Goal: Contribute content: Contribute content

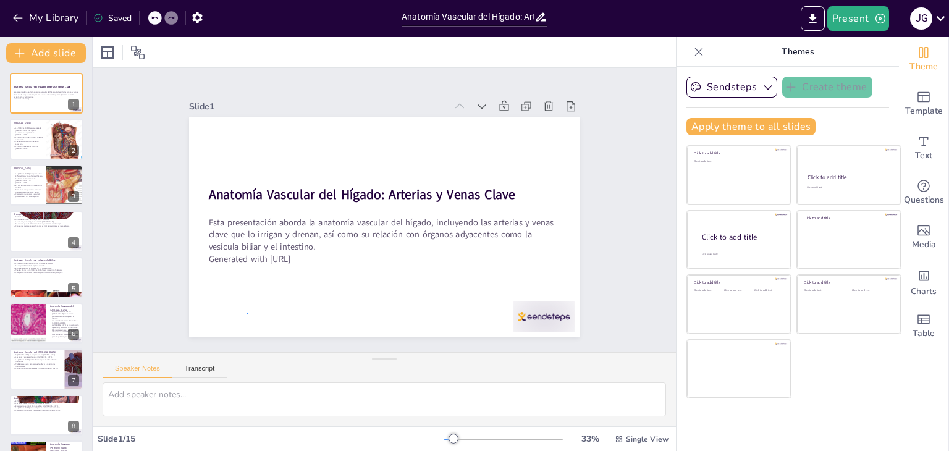
drag, startPoint x: 230, startPoint y: 309, endPoint x: 247, endPoint y: 313, distance: 17.1
click at [56, 147] on div at bounding box center [65, 140] width 42 height 42
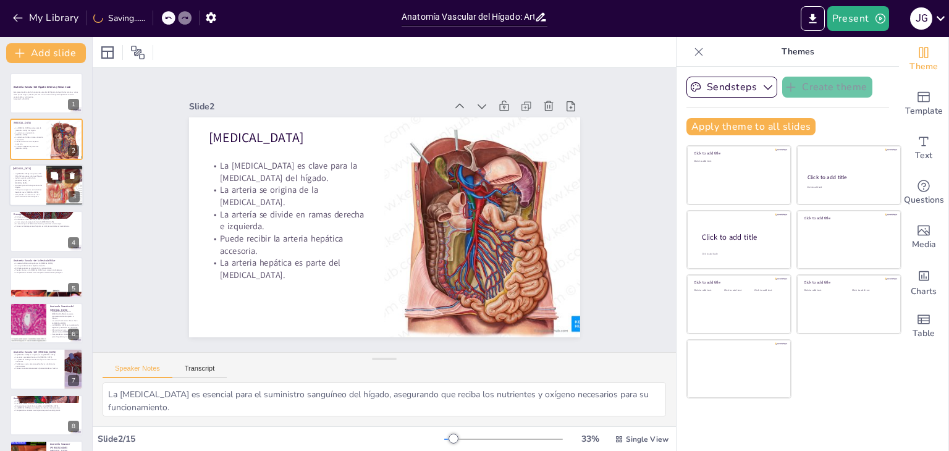
click at [59, 195] on div at bounding box center [65, 185] width 56 height 42
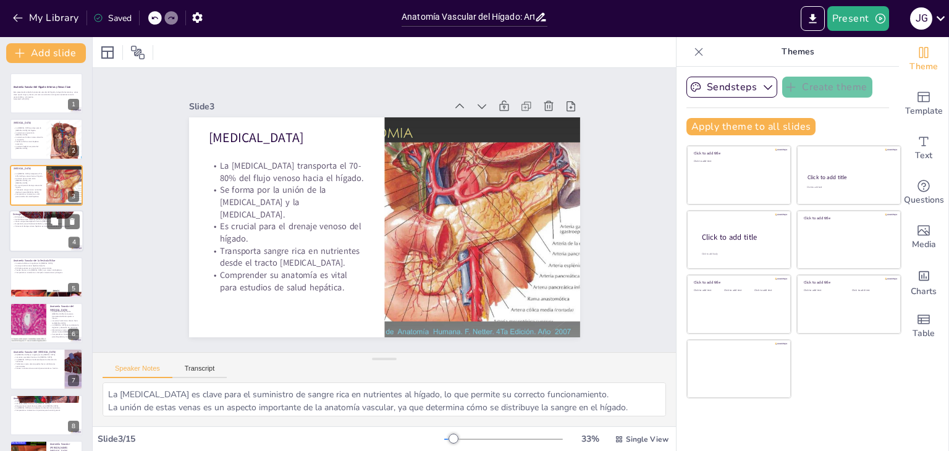
click at [44, 239] on div at bounding box center [46, 231] width 74 height 42
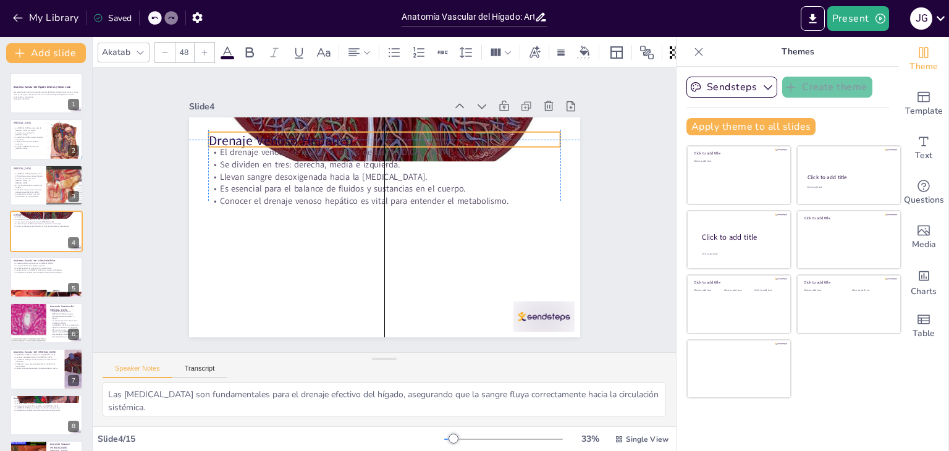
click at [336, 132] on p "Drenaje Venoso Hepático" at bounding box center [384, 141] width 352 height 19
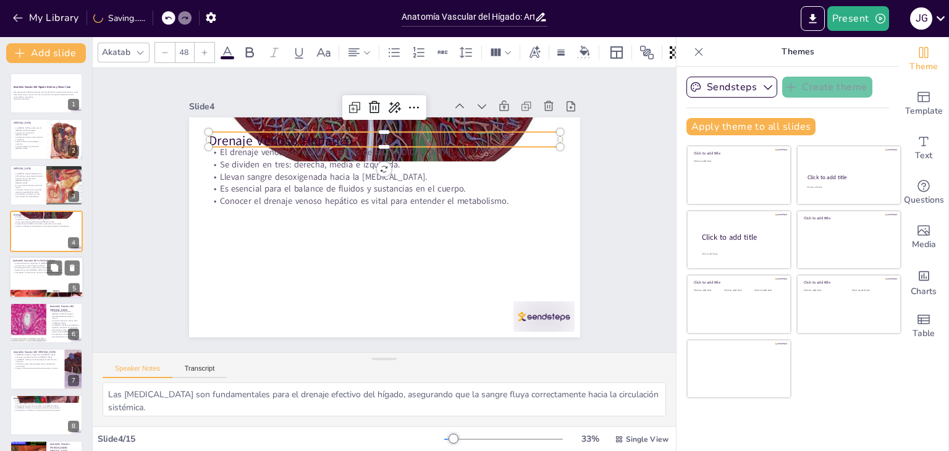
click at [35, 283] on div at bounding box center [46, 277] width 74 height 42
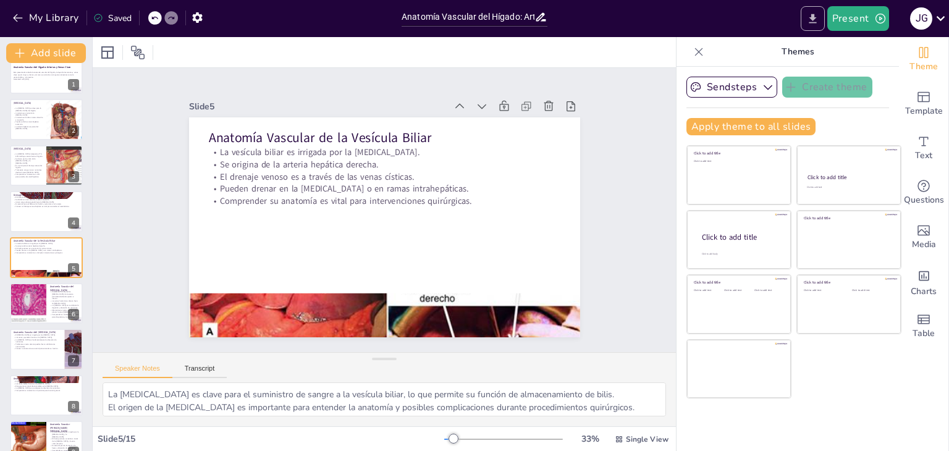
click at [811, 22] on icon "Export to PowerPoint" at bounding box center [812, 18] width 7 height 9
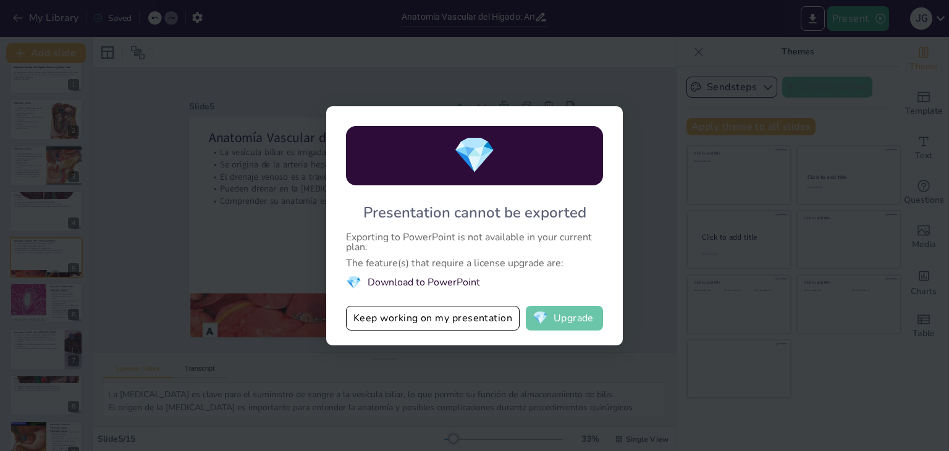
click at [548, 315] on span "💎" at bounding box center [539, 318] width 15 height 12
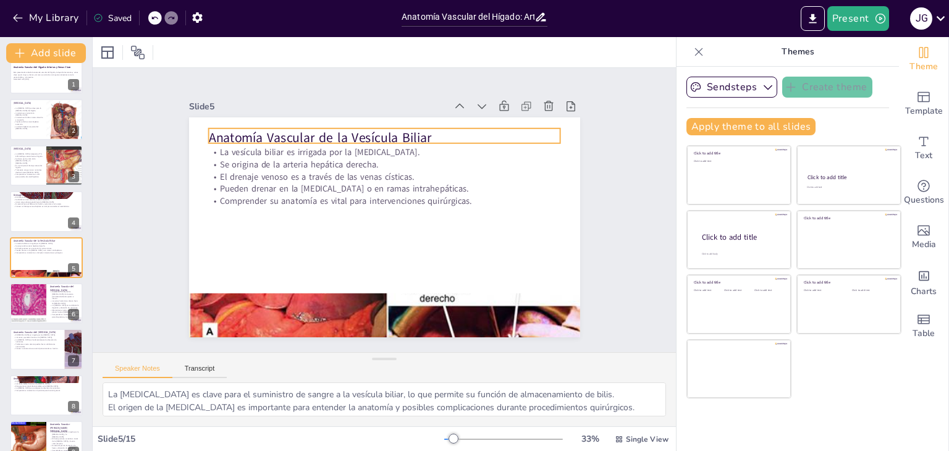
checkbox input "true"
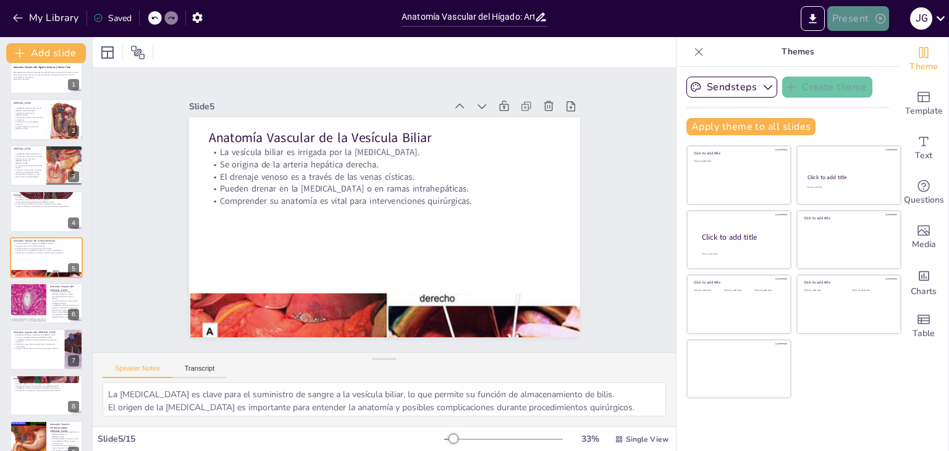
click at [866, 20] on button "Present" at bounding box center [858, 18] width 62 height 25
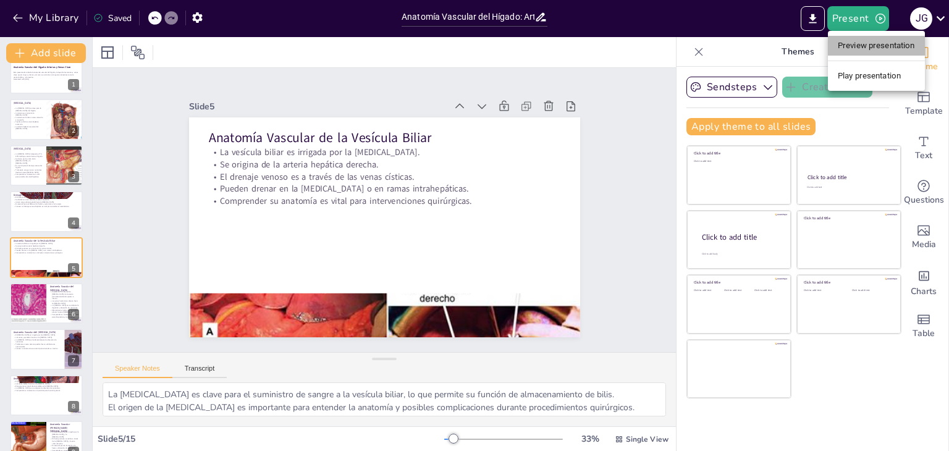
click at [866, 48] on li "Preview presentation" at bounding box center [876, 46] width 97 height 20
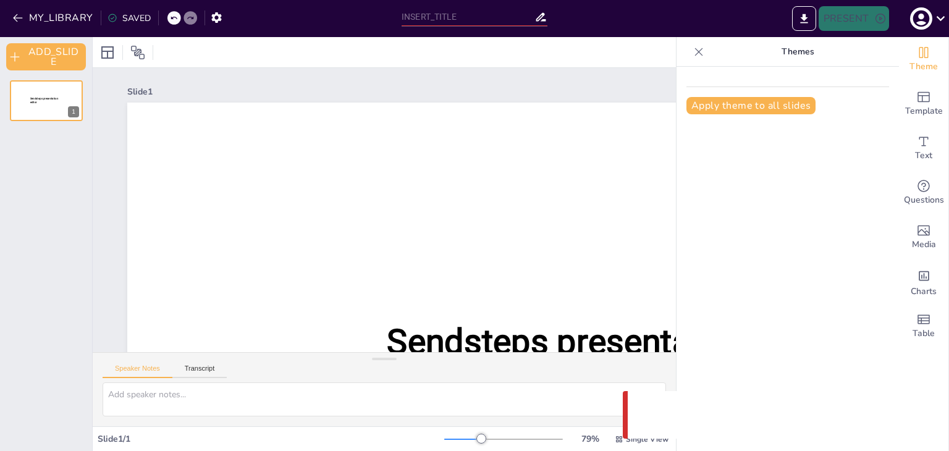
type input "Anatomía Vascular del Hígado: Arterias y Venas Clave"
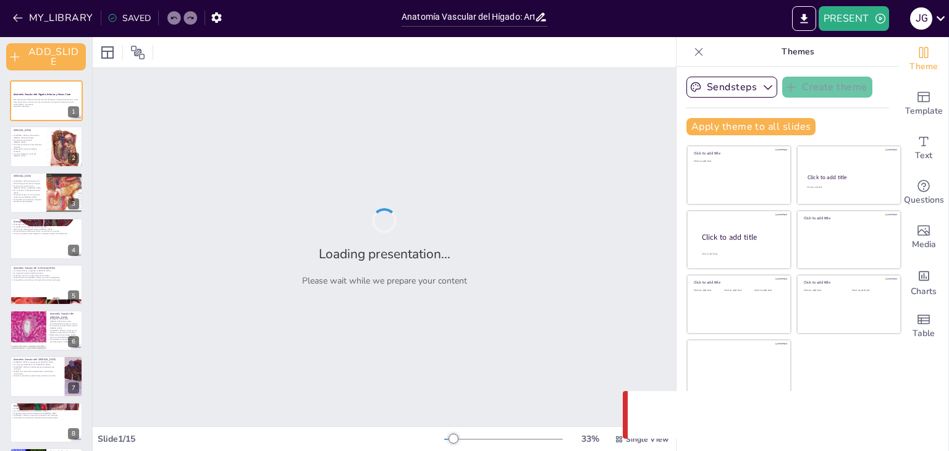
checkbox input "true"
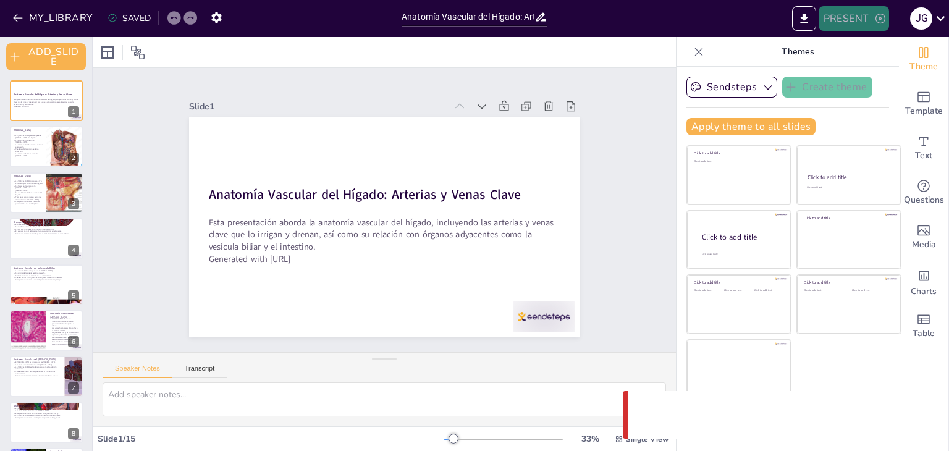
click at [847, 22] on button "PRESENT" at bounding box center [853, 18] width 70 height 25
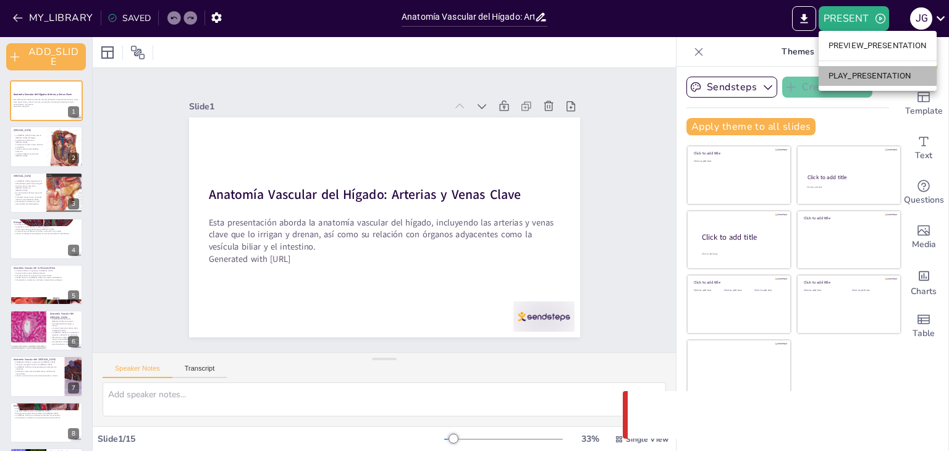
click at [846, 70] on li "PLAY_PRESENTATION" at bounding box center [877, 76] width 118 height 20
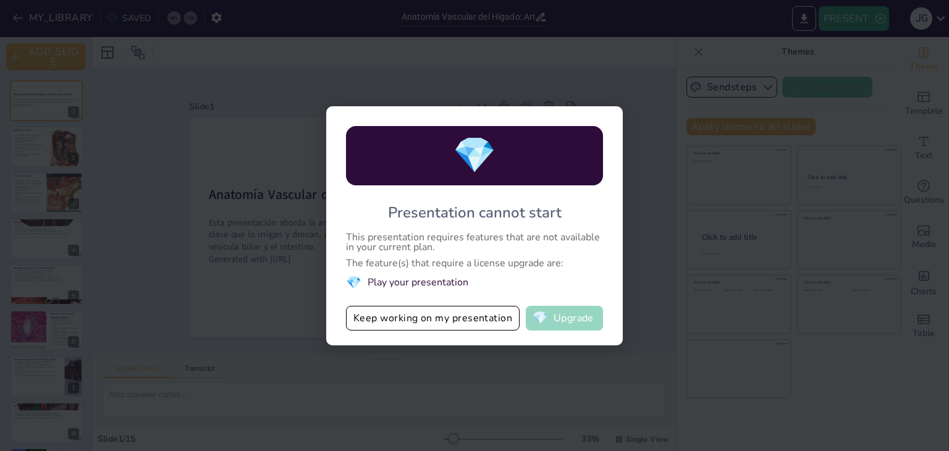
click at [576, 326] on button "💎 Upgrade" at bounding box center [564, 318] width 77 height 25
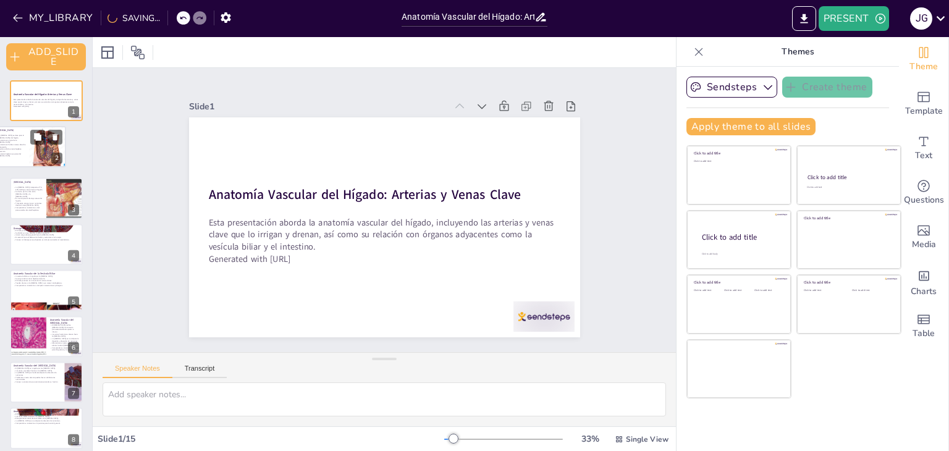
drag, startPoint x: 82, startPoint y: 154, endPoint x: 65, endPoint y: 159, distance: 17.4
click at [65, 159] on div "Anatomía Vascular del Hígado: Arterias y Venas Clave Esta presentación aborda l…" at bounding box center [46, 422] width 92 height 685
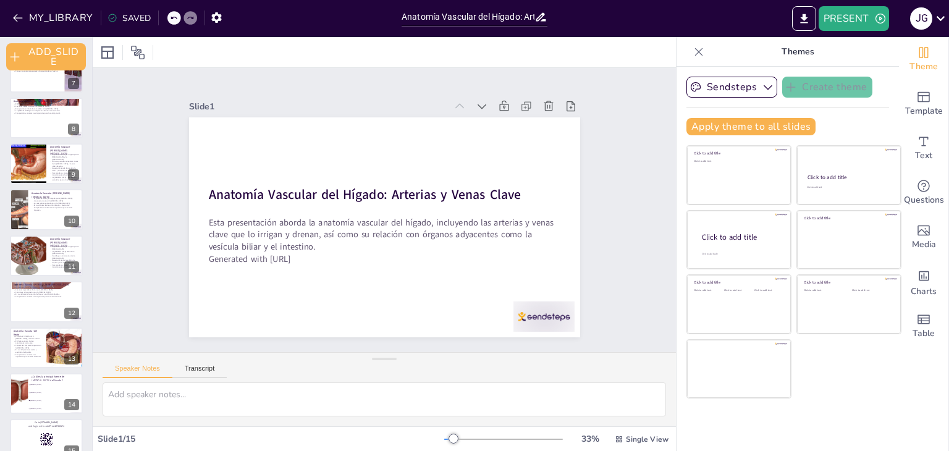
scroll to position [324, 0]
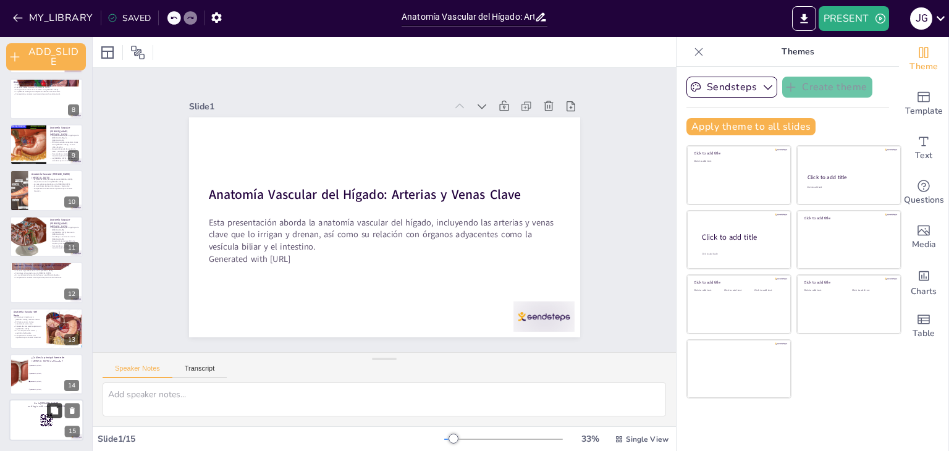
click at [56, 410] on icon at bounding box center [54, 409] width 7 height 7
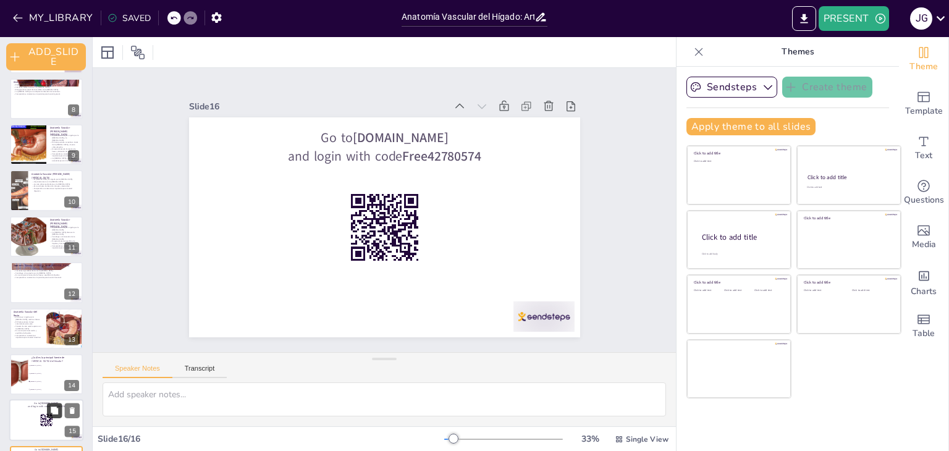
scroll to position [369, 0]
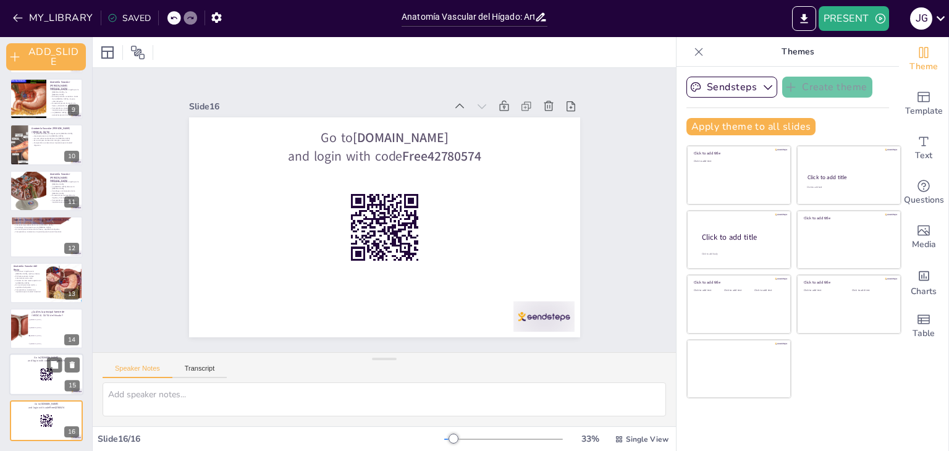
click at [44, 381] on div at bounding box center [46, 375] width 74 height 42
click at [46, 427] on div at bounding box center [46, 421] width 74 height 42
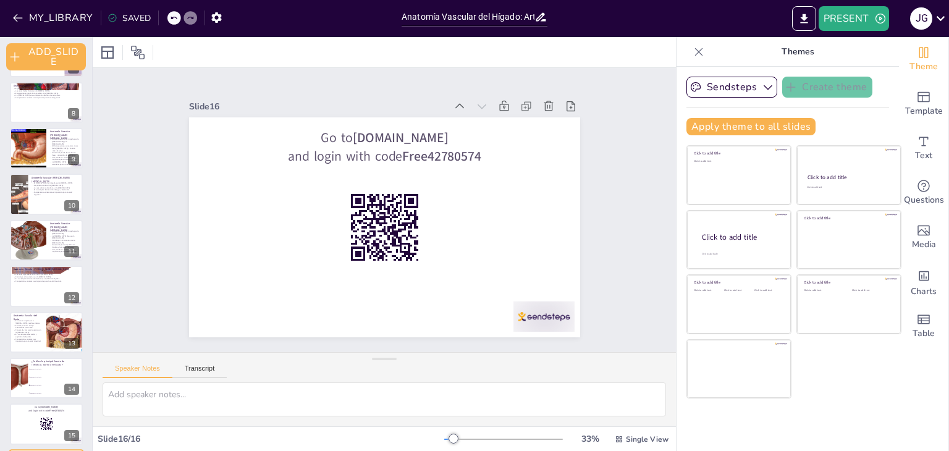
click at [46, 427] on rect at bounding box center [47, 425] width 14 height 14
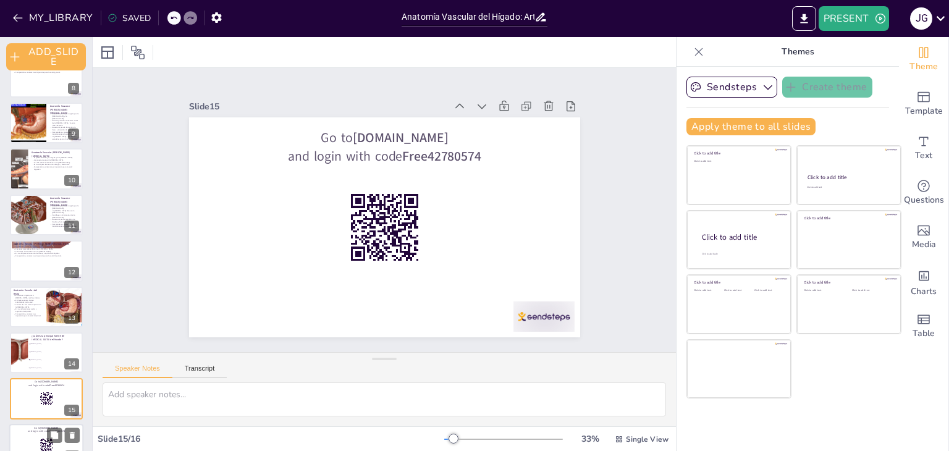
checkbox input "true"
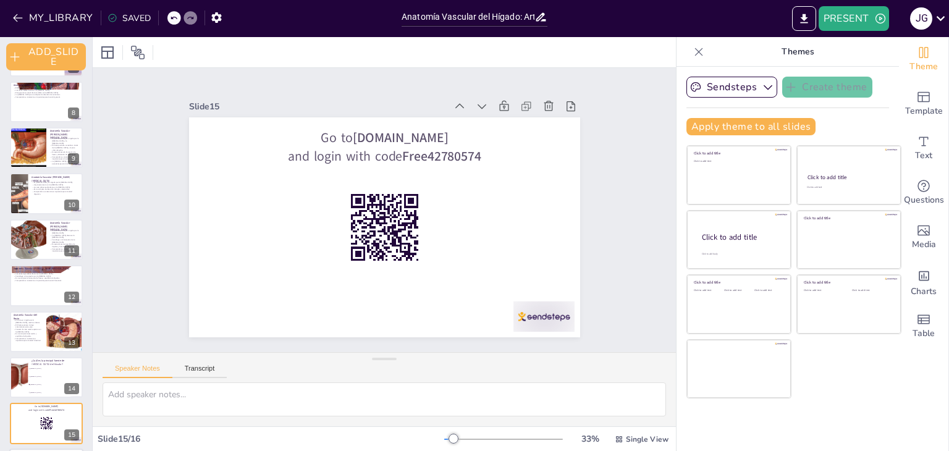
checkbox input "true"
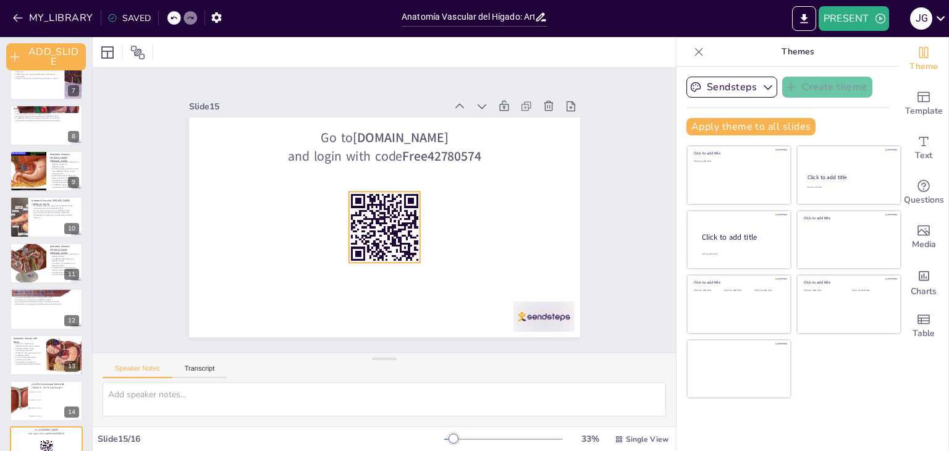
checkbox input "true"
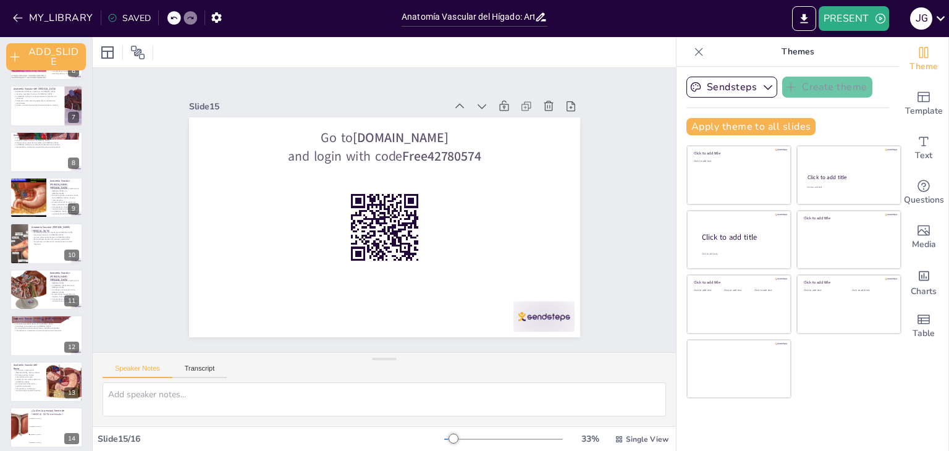
checkbox input "true"
click at [46, 427] on li "[MEDICAL_DATA]" at bounding box center [55, 425] width 55 height 7
type textarea "La arteria hepática común es la principal fuente de irrigación del hígado, como…"
checkbox input "true"
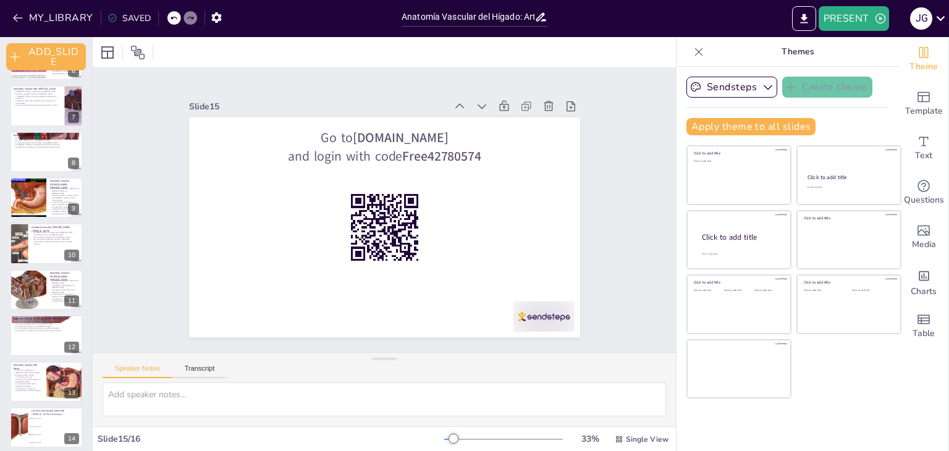
checkbox input "true"
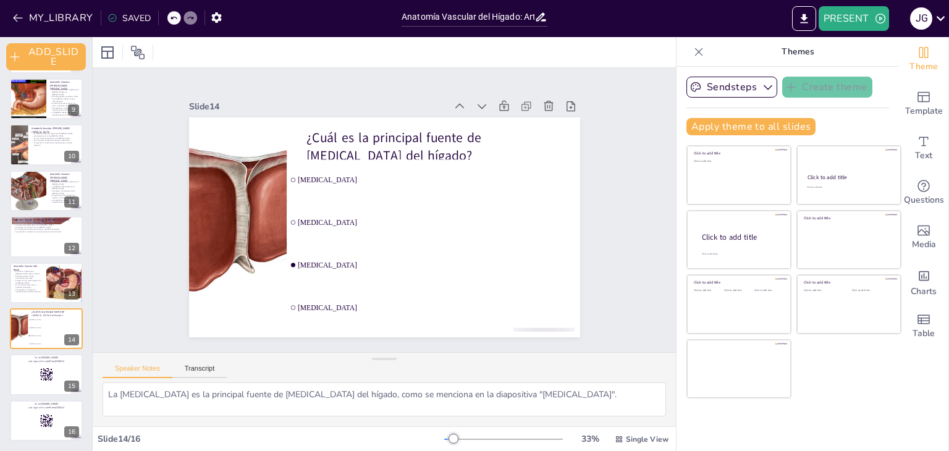
checkbox input "true"
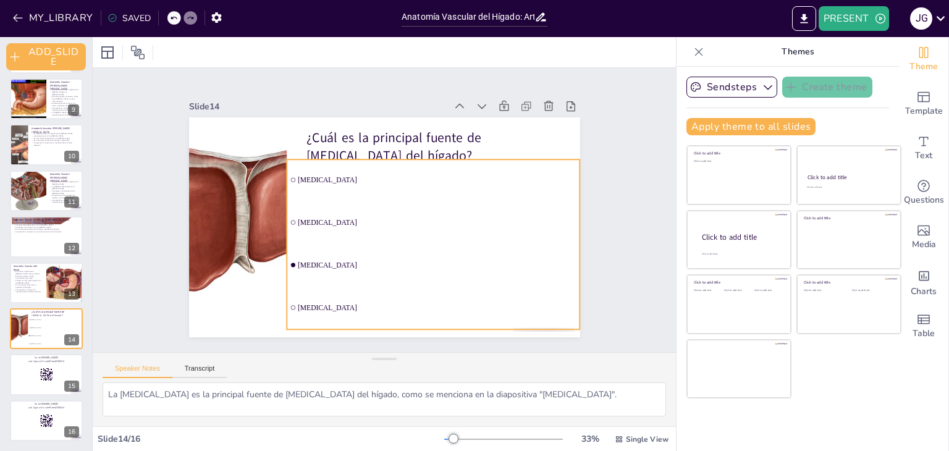
checkbox input "true"
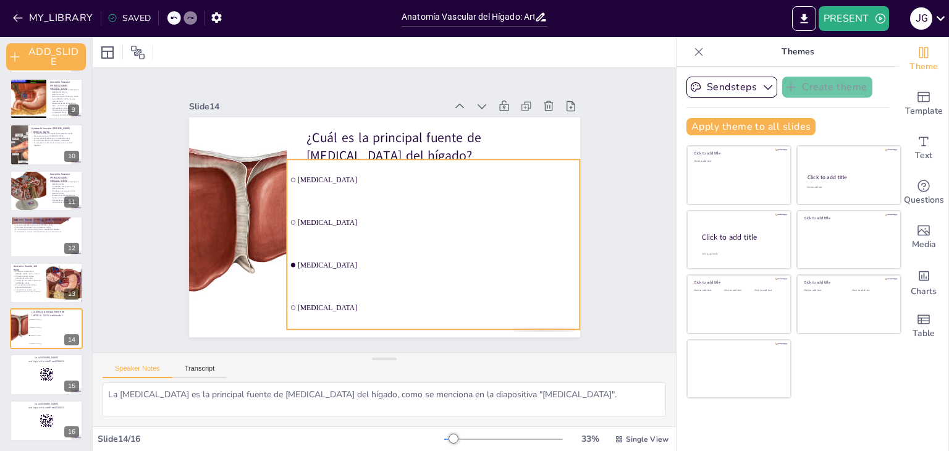
checkbox input "true"
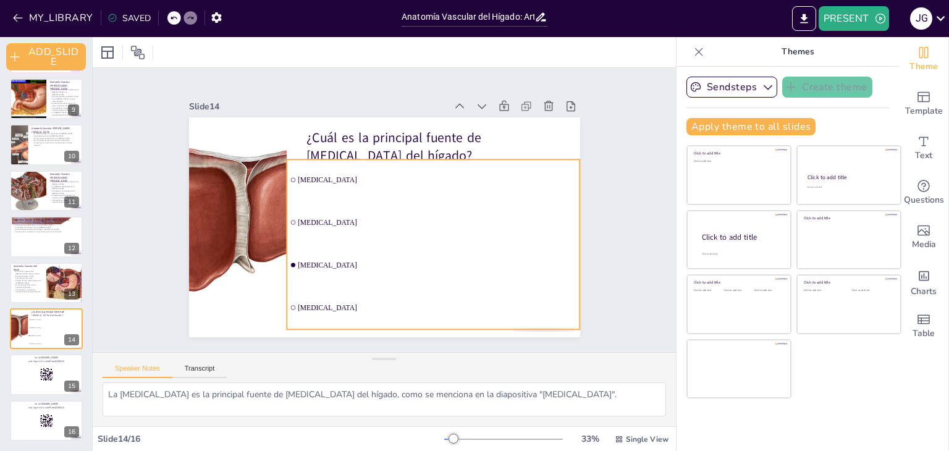
checkbox input "true"
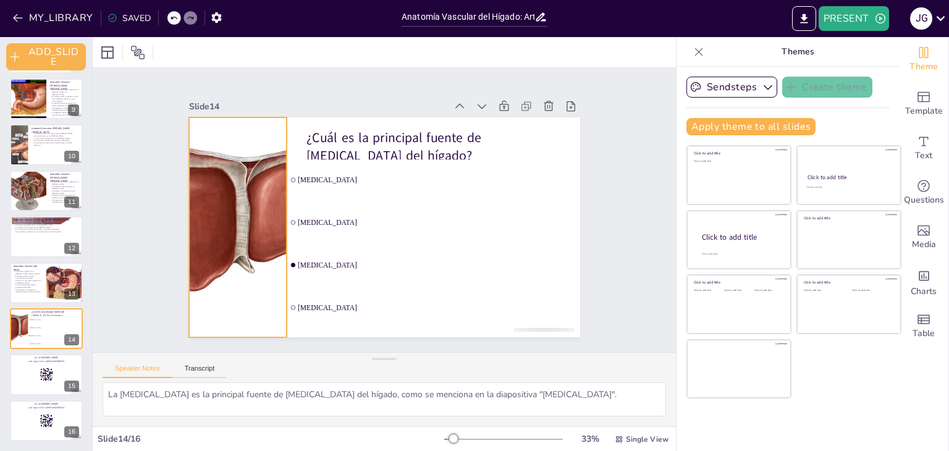
checkbox input "true"
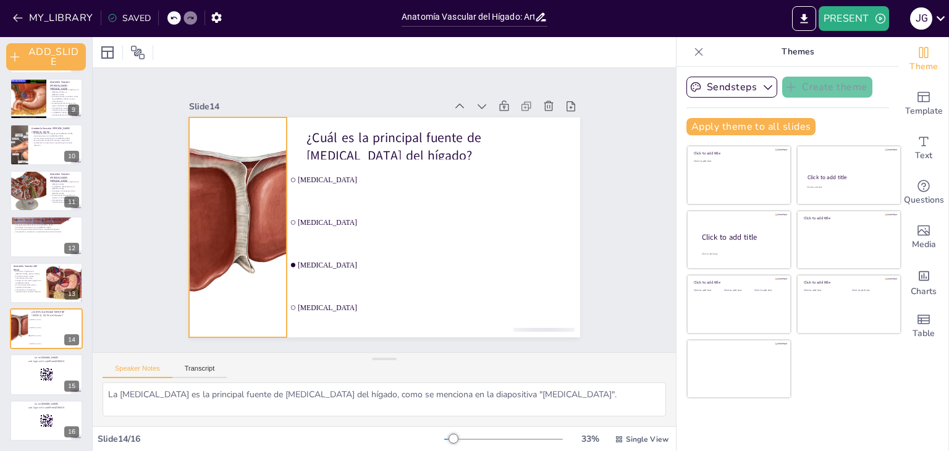
checkbox input "true"
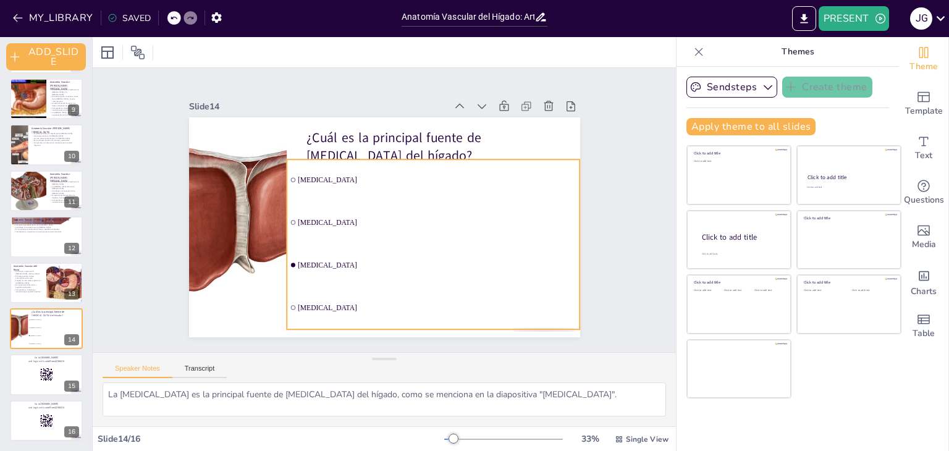
checkbox input "true"
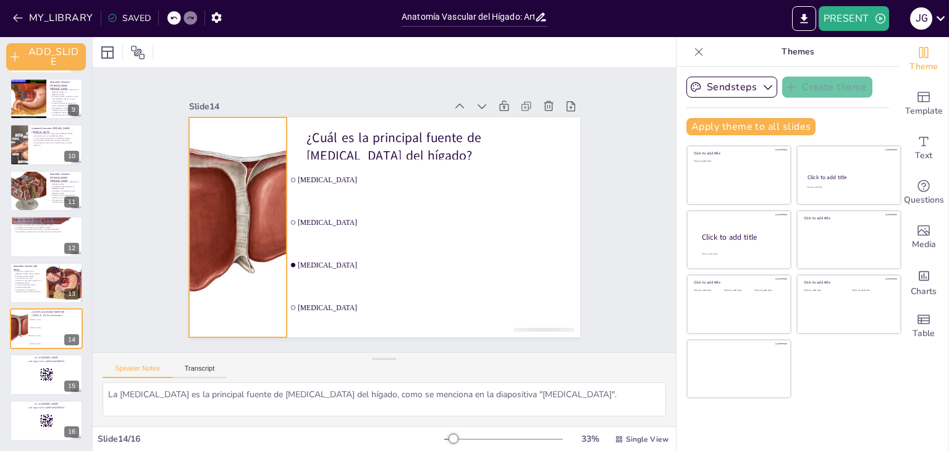
checkbox input "true"
click at [538, 14] on icon at bounding box center [540, 17] width 13 height 13
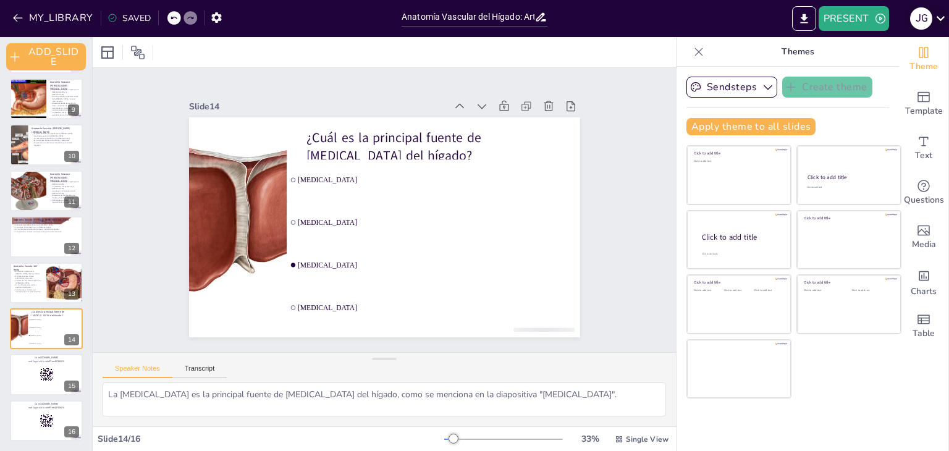
click at [945, 21] on icon at bounding box center [940, 18] width 17 height 17
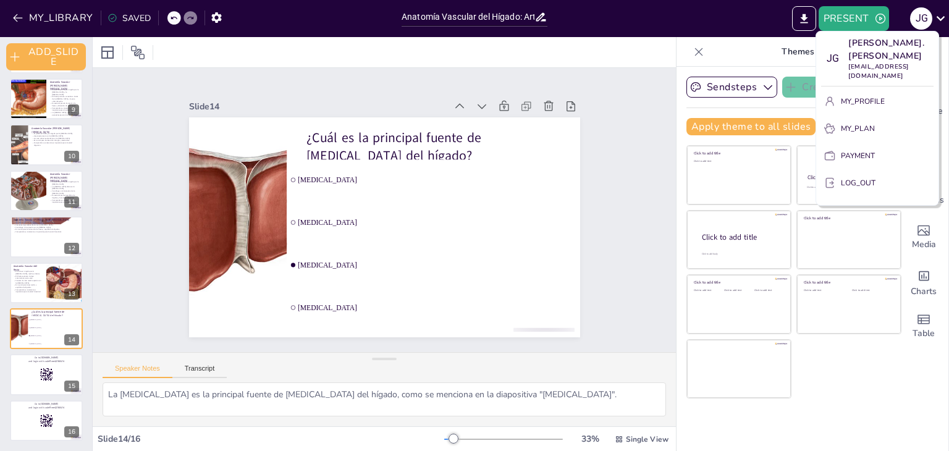
click at [781, 45] on div at bounding box center [474, 225] width 949 height 451
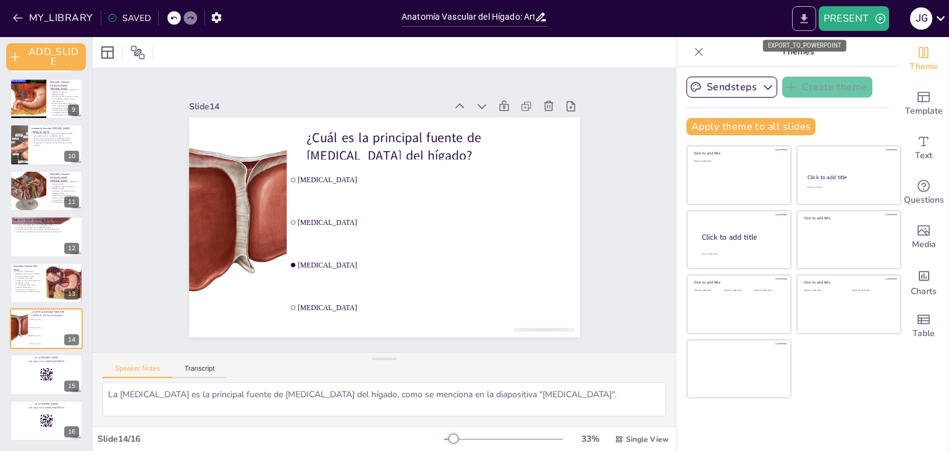
click at [802, 23] on icon "EXPORT_TO_POWERPOINT" at bounding box center [803, 18] width 13 height 13
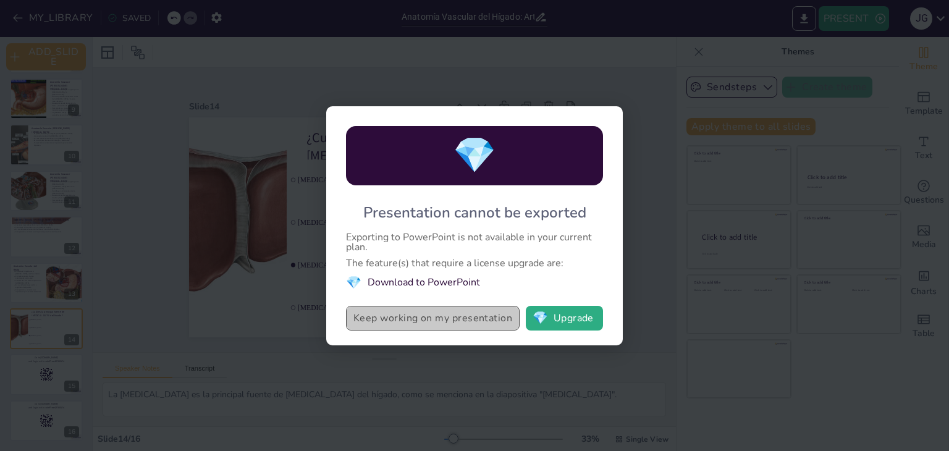
click at [460, 316] on button "Keep working on my presentation" at bounding box center [433, 318] width 174 height 25
checkbox input "true"
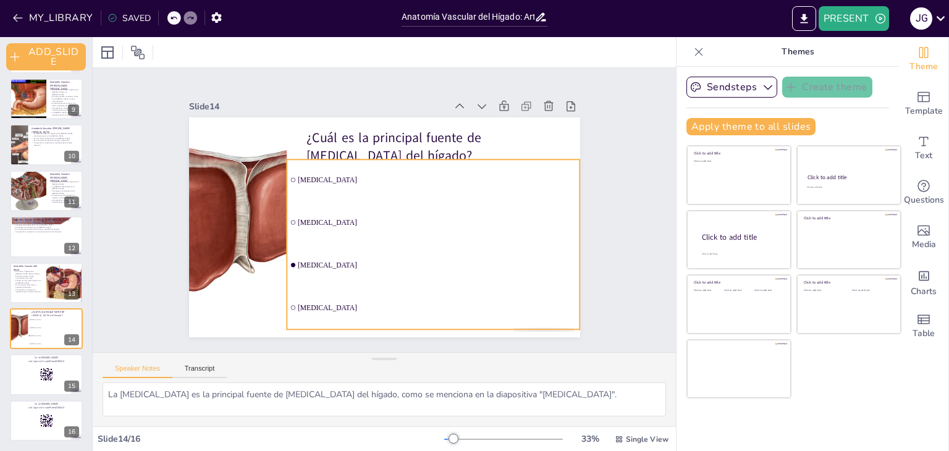
checkbox input "true"
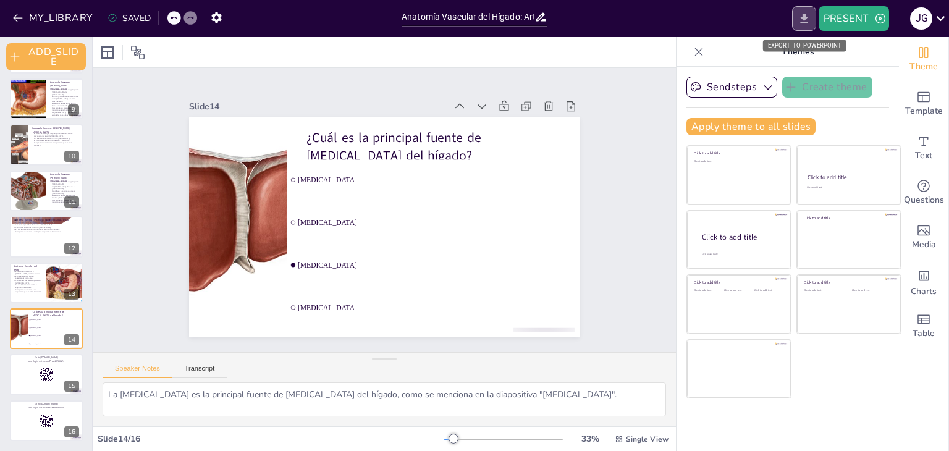
click at [815, 18] on button "EXPORT_TO_POWERPOINT" at bounding box center [804, 18] width 24 height 25
checkbox input "true"
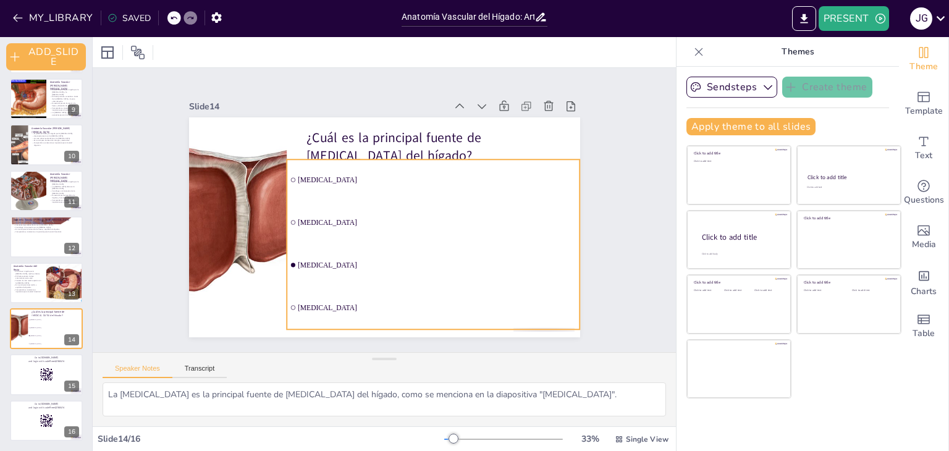
checkbox input "true"
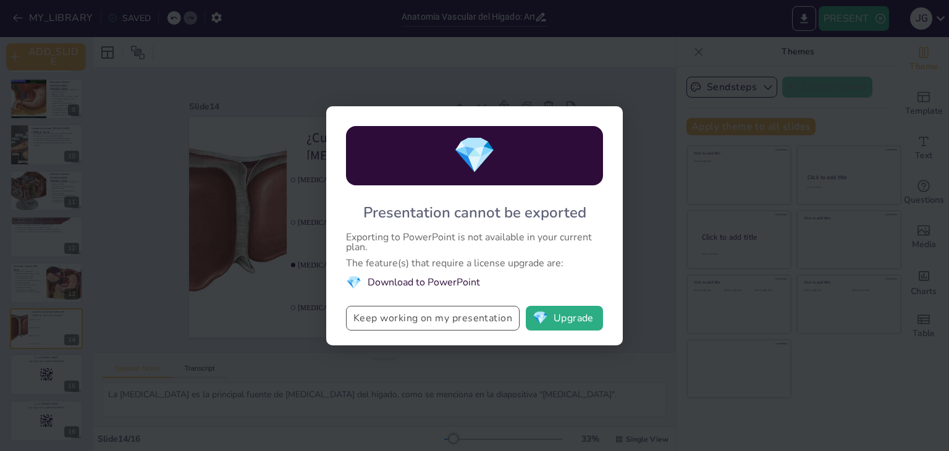
drag, startPoint x: 511, startPoint y: 314, endPoint x: 351, endPoint y: 313, distance: 160.6
click at [351, 313] on button "Keep working on my presentation" at bounding box center [433, 318] width 174 height 25
checkbox input "true"
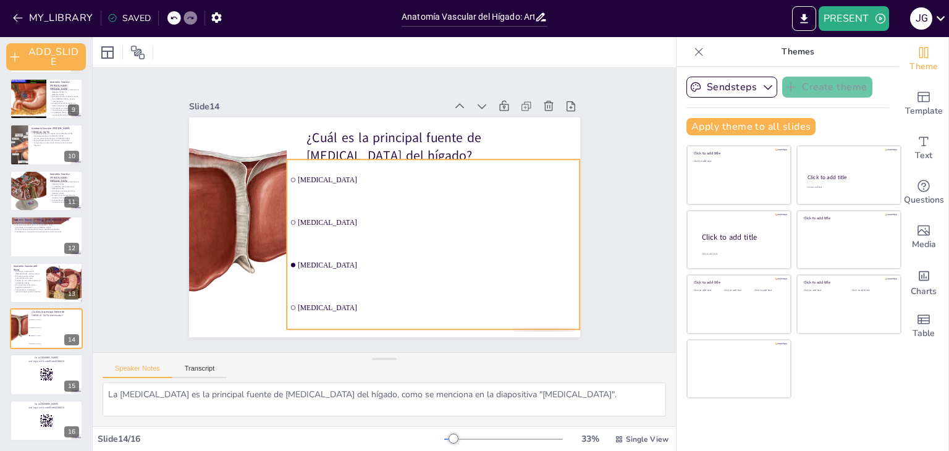
checkbox input "true"
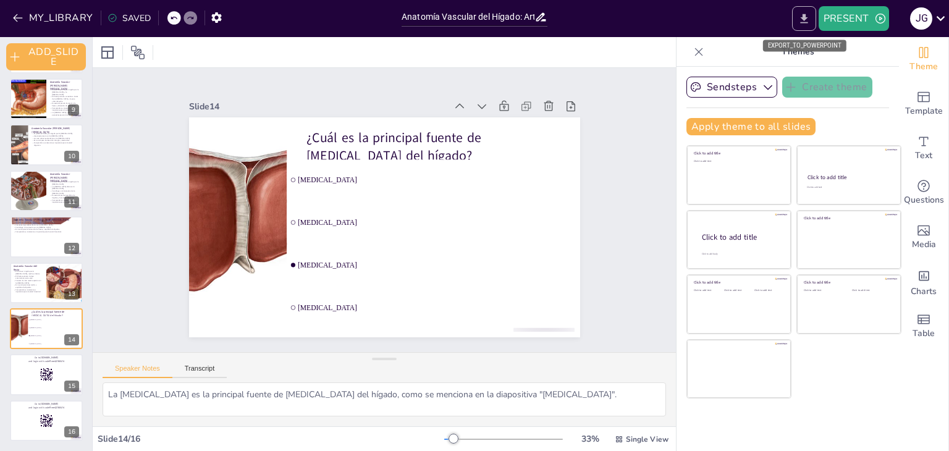
click at [804, 29] on button "EXPORT_TO_POWERPOINT" at bounding box center [804, 18] width 24 height 25
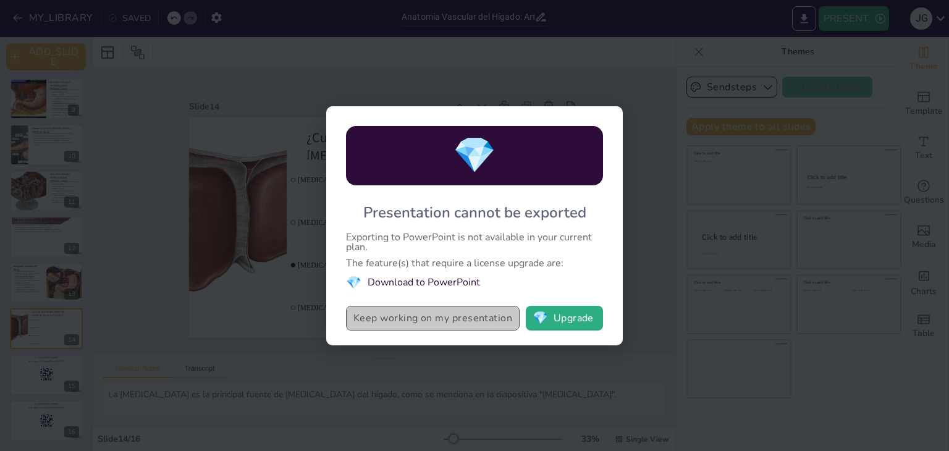
drag, startPoint x: 350, startPoint y: 316, endPoint x: 516, endPoint y: 327, distance: 167.1
click at [516, 327] on button "Keep working on my presentation" at bounding box center [433, 318] width 174 height 25
checkbox input "true"
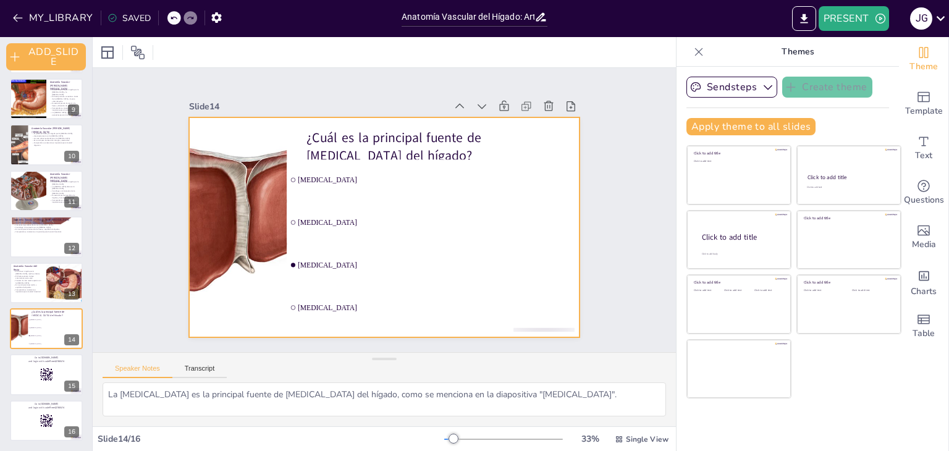
checkbox input "true"
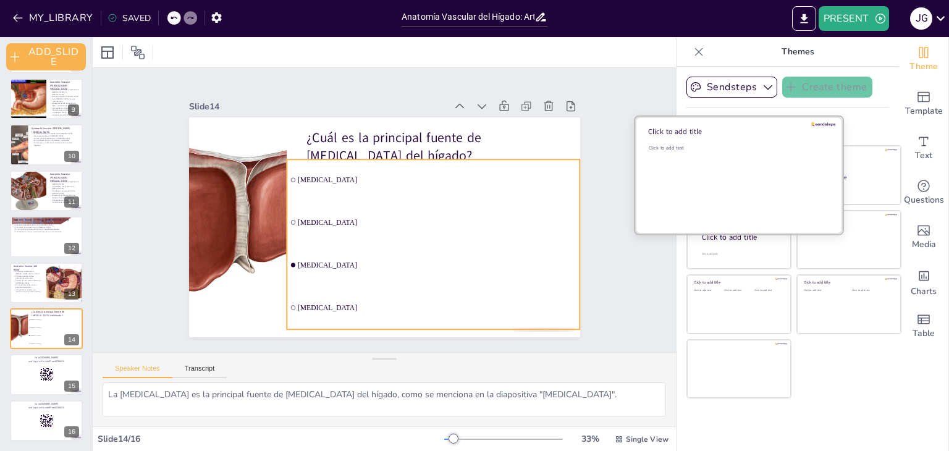
checkbox input "true"
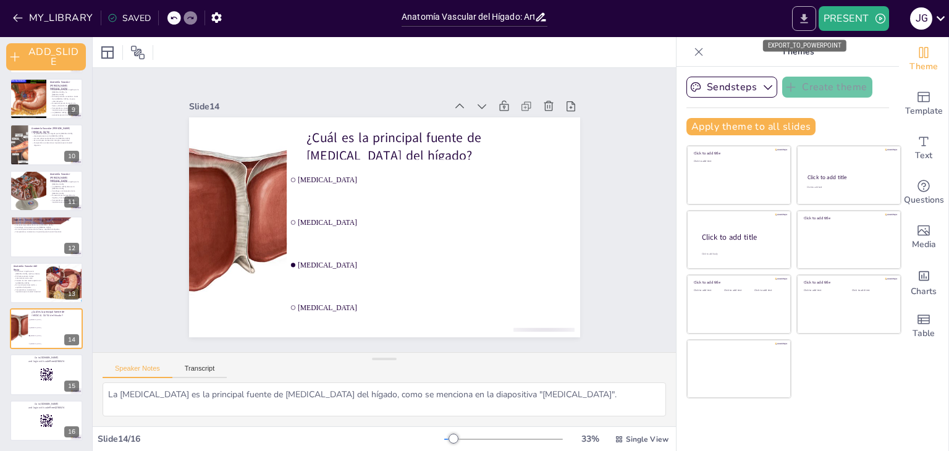
click at [799, 23] on icon "EXPORT_TO_POWERPOINT" at bounding box center [803, 18] width 13 height 13
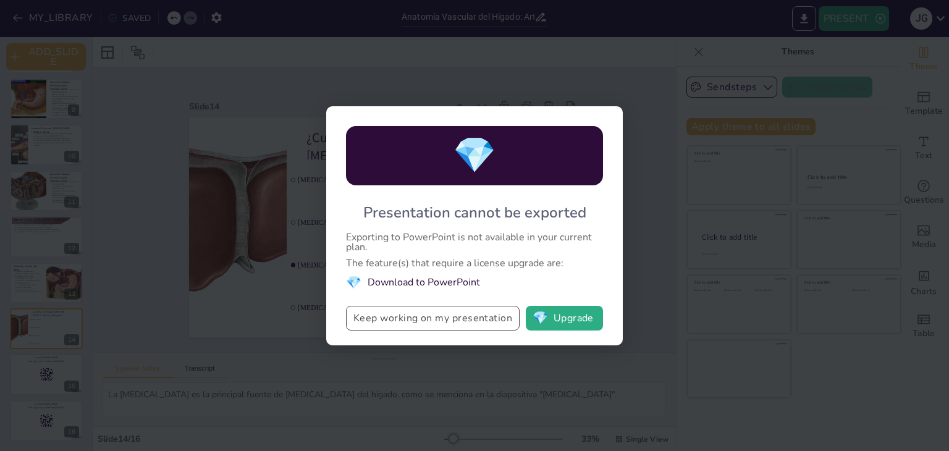
drag, startPoint x: 346, startPoint y: 315, endPoint x: 510, endPoint y: 318, distance: 164.3
click at [510, 318] on button "Keep working on my presentation" at bounding box center [433, 318] width 174 height 25
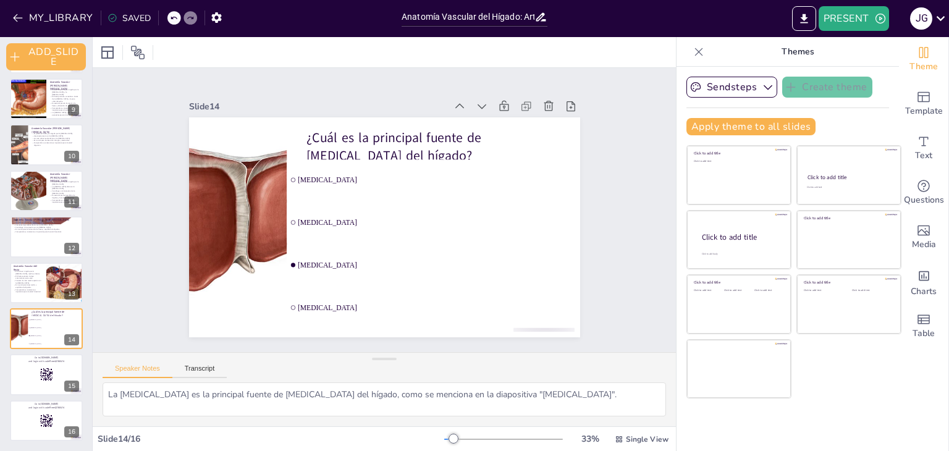
checkbox input "true"
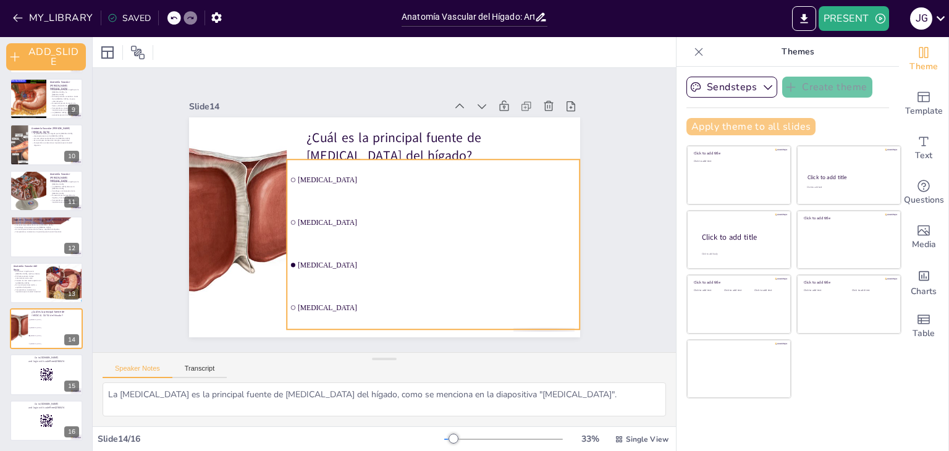
checkbox input "true"
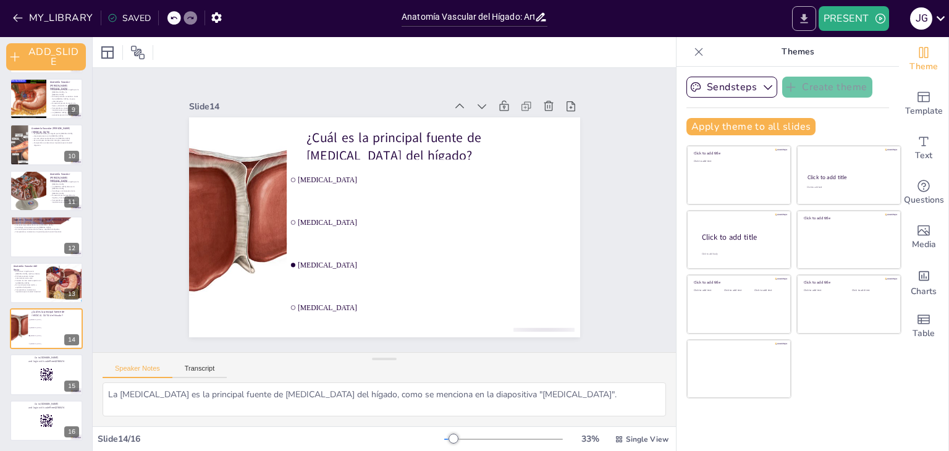
click at [802, 28] on button "EXPORT_TO_POWERPOINT" at bounding box center [804, 18] width 24 height 25
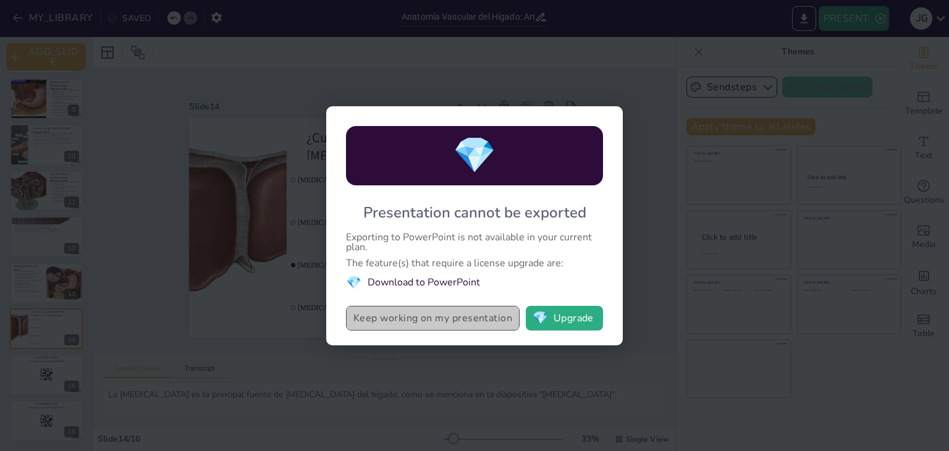
checkbox input "true"
drag, startPoint x: 354, startPoint y: 316, endPoint x: 505, endPoint y: 311, distance: 151.4
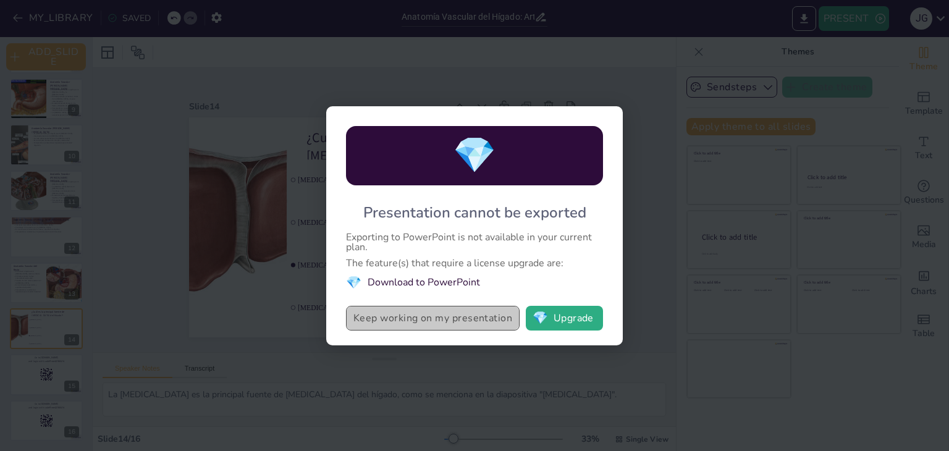
click at [505, 311] on button "Keep working on my presentation" at bounding box center [433, 318] width 174 height 25
checkbox input "true"
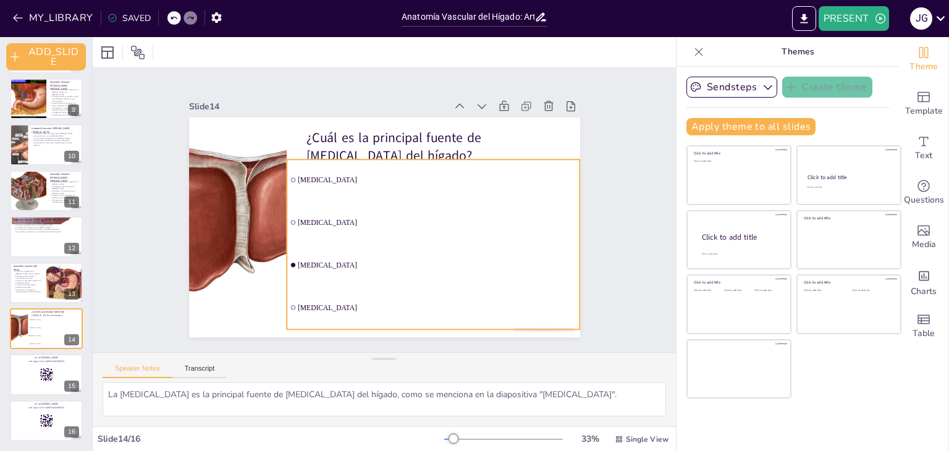
checkbox input "true"
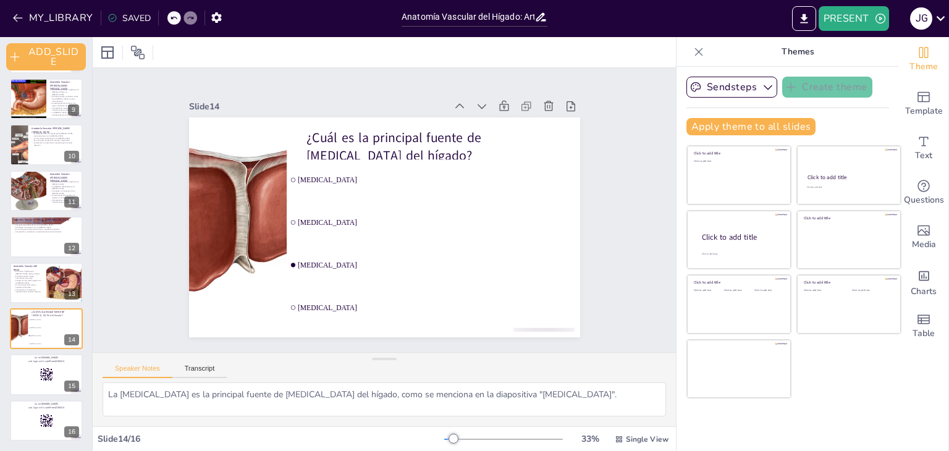
checkbox input "true"
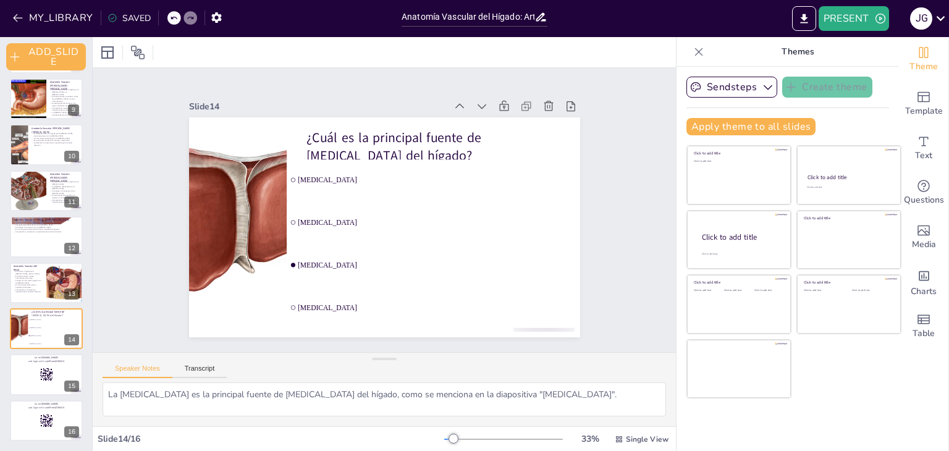
checkbox input "true"
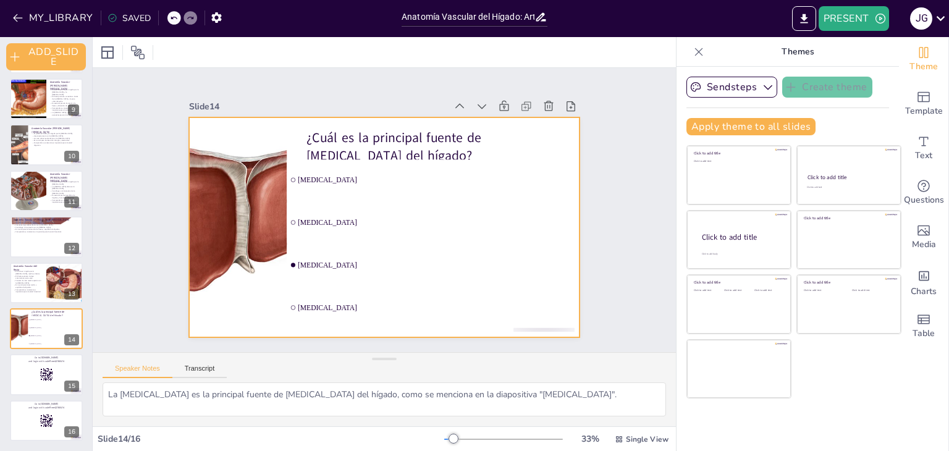
checkbox input "true"
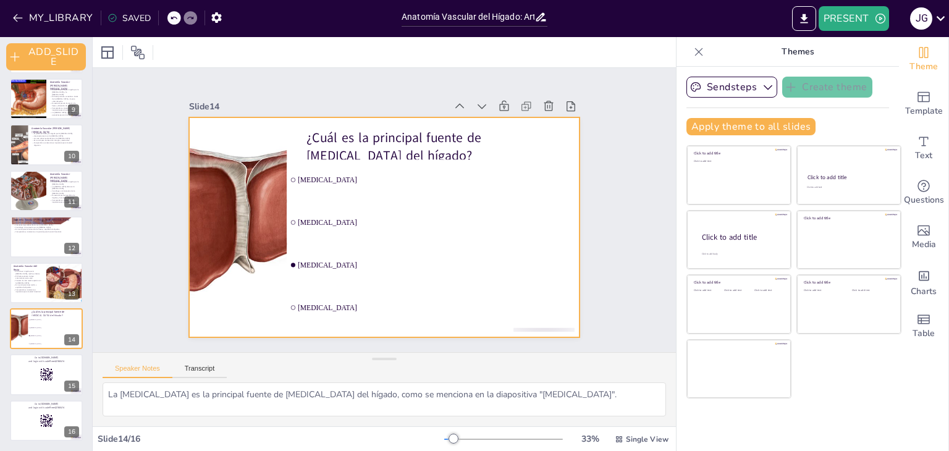
checkbox input "true"
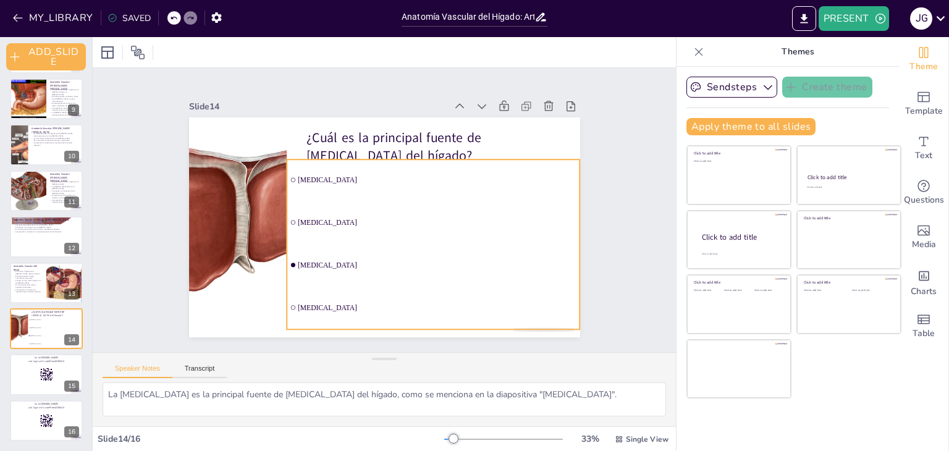
checkbox input "true"
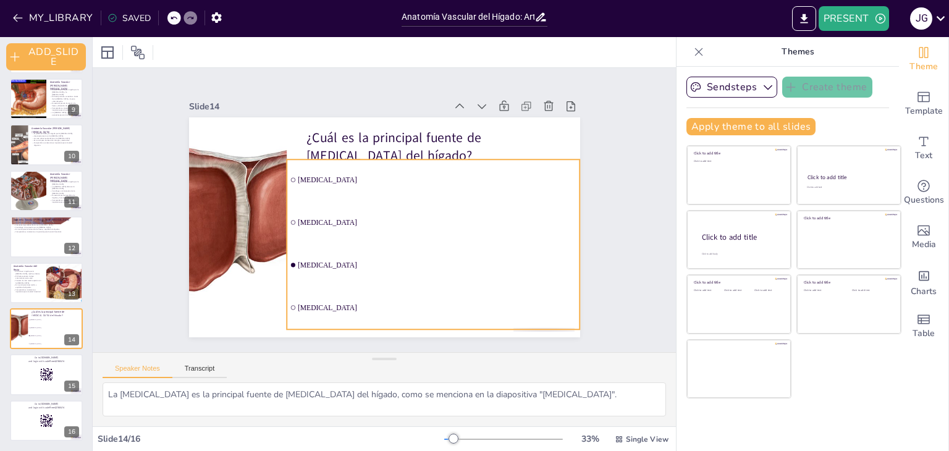
checkbox input "true"
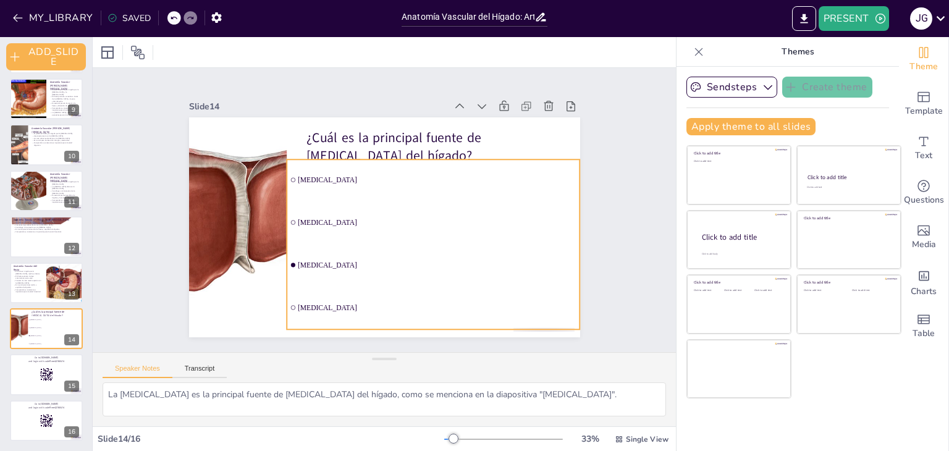
checkbox input "true"
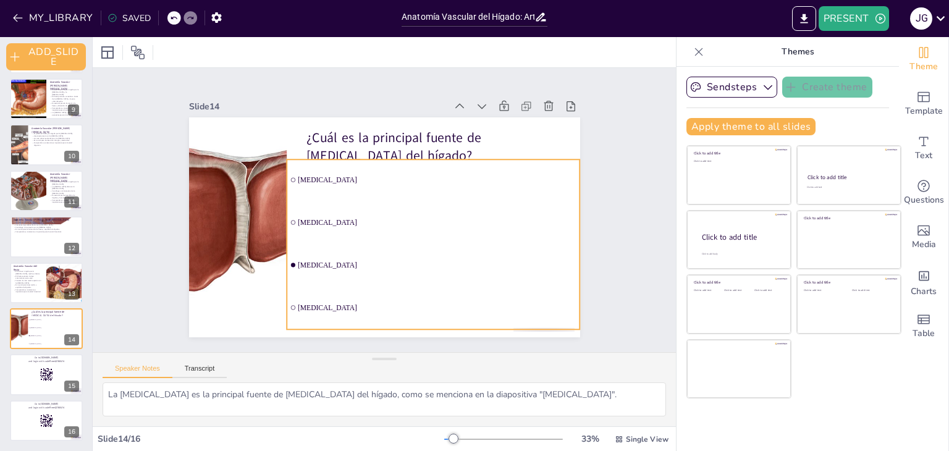
checkbox input "true"
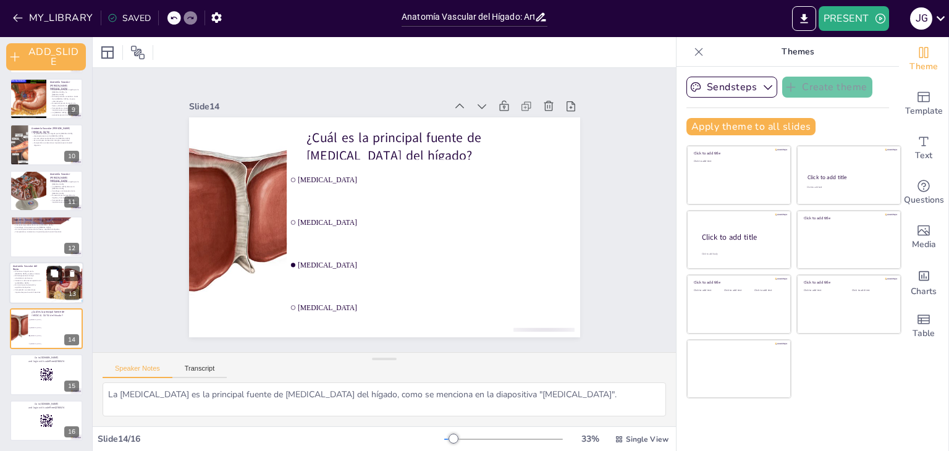
checkbox input "true"
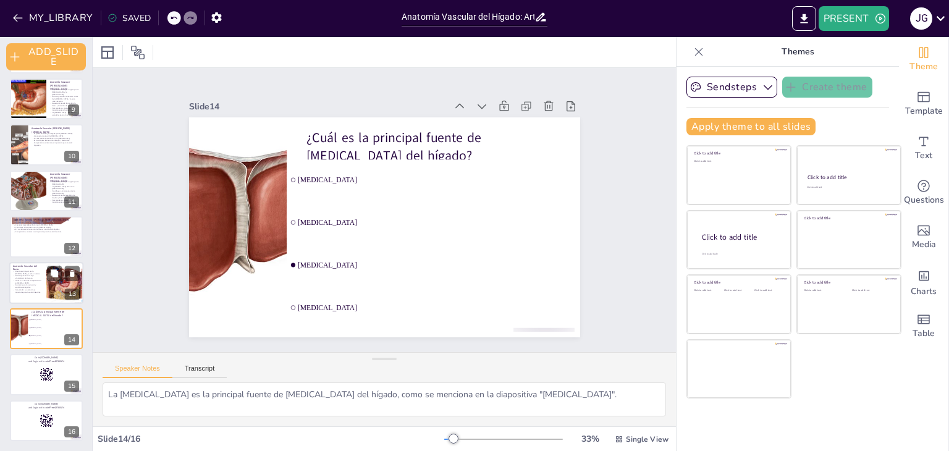
checkbox input "true"
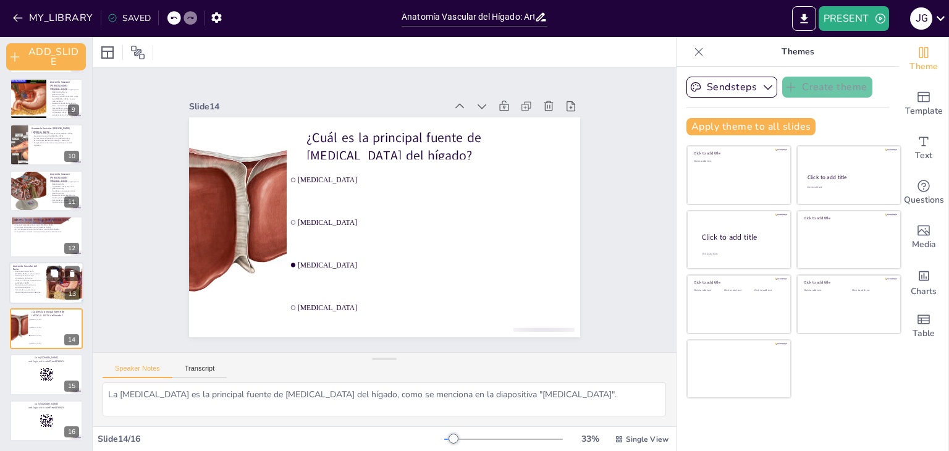
checkbox input "true"
click at [22, 284] on p "Es crucial para la excreción y equilibrio de líquidos." at bounding box center [28, 286] width 30 height 4
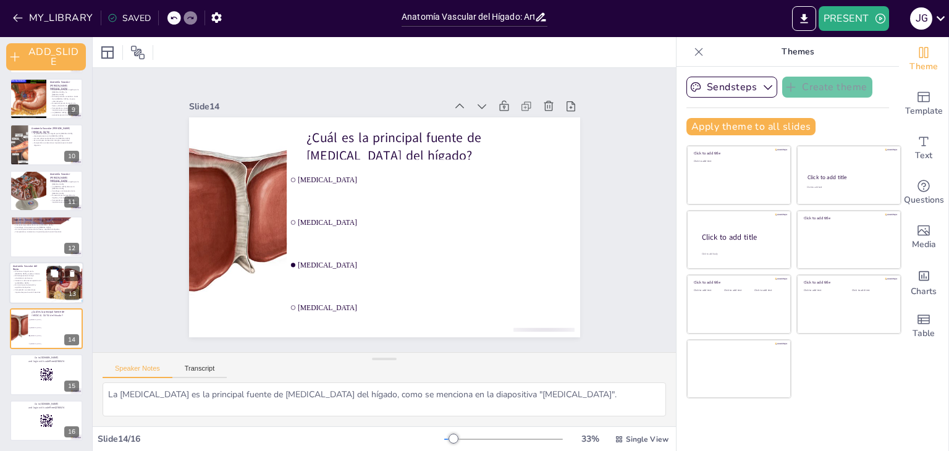
type textarea "La irrigación adecuada del recto es esencial para su función en la excreción y …"
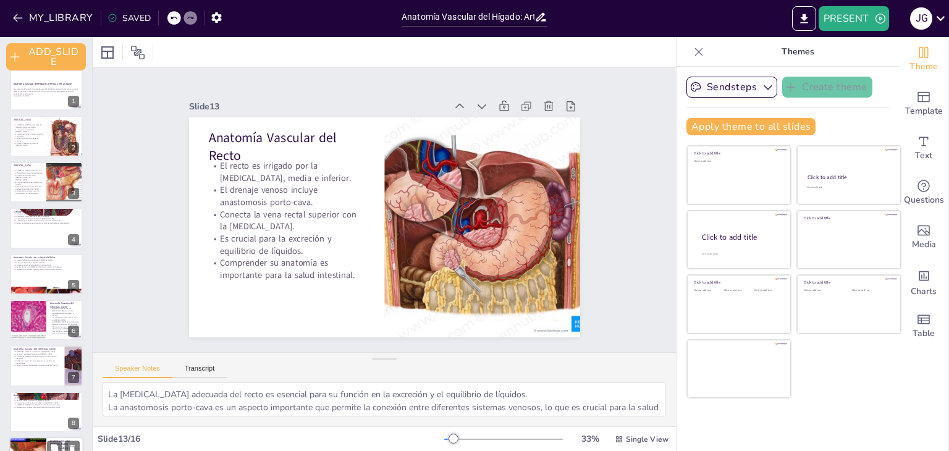
scroll to position [0, 0]
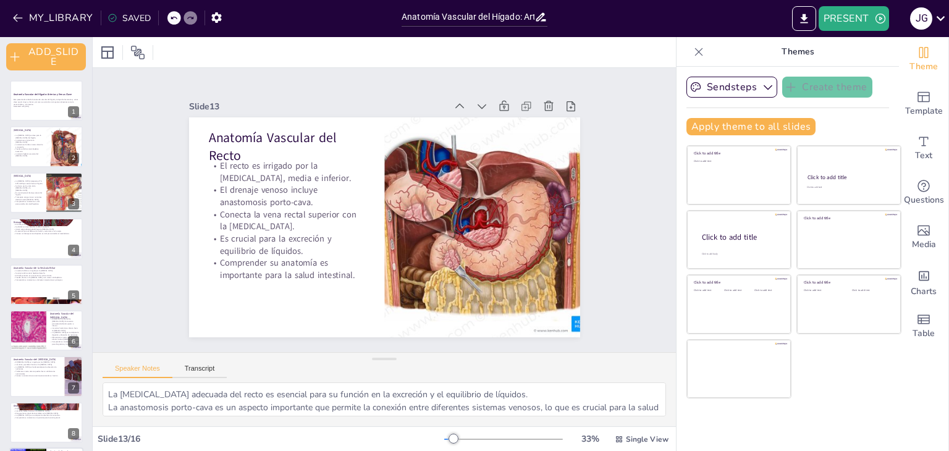
checkbox input "true"
click at [57, 103] on p "Esta presentación aborda la anatomía vascular del hígado, incluyendo las arteri…" at bounding box center [46, 102] width 65 height 7
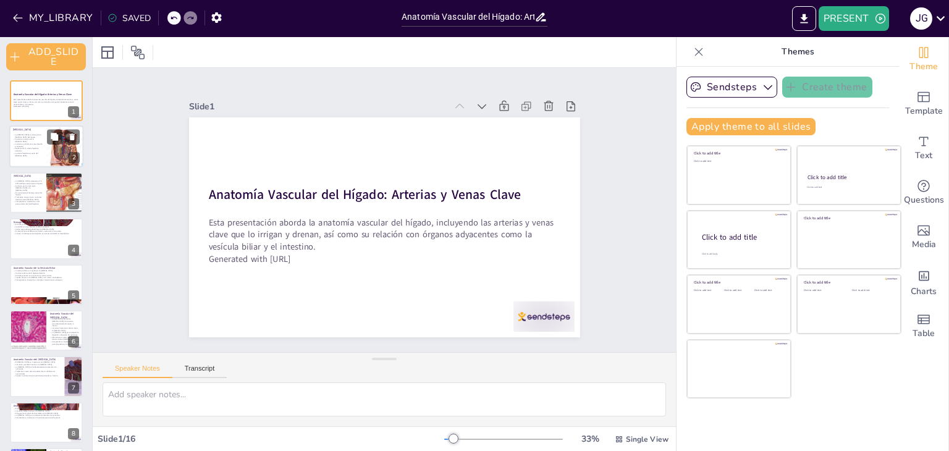
checkbox input "true"
click at [32, 139] on p "La arteria se origina de la [MEDICAL_DATA]." at bounding box center [28, 140] width 30 height 4
type textarea "La [MEDICAL_DATA] es esencial para el suministro sanguíneo del hígado, aseguran…"
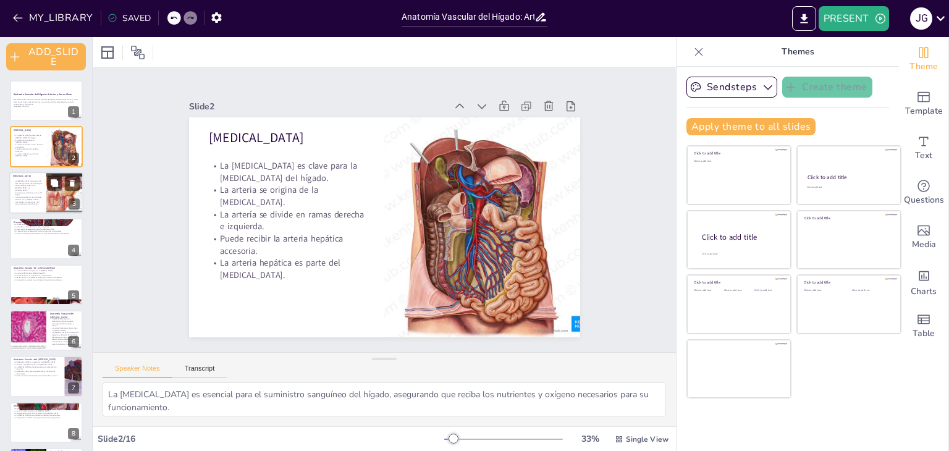
checkbox input "true"
click at [21, 200] on p "Transporta sangre rica en nutrientes desde el tracto [MEDICAL_DATA]." at bounding box center [28, 198] width 30 height 4
type textarea "La [MEDICAL_DATA] es clave para el suministro de sangre rica en nutrientes al h…"
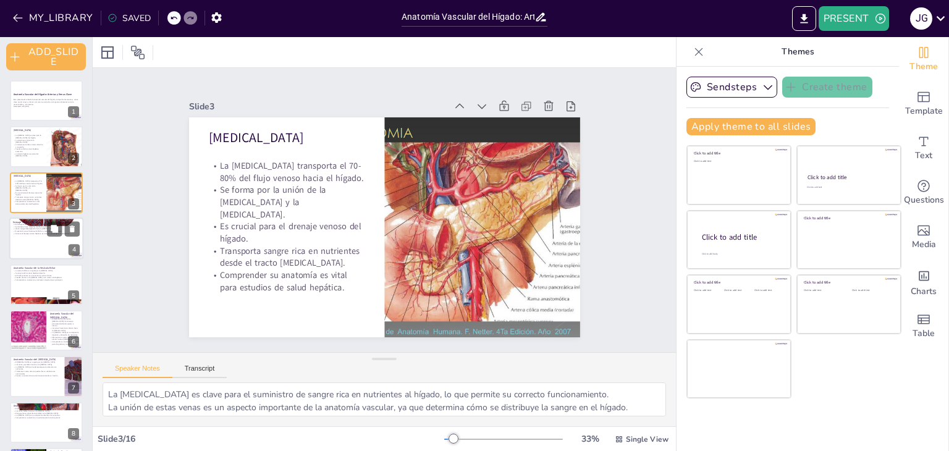
checkbox input "true"
click at [36, 236] on div at bounding box center [46, 238] width 74 height 42
type textarea "Las [MEDICAL_DATA] son fundamentales para el drenaje efectivo del hígado, asegu…"
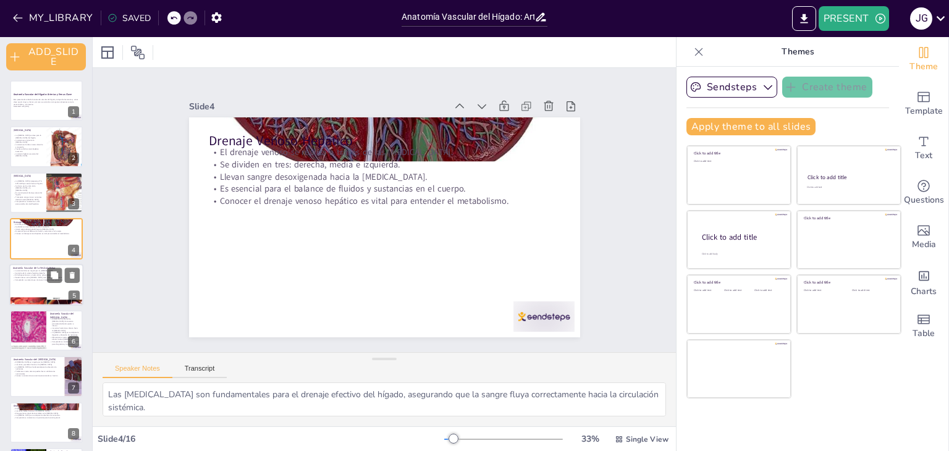
checkbox input "true"
click at [27, 280] on p "Comprender su anatomía es vital para intervenciones quirúrgicas." at bounding box center [46, 280] width 67 height 2
type textarea "La [MEDICAL_DATA] es clave para el suministro de sangre a la vesícula biliar, l…"
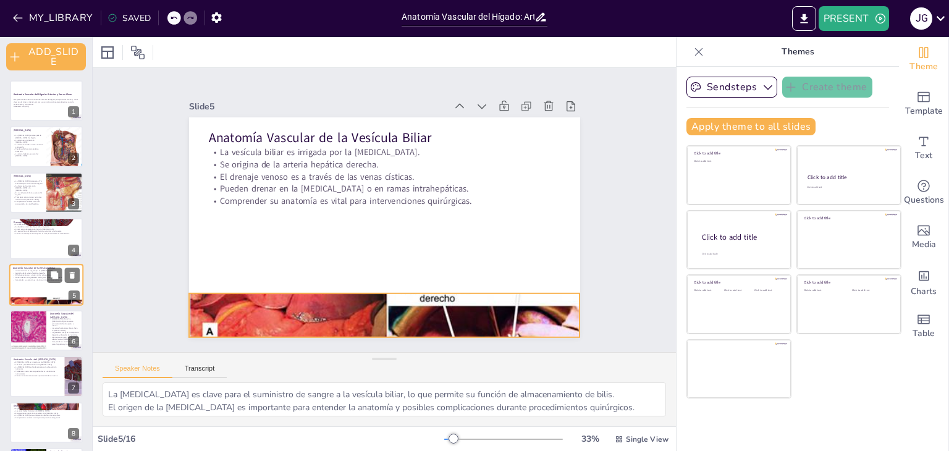
scroll to position [24, 0]
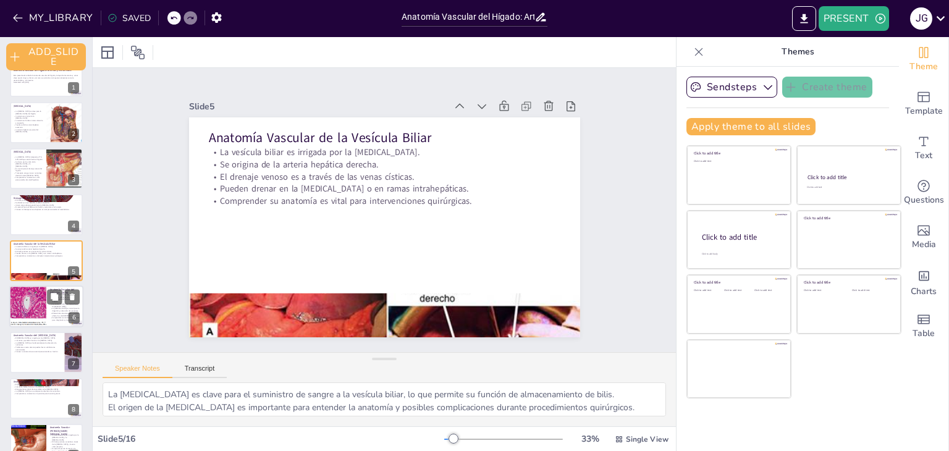
checkbox input "true"
click at [41, 307] on div at bounding box center [28, 306] width 44 height 42
type textarea "La irrigación adecuada del duodeno es esencial para su función en la digestión …"
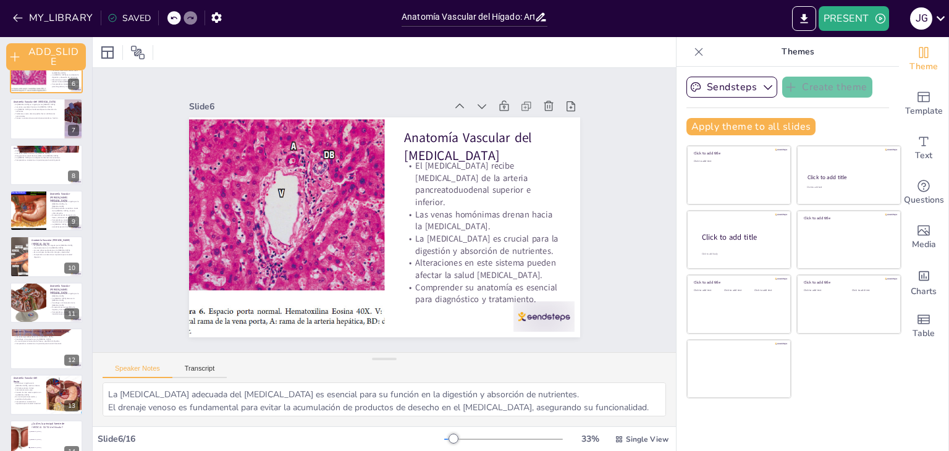
scroll to position [254, 0]
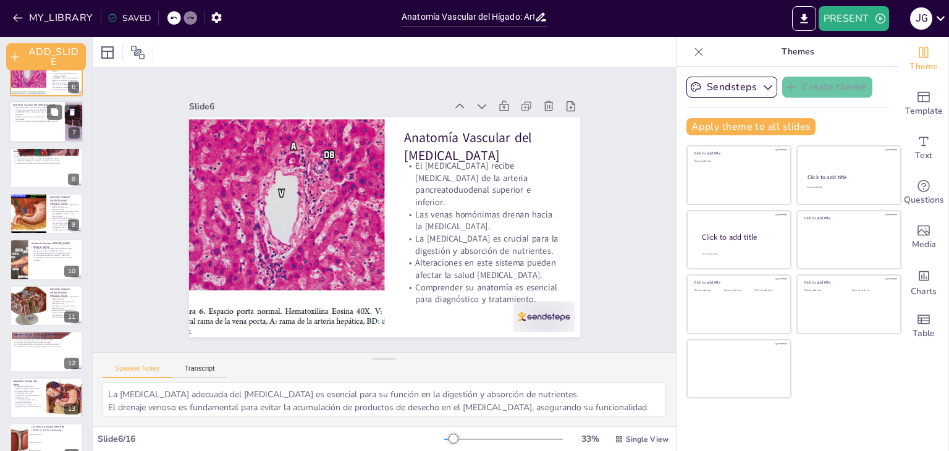
checkbox input "true"
click at [27, 135] on div at bounding box center [46, 122] width 74 height 42
type textarea "La irrigación adecuada del yeyuno es crucial para la absorción eficiente de nut…"
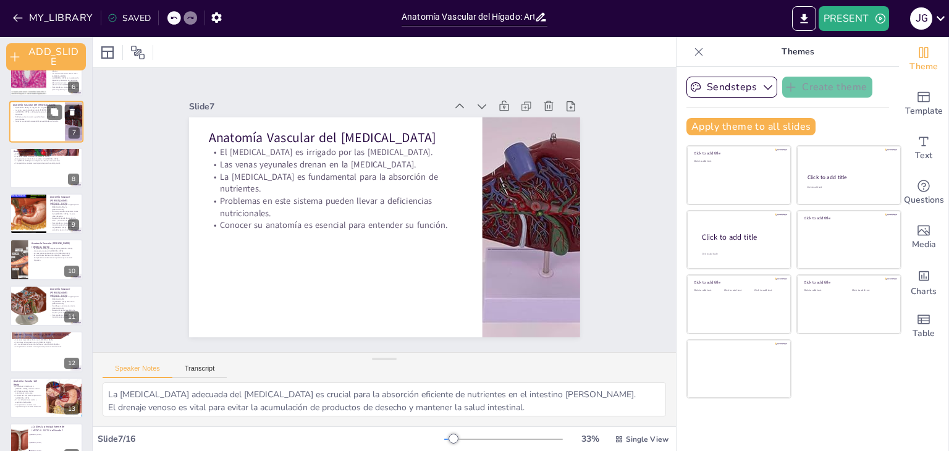
scroll to position [116, 0]
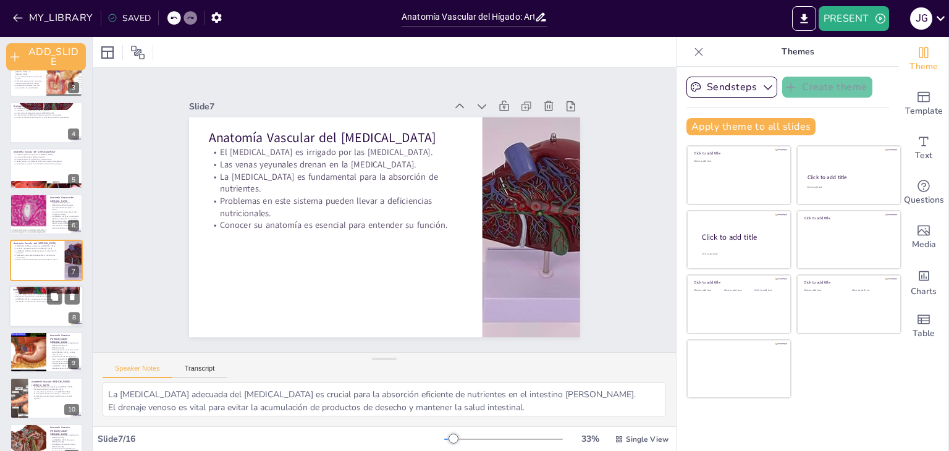
checkbox input "true"
click at [42, 317] on div at bounding box center [46, 306] width 74 height 42
type textarea "La irrigación adecuada del íleon es esencial para la absorción de nutrientes fi…"
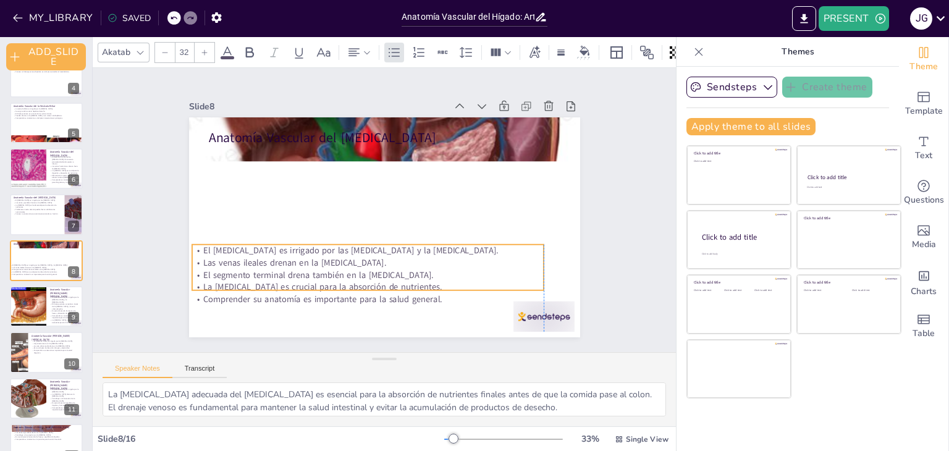
drag, startPoint x: 366, startPoint y: 166, endPoint x: 346, endPoint y: 259, distance: 95.9
click at [348, 263] on div "El íleon es irrigado por las arterias ileales y la arteria ileocólica. Las vena…" at bounding box center [325, 241] width 280 height 302
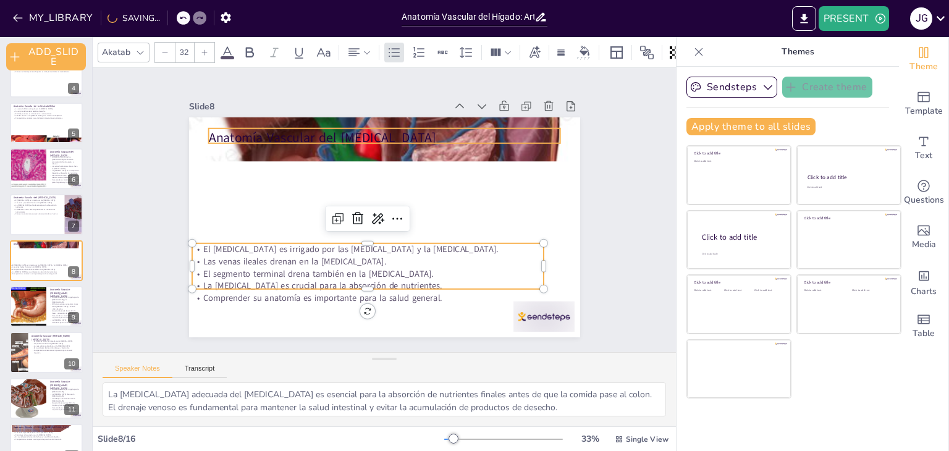
checkbox input "true"
type input "48"
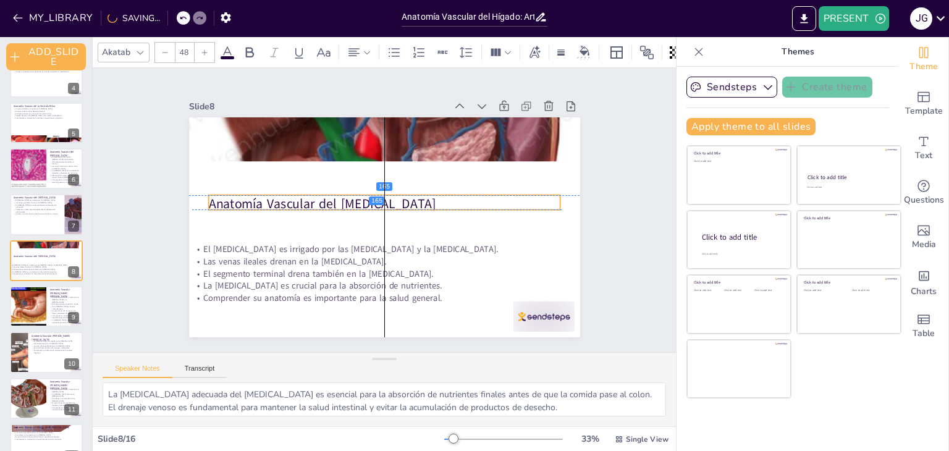
drag, startPoint x: 262, startPoint y: 133, endPoint x: 263, endPoint y: 203, distance: 69.8
click at [263, 203] on p "Anatomía Vascular del [MEDICAL_DATA]" at bounding box center [387, 215] width 295 height 222
click at [263, 203] on p "Anatomía Vascular del [MEDICAL_DATA]" at bounding box center [387, 206] width 295 height 222
click at [165, 167] on div "Slide 1 Anatomía Vascular del Hígado: [PERSON_NAME] y Venas Clave Esta presenta…" at bounding box center [384, 210] width 512 height 497
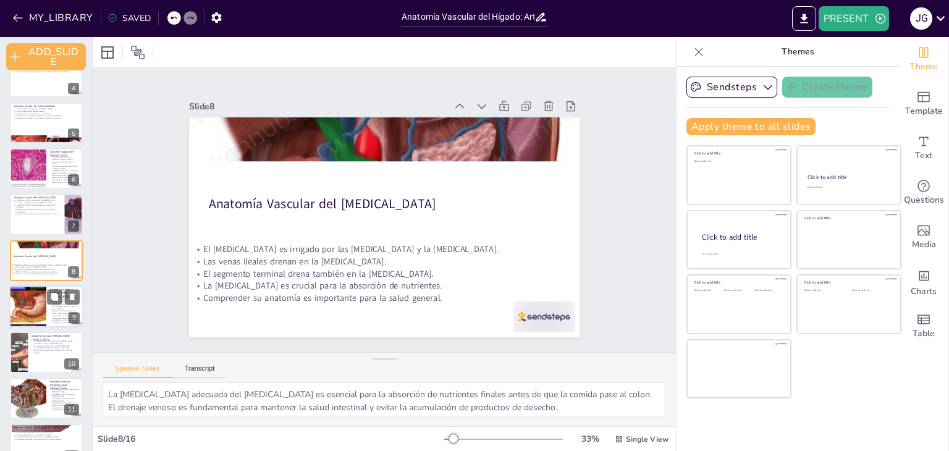
checkbox input "true"
click at [55, 319] on p "La [MEDICAL_DATA] y drenaje son esenciales para la función digestiva." at bounding box center [65, 321] width 30 height 4
type textarea "La irrigación adecuada del colon ascendente es esencial para su función en la a…"
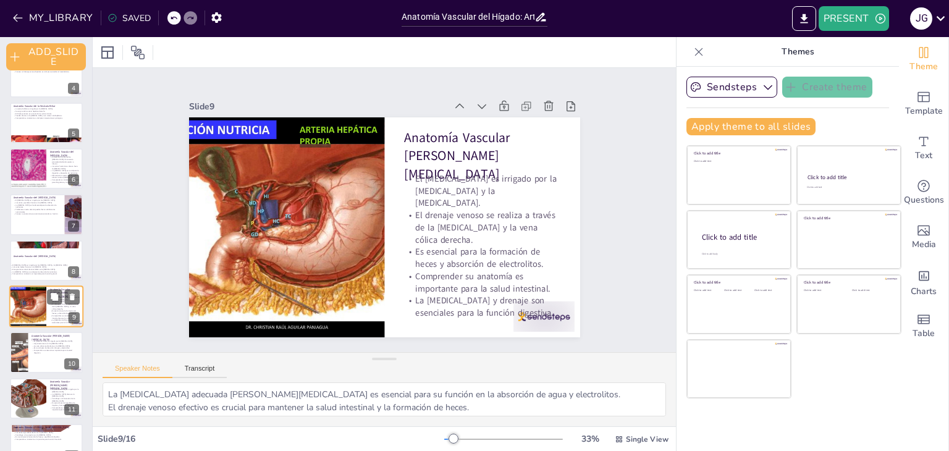
scroll to position [208, 0]
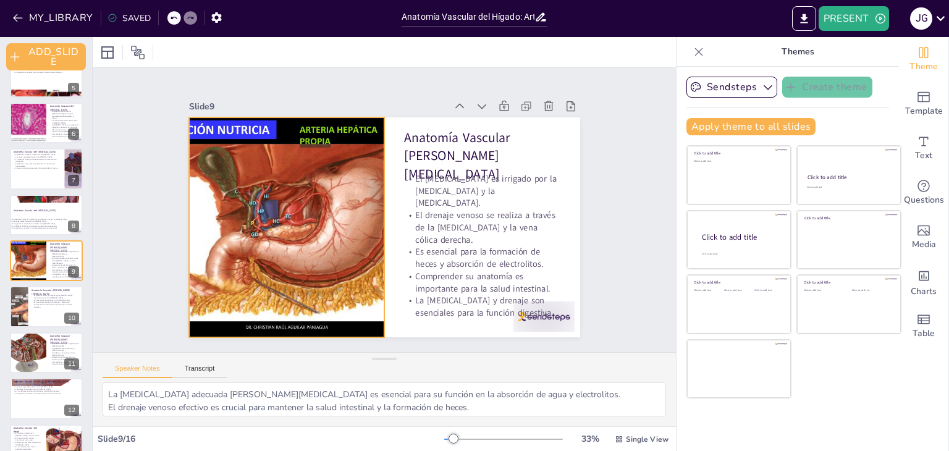
drag, startPoint x: 247, startPoint y: 190, endPoint x: 212, endPoint y: 190, distance: 34.6
click at [253, 158] on div at bounding box center [295, 166] width 366 height 350
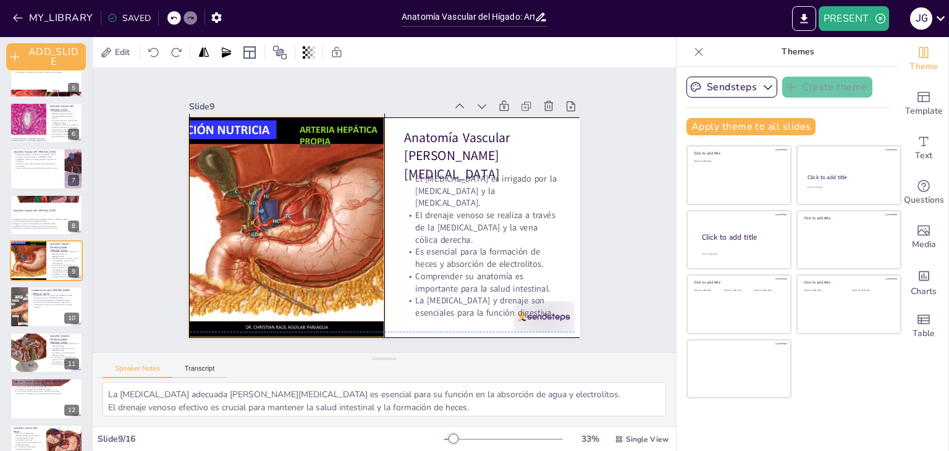
click at [254, 154] on div at bounding box center [320, 134] width 337 height 364
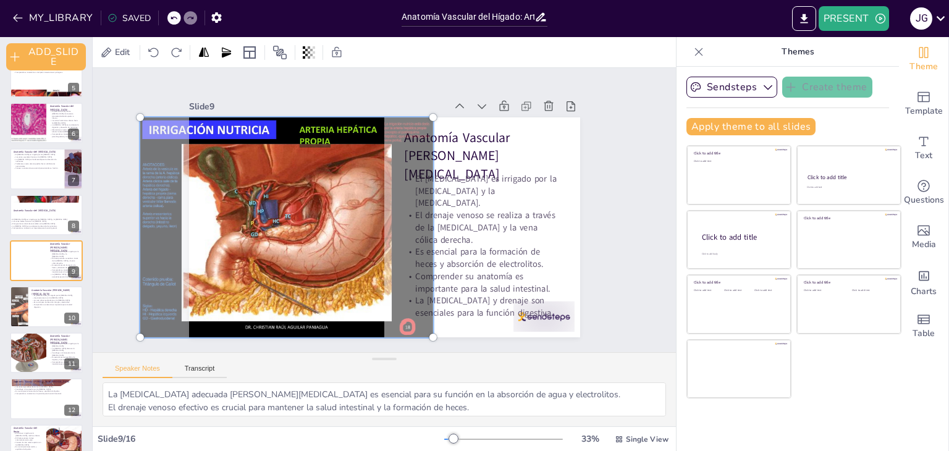
click at [314, 118] on div at bounding box center [479, 182] width 331 height 266
click at [299, 95] on div "Slide 9 Anatomía Vascular del Colon Ascendente El colon ascendente es irrigado …" at bounding box center [376, 211] width 279 height 414
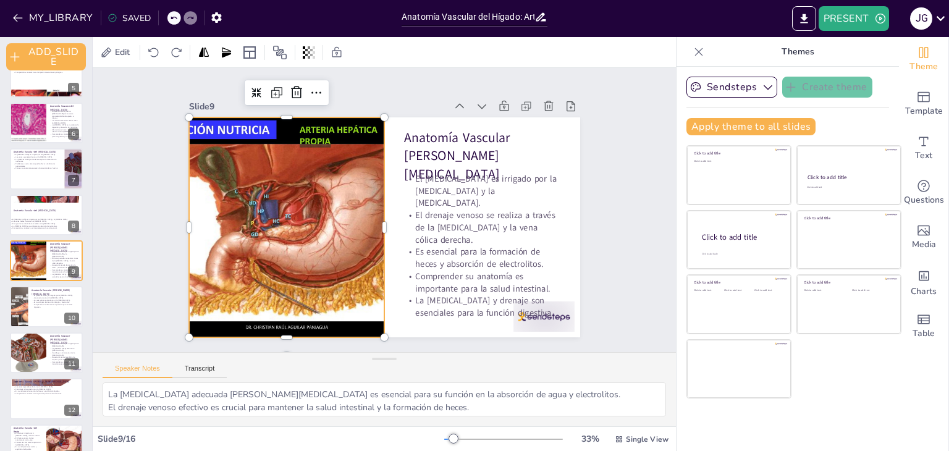
click at [393, 217] on div "Slide 9" at bounding box center [342, 304] width 364 height 175
click at [387, 141] on div at bounding box center [399, 203] width 359 height 447
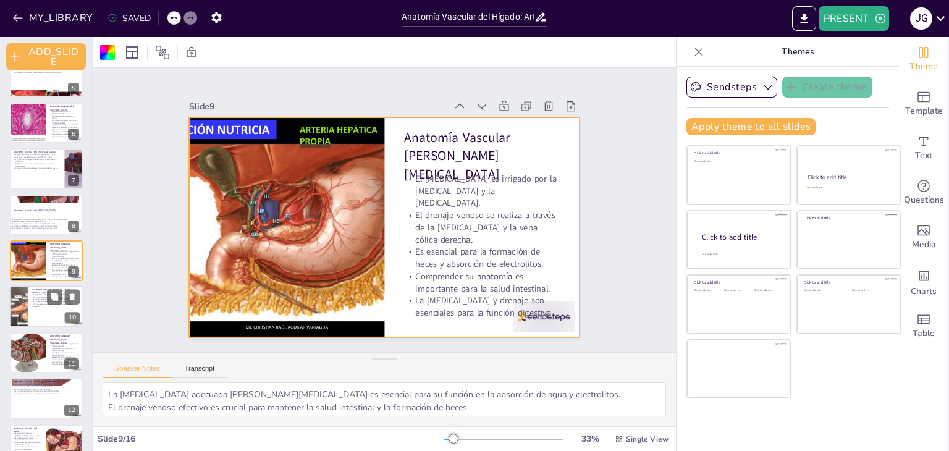
checkbox input "true"
click at [33, 319] on div at bounding box center [46, 307] width 74 height 42
type textarea "La irrigación adecuada del colon transverso es esencial para su función en la a…"
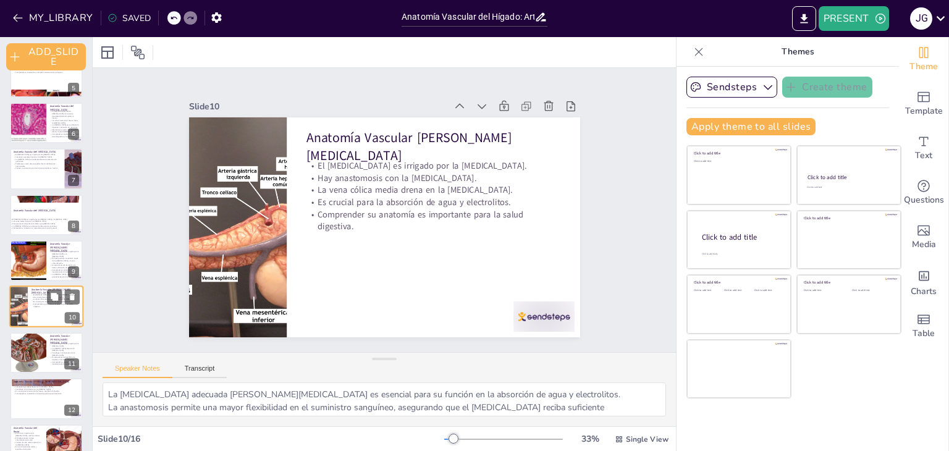
scroll to position [253, 0]
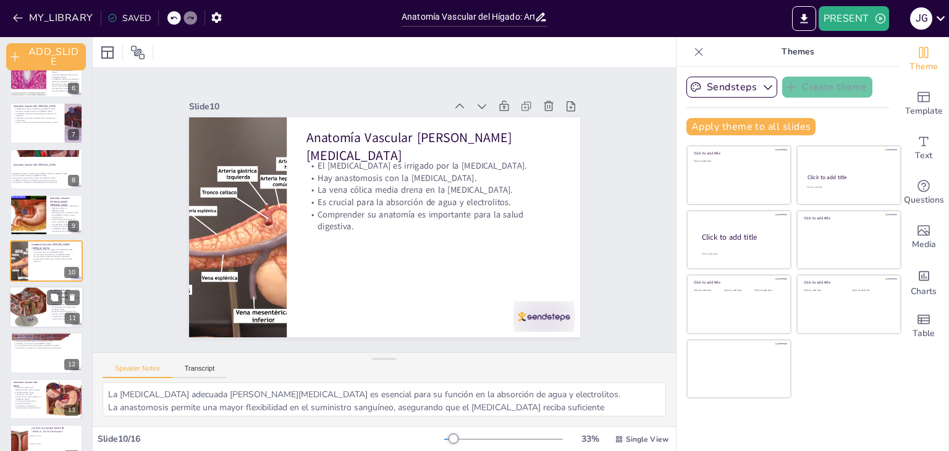
checkbox input "true"
click at [22, 303] on div at bounding box center [27, 307] width 46 height 42
type textarea "La irrigación adecuada del colon descendente es esencial para su función en la …"
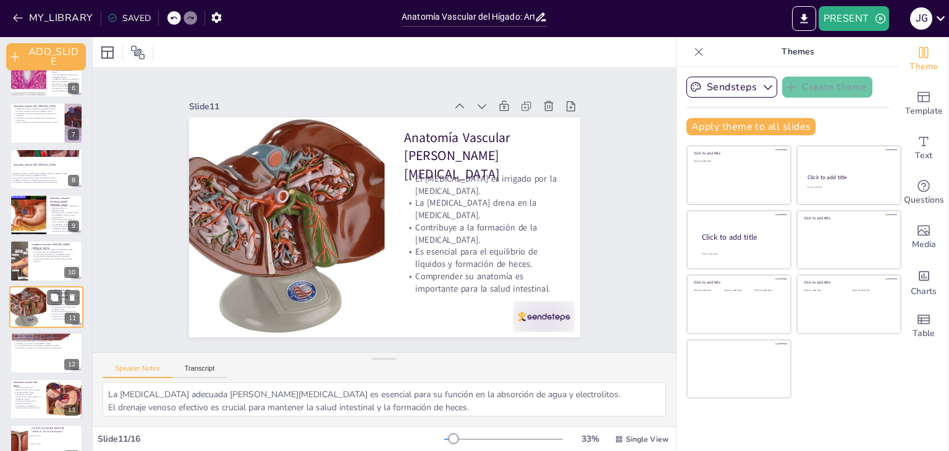
scroll to position [299, 0]
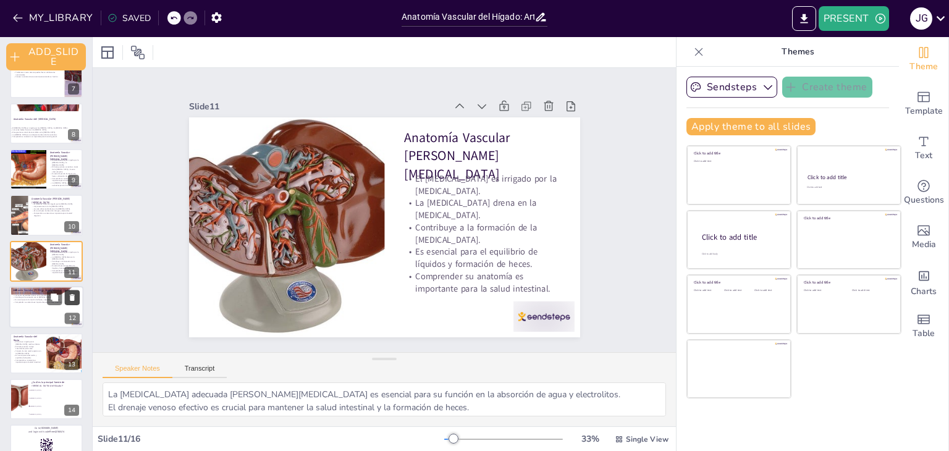
checkbox input "true"
click at [47, 301] on div at bounding box center [63, 297] width 33 height 15
type textarea "La irrigación adecuada del colon sigmoideo es esencial para su función en la fo…"
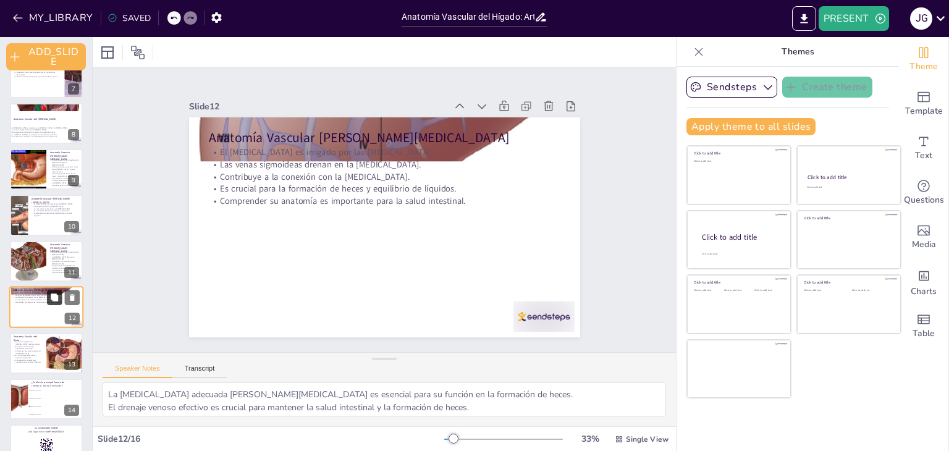
scroll to position [345, 0]
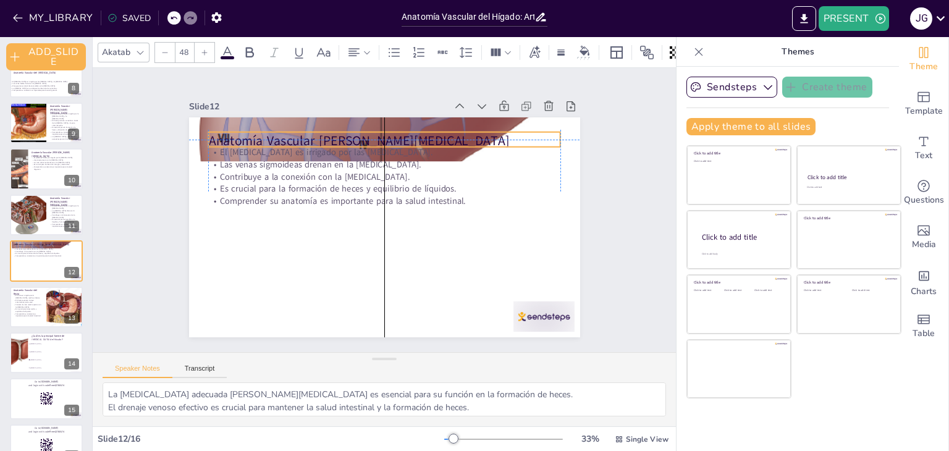
click at [330, 193] on div "Anatomía Vascular del Colon Sigmoideo El colon sigmoideo es irrigado por las ar…" at bounding box center [338, 291] width 338 height 196
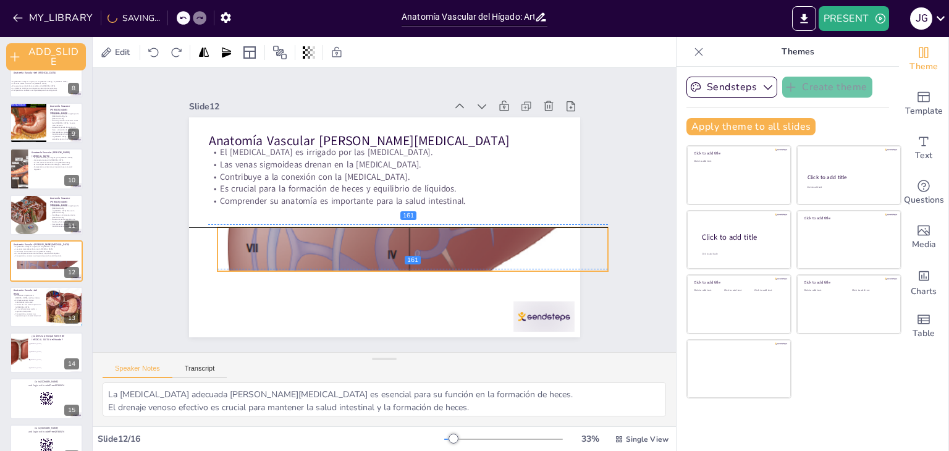
drag, startPoint x: 309, startPoint y: 120, endPoint x: 338, endPoint y: 232, distance: 114.9
click at [338, 232] on div at bounding box center [340, 229] width 453 height 461
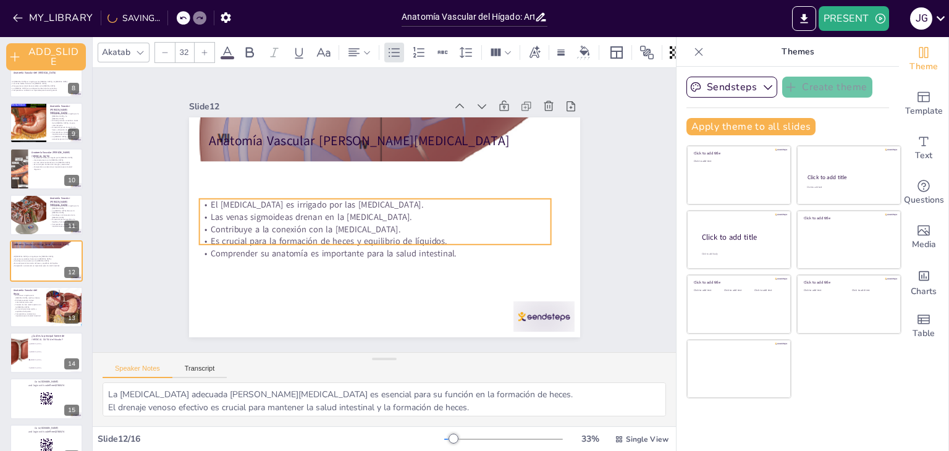
drag, startPoint x: 319, startPoint y: 164, endPoint x: 310, endPoint y: 216, distance: 53.3
click at [310, 216] on p "Las venas sigmoideas drenan en la [MEDICAL_DATA]." at bounding box center [372, 211] width 311 height 187
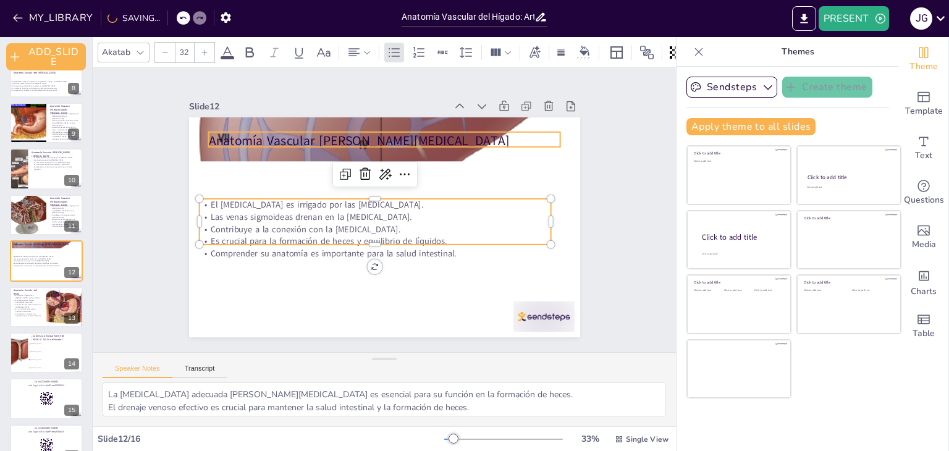
checkbox input "true"
type input "48"
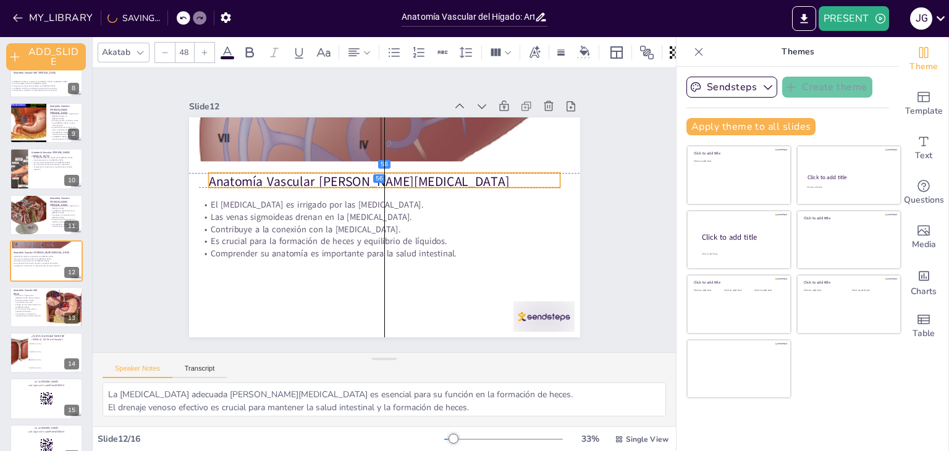
drag, startPoint x: 307, startPoint y: 135, endPoint x: 306, endPoint y: 170, distance: 35.2
click at [306, 170] on p "Anatomía Vascular [PERSON_NAME][MEDICAL_DATA]" at bounding box center [404, 191] width 249 height 274
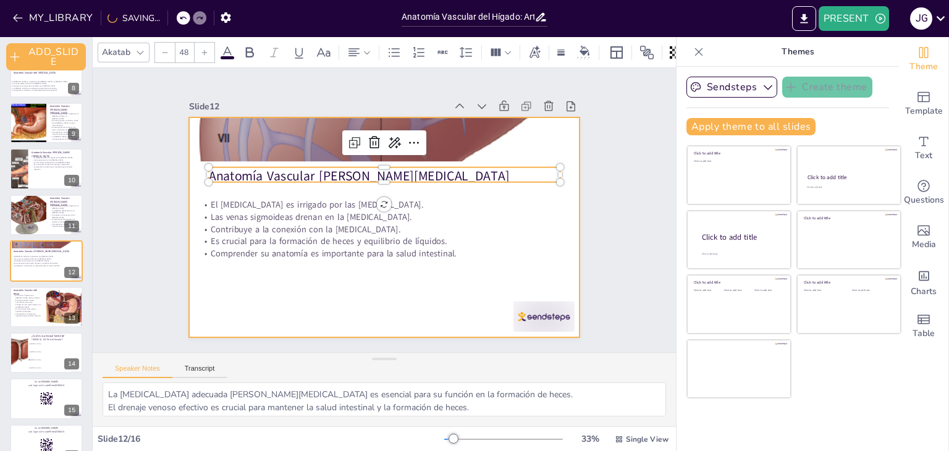
click at [303, 280] on div at bounding box center [369, 201] width 386 height 448
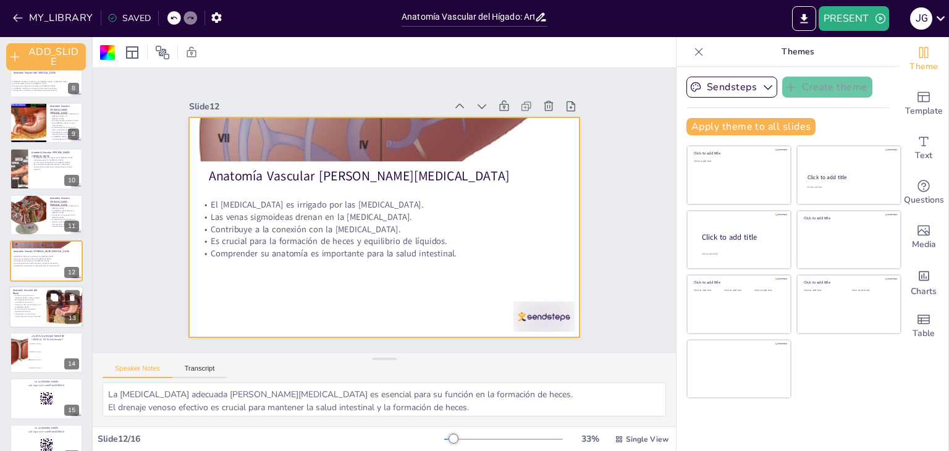
checkbox input "true"
click at [25, 310] on p "Es crucial para la excreción y equilibrio de líquidos." at bounding box center [28, 310] width 30 height 4
type textarea "La irrigación adecuada del recto es esencial para su función en la excreción y …"
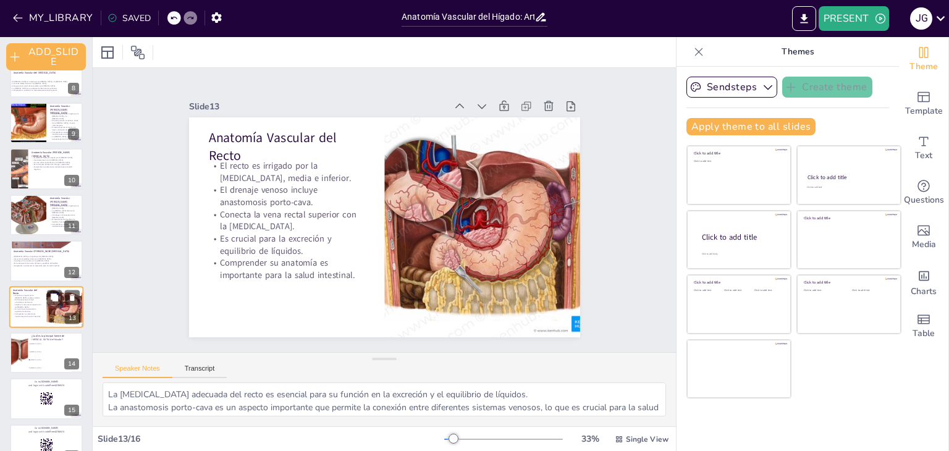
scroll to position [369, 0]
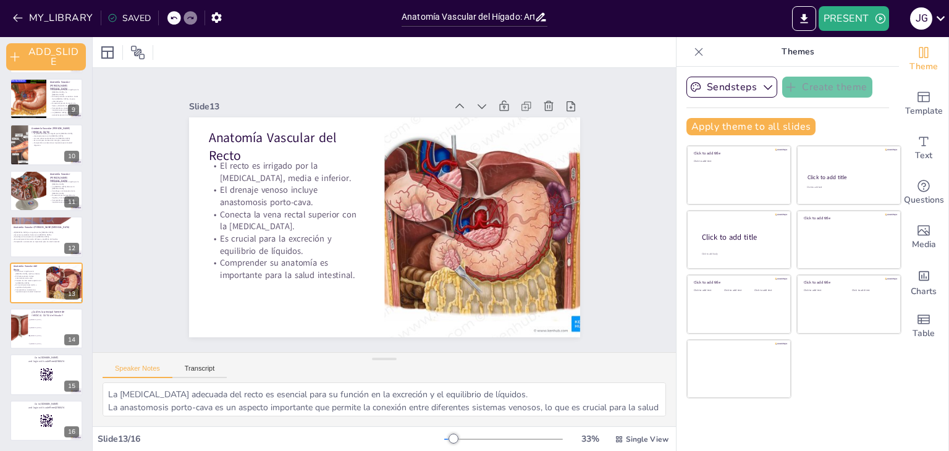
checkbox input "true"
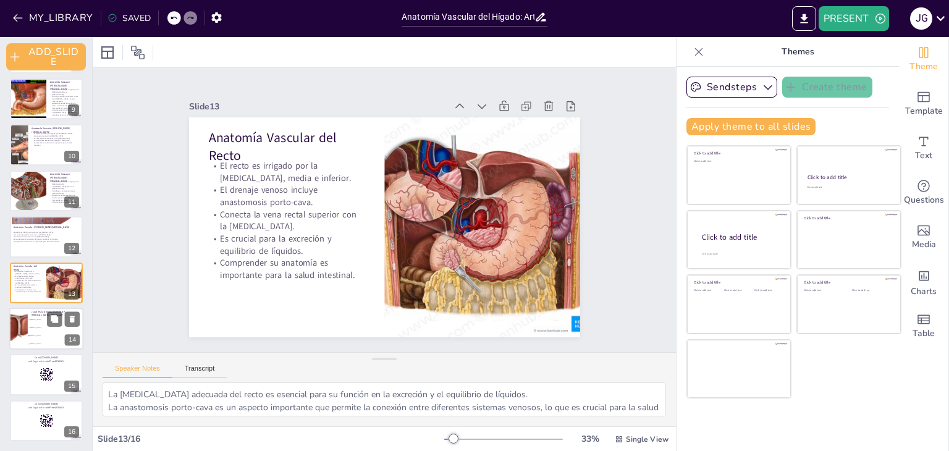
click at [22, 322] on div at bounding box center [18, 329] width 55 height 42
type textarea "La arteria hepática común es la principal fuente de irrigación del hígado, como…"
checkbox input "true"
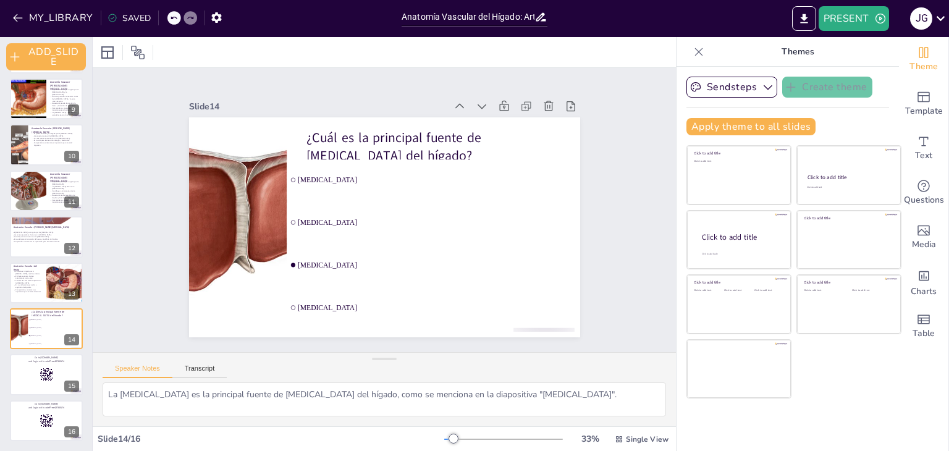
checkbox input "true"
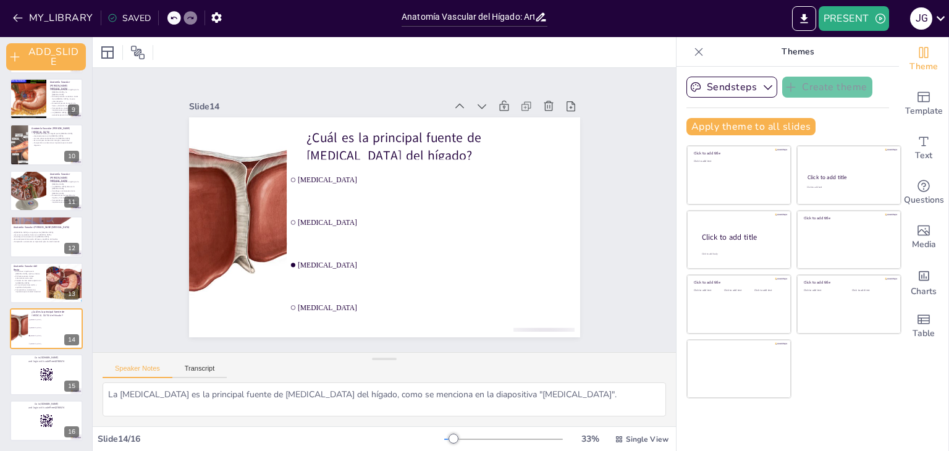
checkbox input "true"
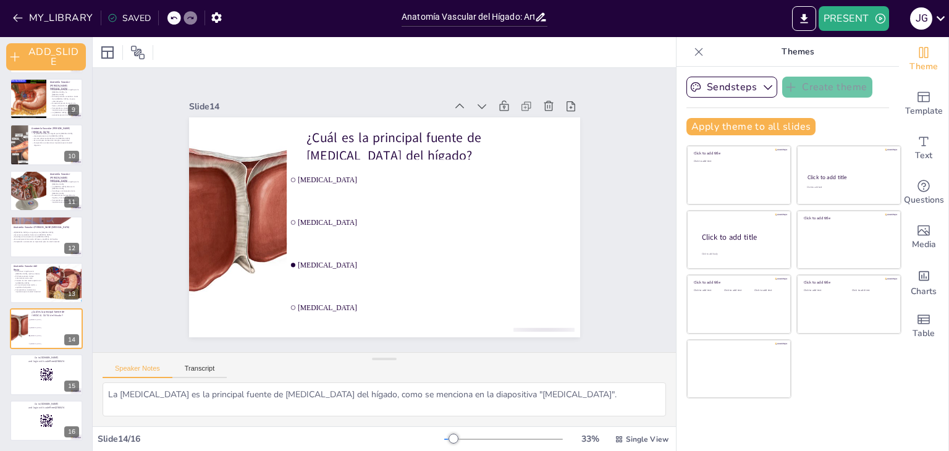
checkbox input "true"
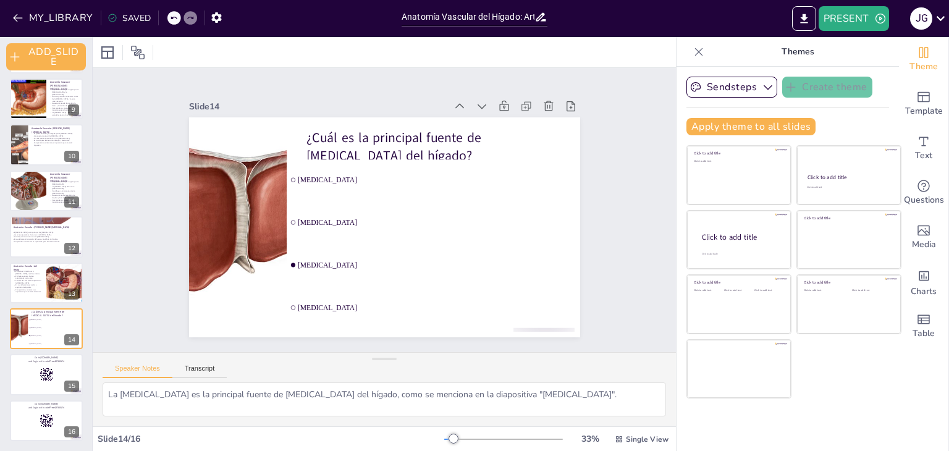
checkbox input "true"
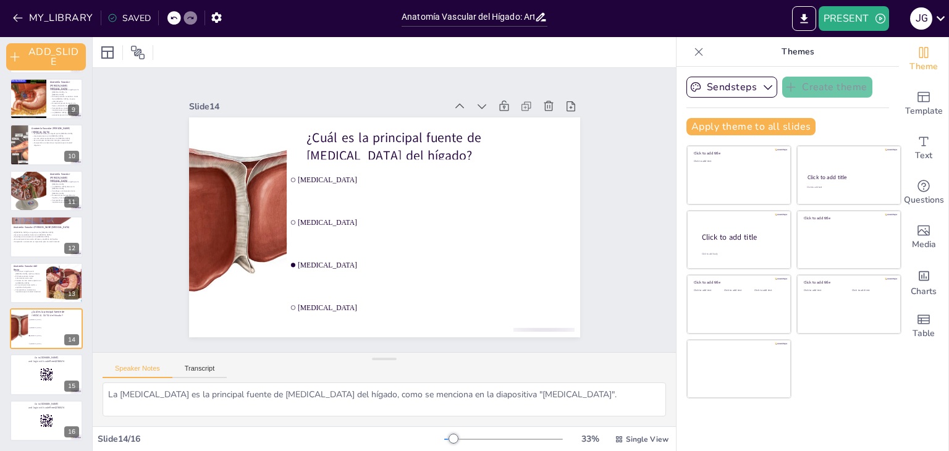
checkbox input "true"
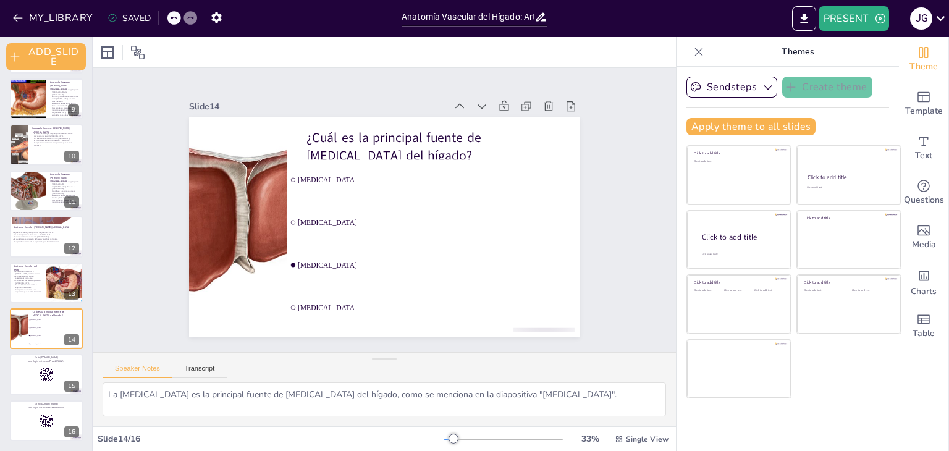
checkbox input "true"
click at [872, 28] on button "PRESENT" at bounding box center [853, 18] width 70 height 25
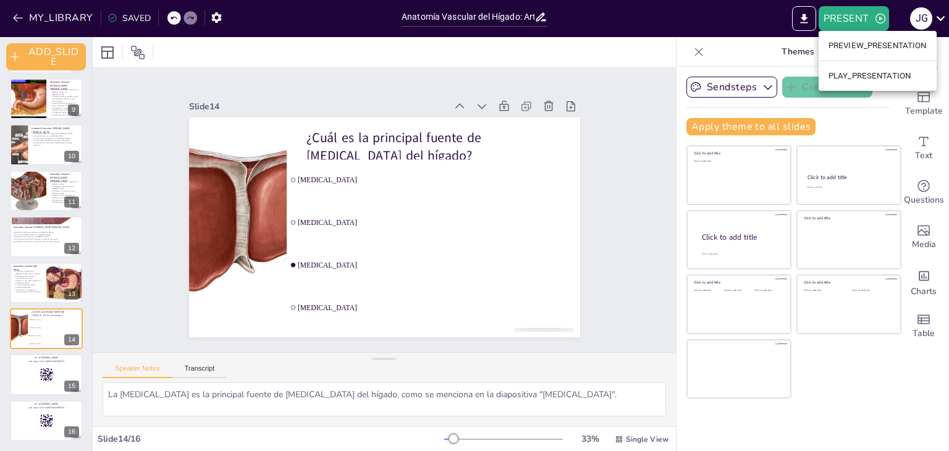
click at [860, 69] on li "PLAY_PRESENTATION" at bounding box center [877, 76] width 118 height 20
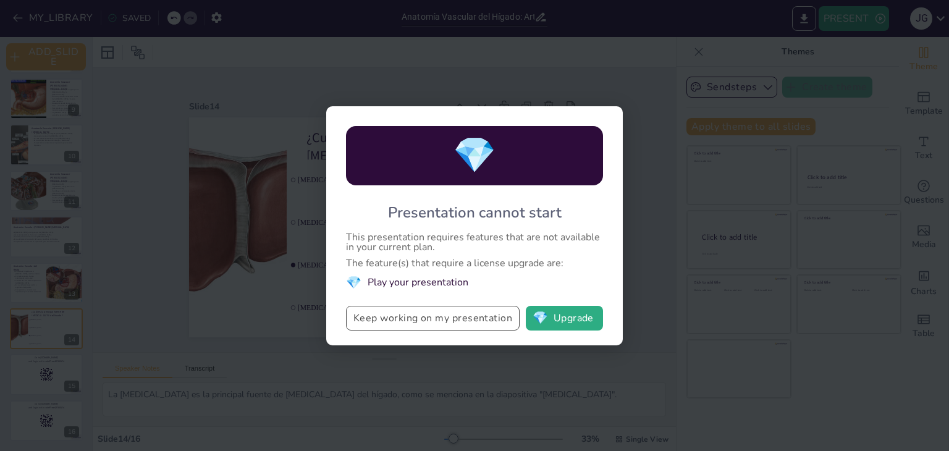
drag, startPoint x: 498, startPoint y: 314, endPoint x: 465, endPoint y: 326, distance: 34.8
drag, startPoint x: 465, startPoint y: 326, endPoint x: 435, endPoint y: 319, distance: 30.3
click at [435, 319] on button "Keep working on my presentation" at bounding box center [433, 318] width 174 height 25
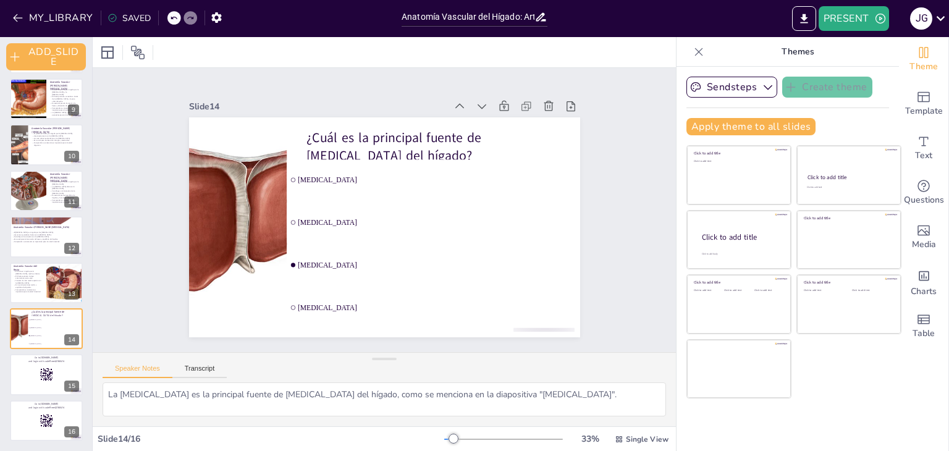
checkbox input "true"
click at [691, 59] on div at bounding box center [699, 52] width 20 height 20
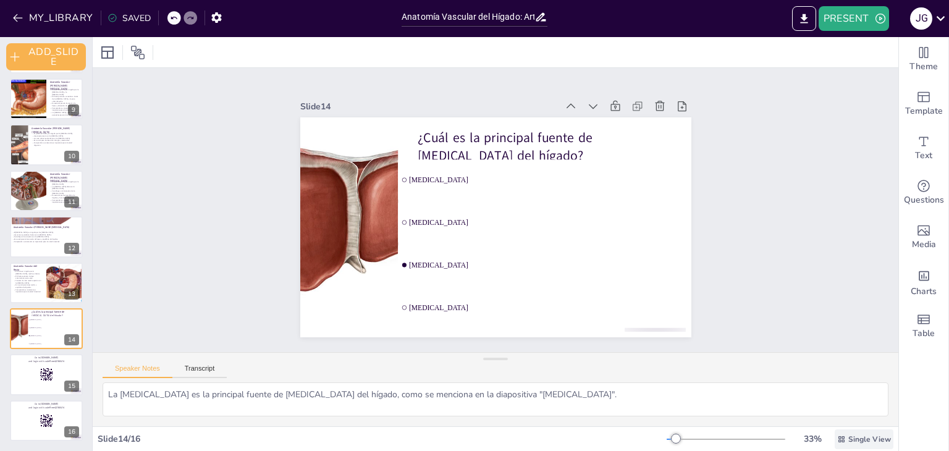
click at [866, 440] on span "Single View" at bounding box center [869, 439] width 43 height 10
click at [851, 418] on div "List View" at bounding box center [846, 411] width 75 height 25
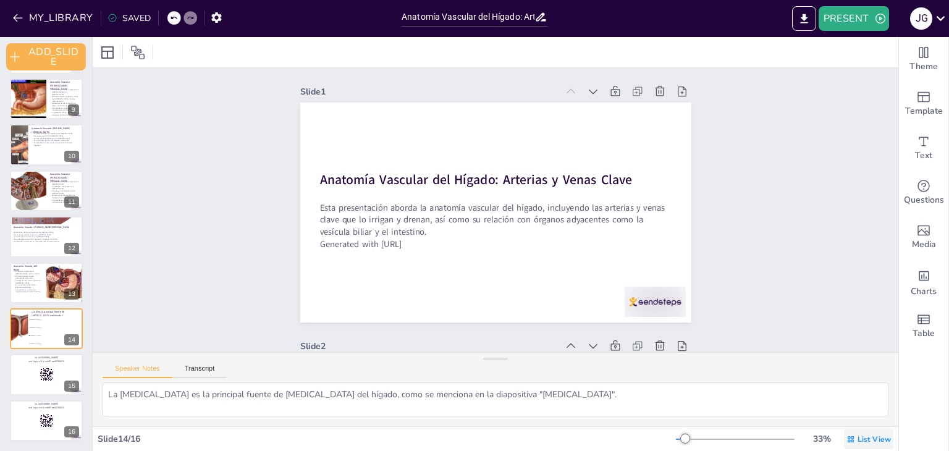
click at [846, 440] on icon at bounding box center [850, 439] width 9 height 9
click at [838, 389] on span "Single View" at bounding box center [851, 387] width 56 height 12
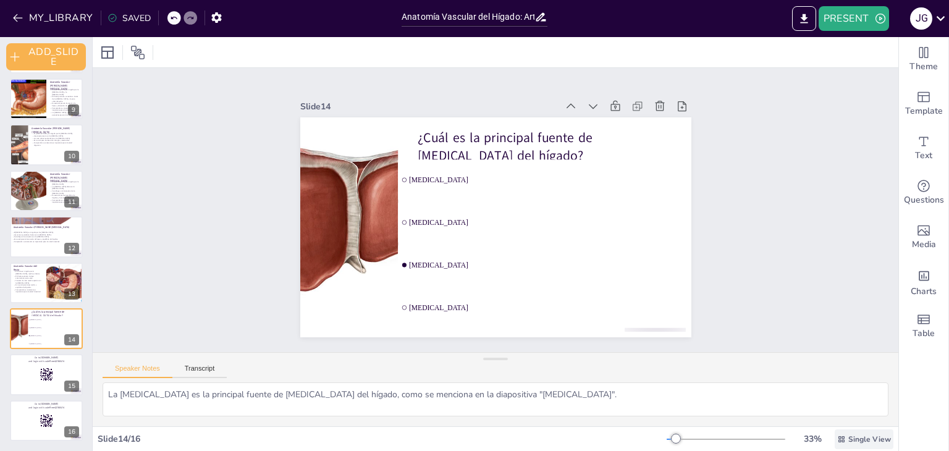
click at [838, 436] on icon at bounding box center [841, 438] width 6 height 6
click at [836, 414] on span "List View" at bounding box center [846, 412] width 65 height 12
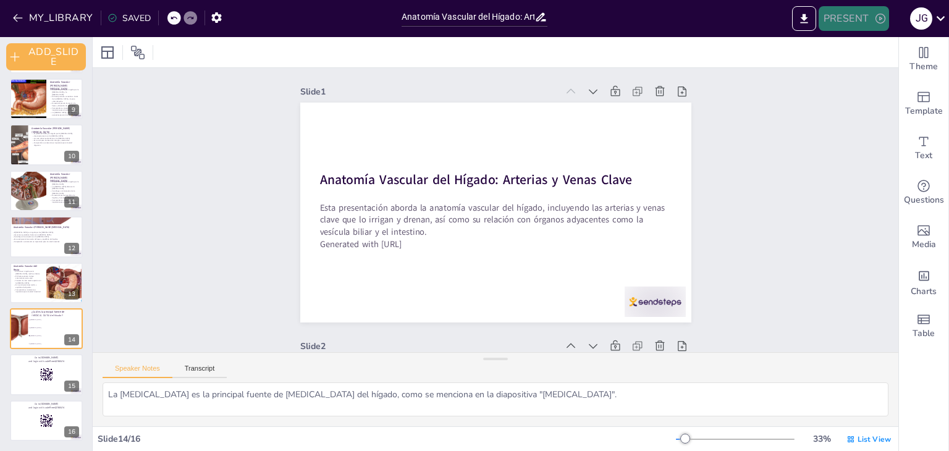
click at [864, 16] on button "PRESENT" at bounding box center [853, 18] width 70 height 25
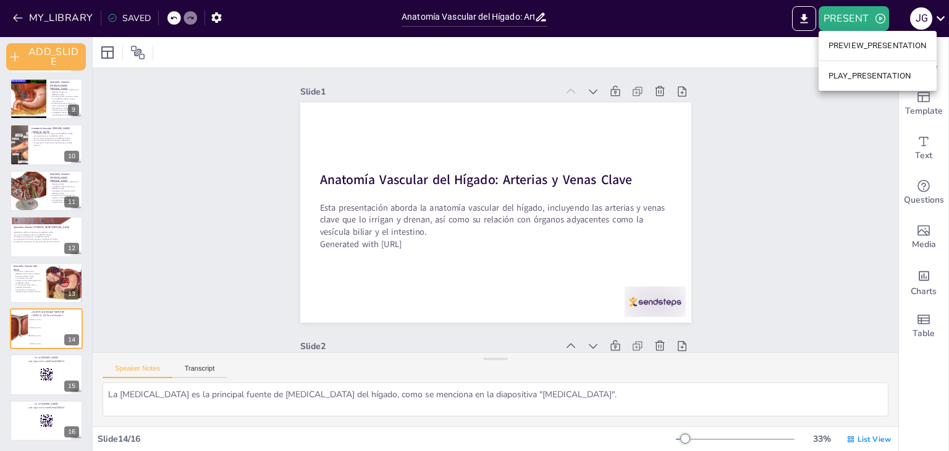
click at [851, 62] on ul "PREVIEW_PRESENTATION PLAY_PRESENTATION" at bounding box center [877, 61] width 118 height 60
click at [847, 69] on li "PLAY_PRESENTATION" at bounding box center [877, 76] width 118 height 20
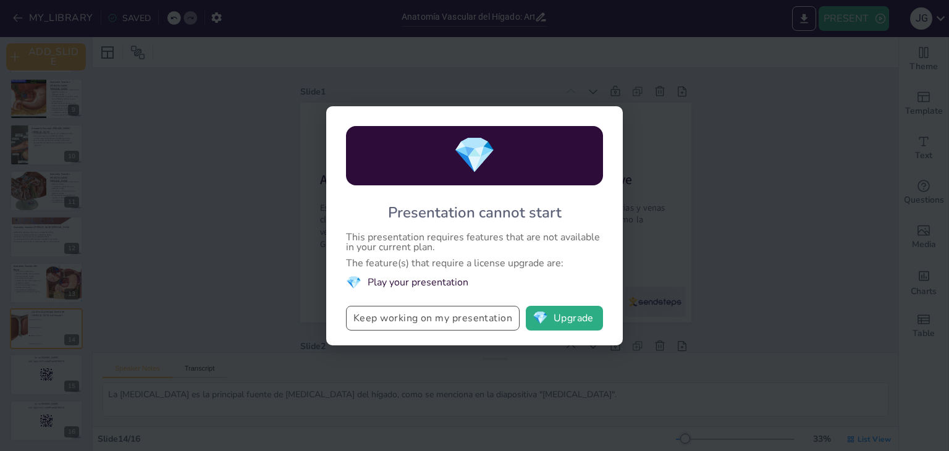
click at [463, 311] on button "Keep working on my presentation" at bounding box center [433, 318] width 174 height 25
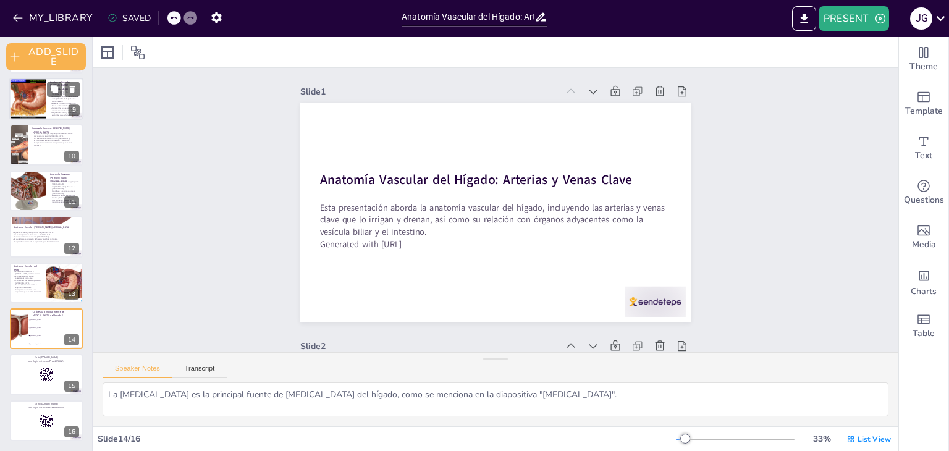
click at [48, 109] on div at bounding box center [46, 99] width 74 height 42
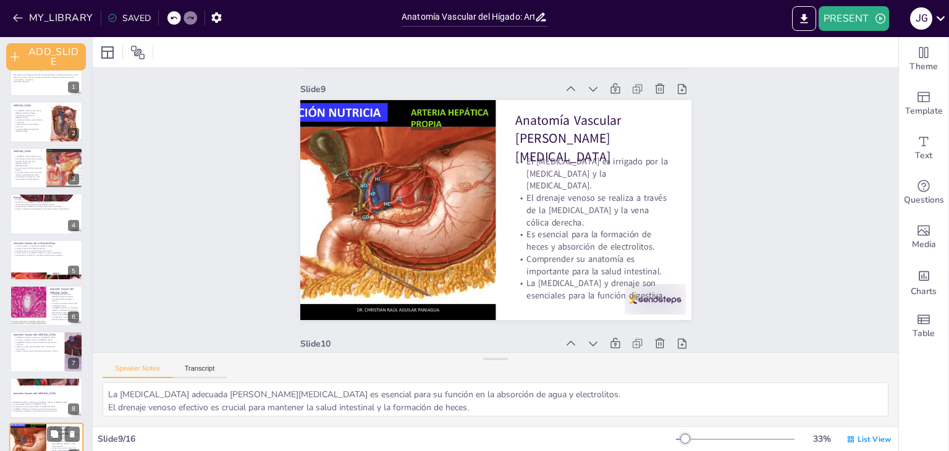
scroll to position [0, 0]
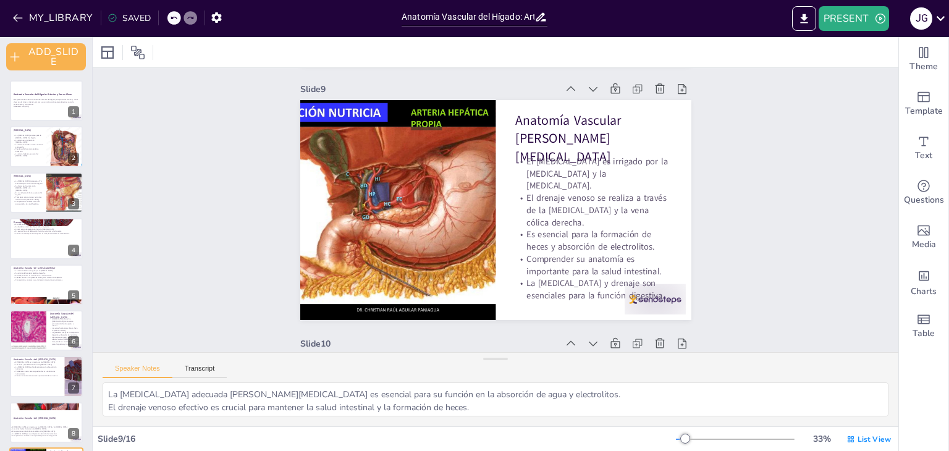
click at [48, 109] on div at bounding box center [46, 100] width 73 height 41
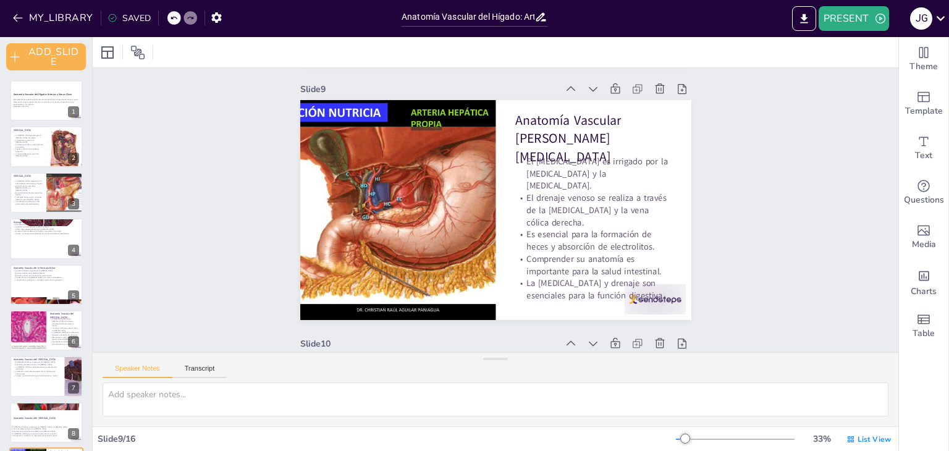
scroll to position [2, 0]
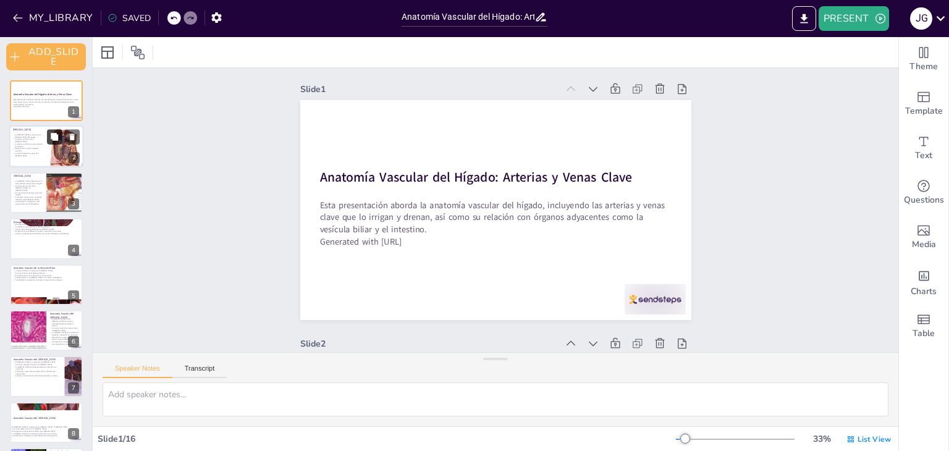
click at [50, 136] on icon at bounding box center [54, 137] width 9 height 9
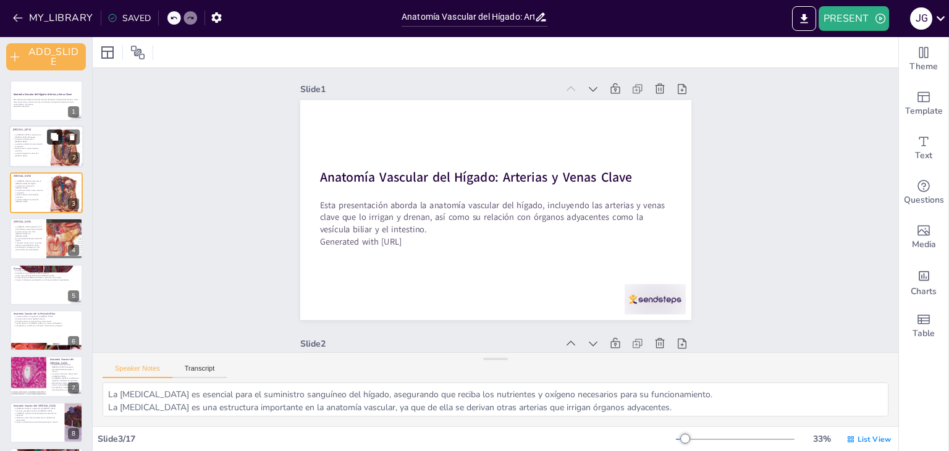
scroll to position [511, 0]
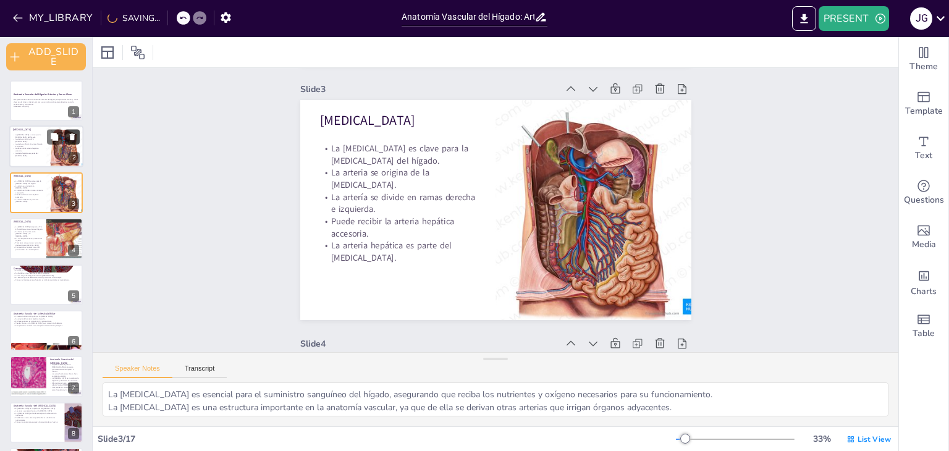
click at [68, 137] on icon at bounding box center [72, 137] width 9 height 9
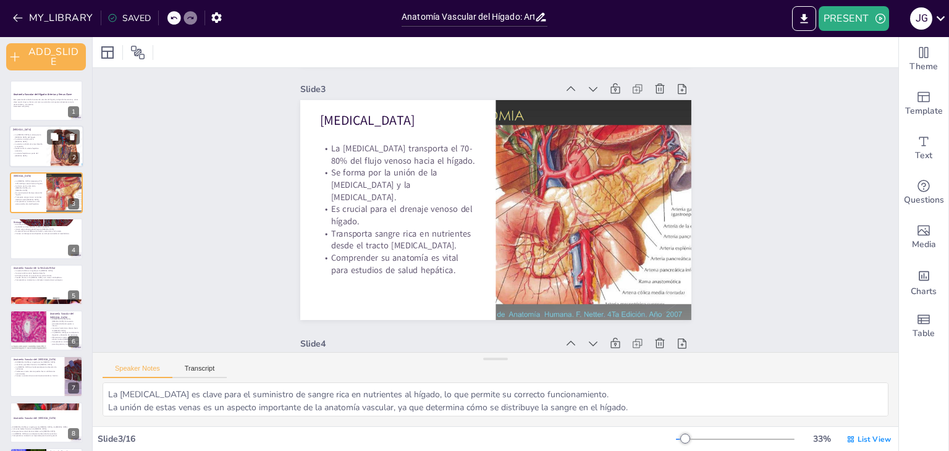
click at [38, 148] on p "Puede recibir la arteria hepática accesoria." at bounding box center [28, 150] width 30 height 4
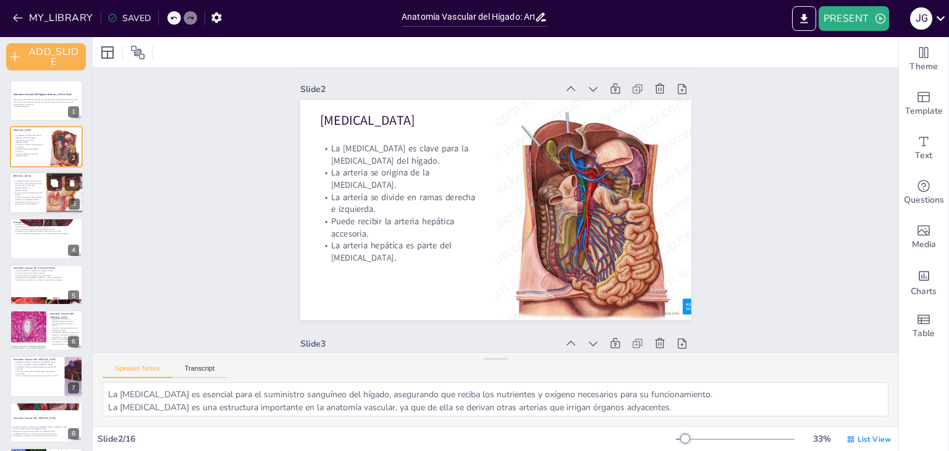
click at [57, 193] on div at bounding box center [65, 193] width 56 height 42
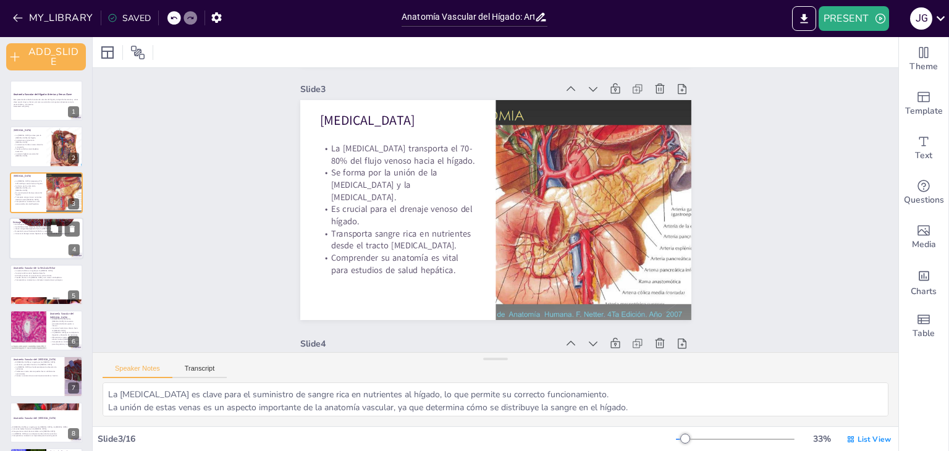
click at [23, 241] on div at bounding box center [46, 238] width 74 height 42
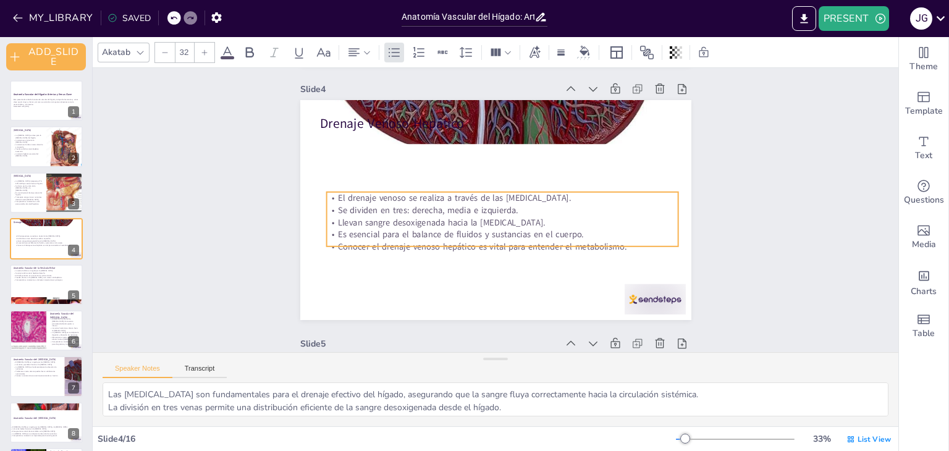
drag, startPoint x: 373, startPoint y: 150, endPoint x: 379, endPoint y: 214, distance: 63.9
click at [379, 214] on p "Se dividen en tres: derecha, media e izquierda." at bounding box center [501, 214] width 292 height 217
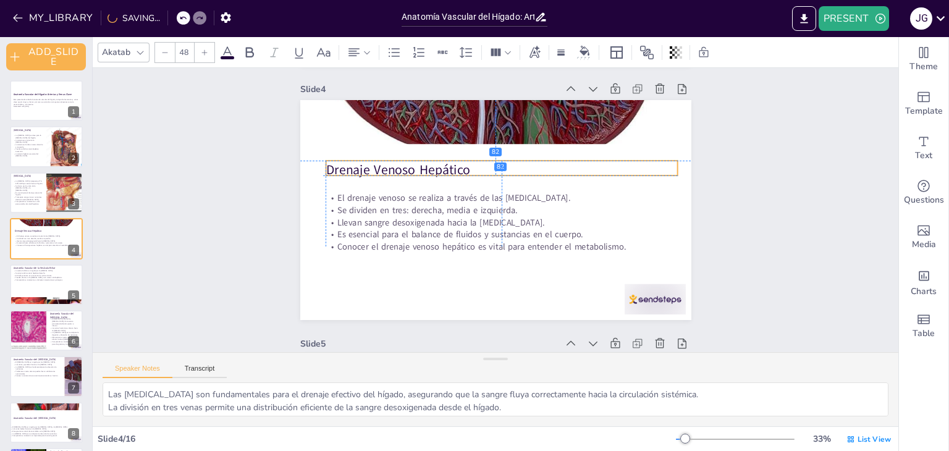
drag, startPoint x: 352, startPoint y: 130, endPoint x: 356, endPoint y: 176, distance: 45.9
click at [473, 176] on p "Drenaje Venoso Hepático" at bounding box center [536, 203] width 126 height 340
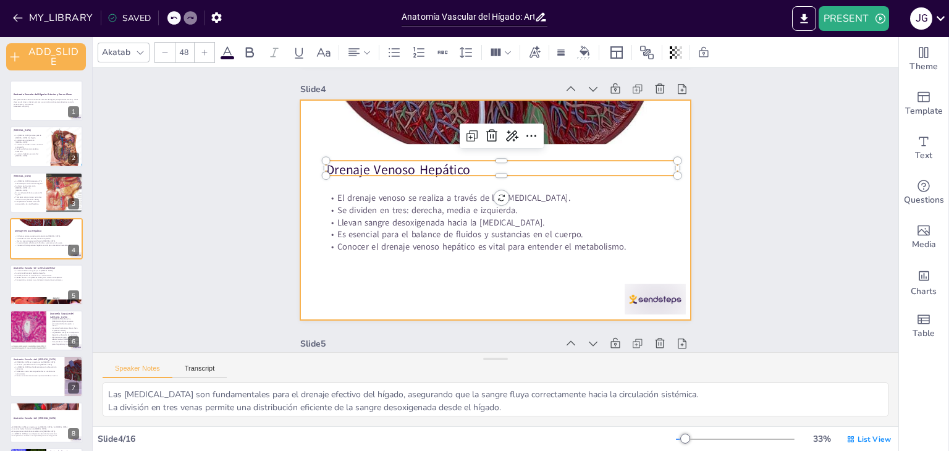
click at [361, 295] on div at bounding box center [496, 209] width 408 height 445
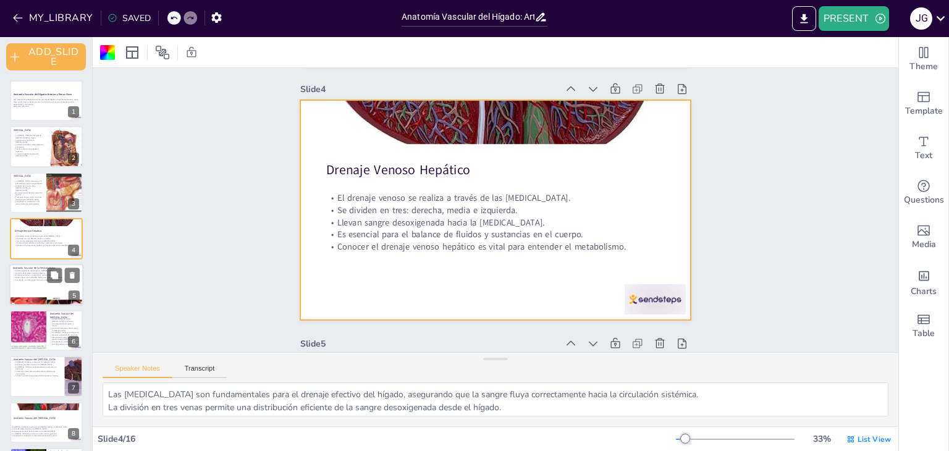
click at [13, 270] on p "La vesícula biliar es irrigada por la [MEDICAL_DATA]." at bounding box center [46, 270] width 67 height 2
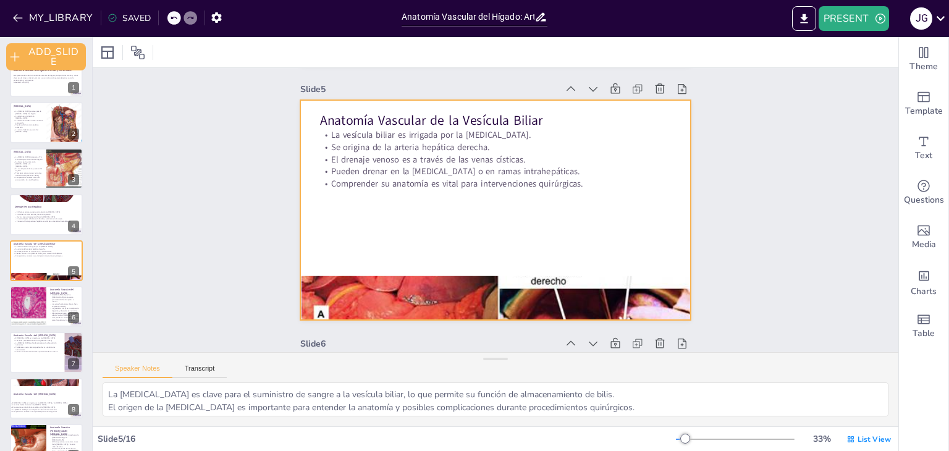
click at [435, 215] on div at bounding box center [495, 210] width 391 height 220
click at [38, 307] on div at bounding box center [28, 306] width 44 height 42
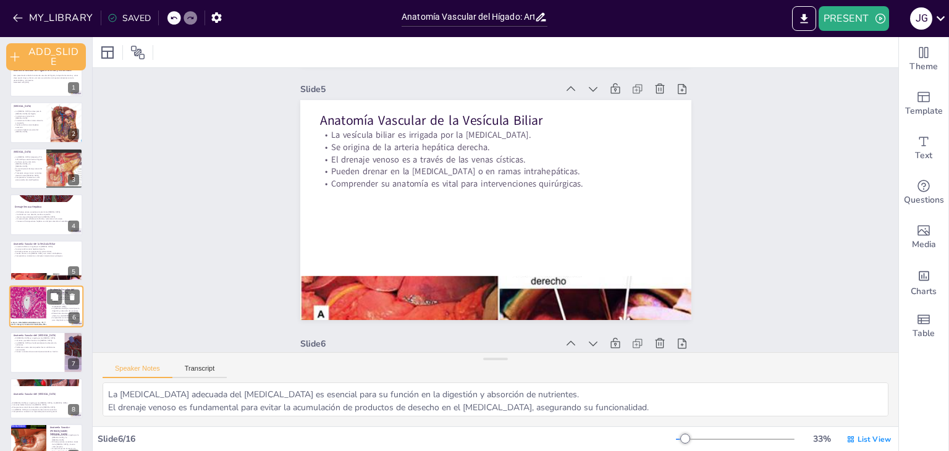
scroll to position [1275, 0]
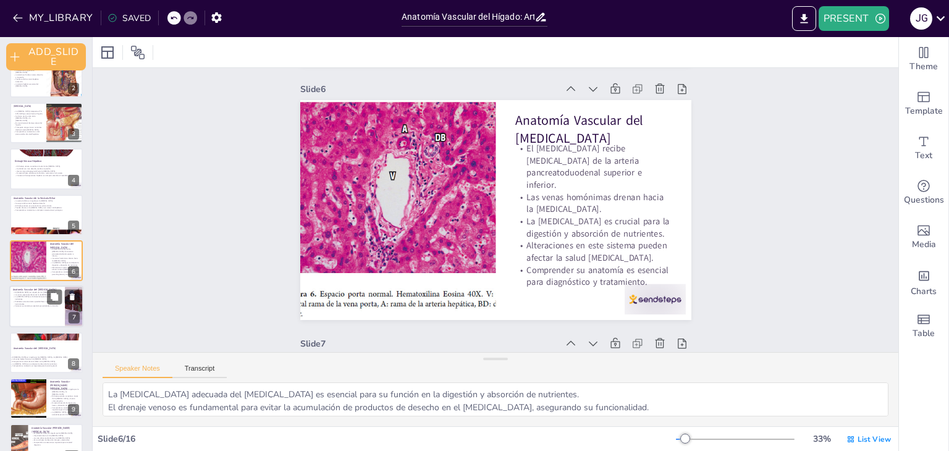
click at [44, 321] on div at bounding box center [46, 307] width 74 height 42
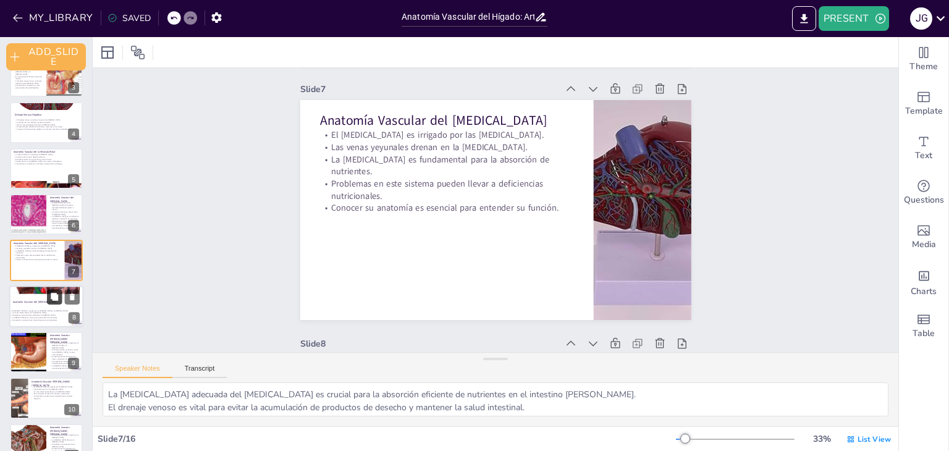
click at [49, 298] on button at bounding box center [54, 296] width 15 height 15
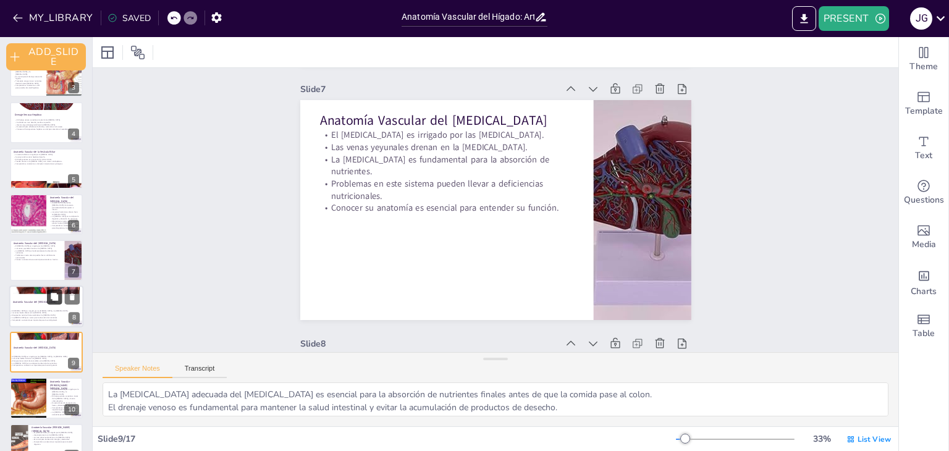
scroll to position [2038, 0]
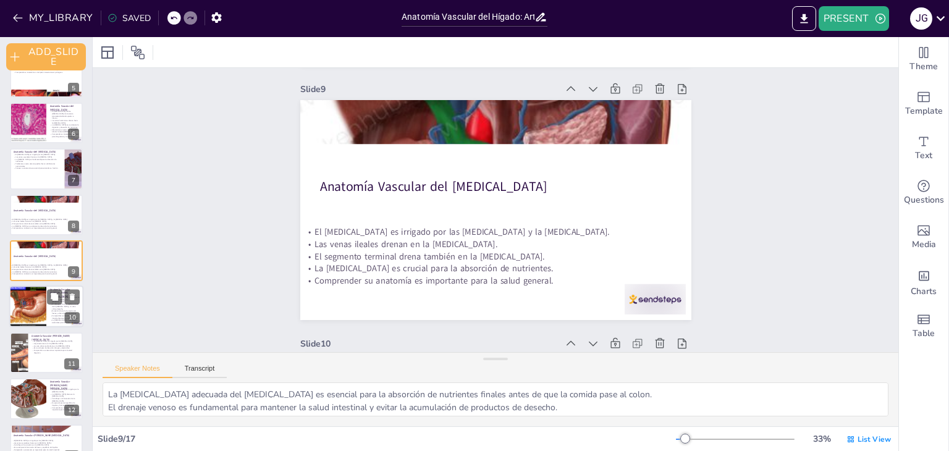
click at [35, 312] on div at bounding box center [28, 307] width 56 height 42
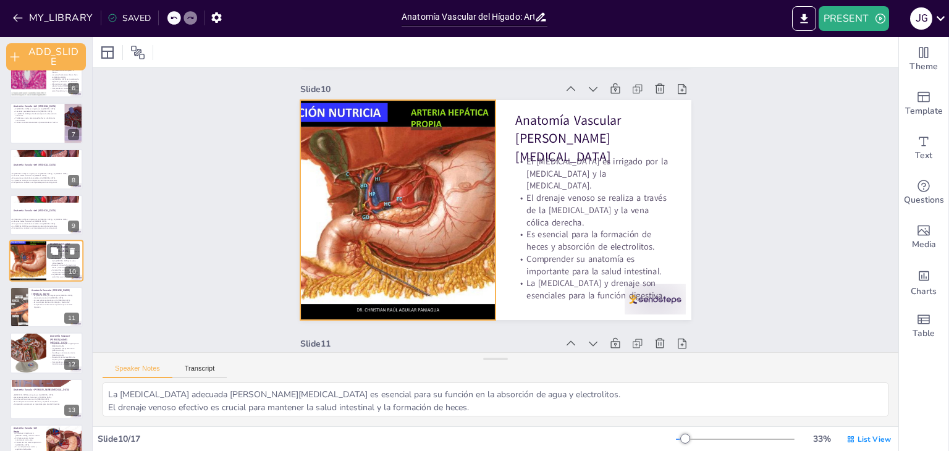
click at [42, 259] on div at bounding box center [28, 261] width 56 height 42
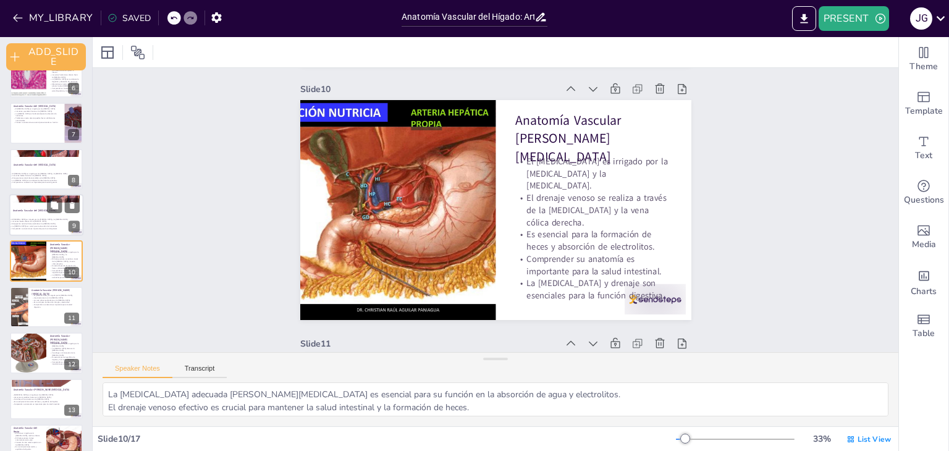
click at [51, 221] on p "Las venas ileales drenan en la [MEDICAL_DATA]." at bounding box center [43, 222] width 67 height 2
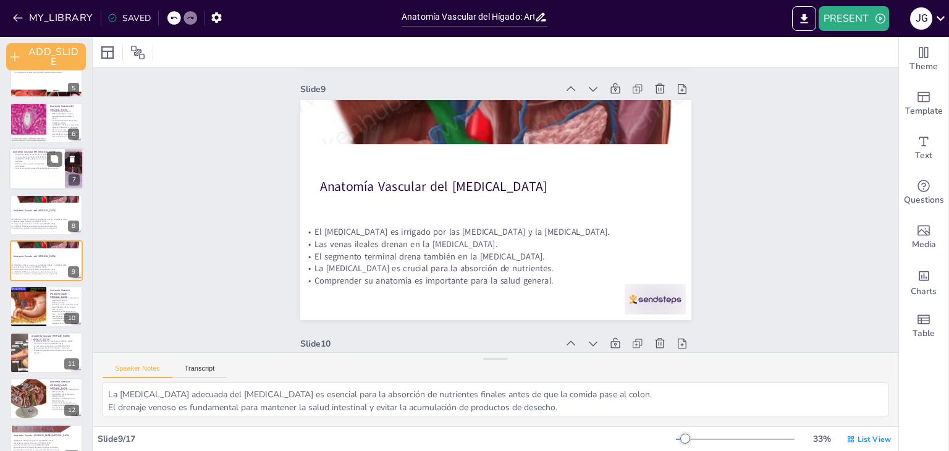
click at [25, 181] on div at bounding box center [46, 169] width 74 height 42
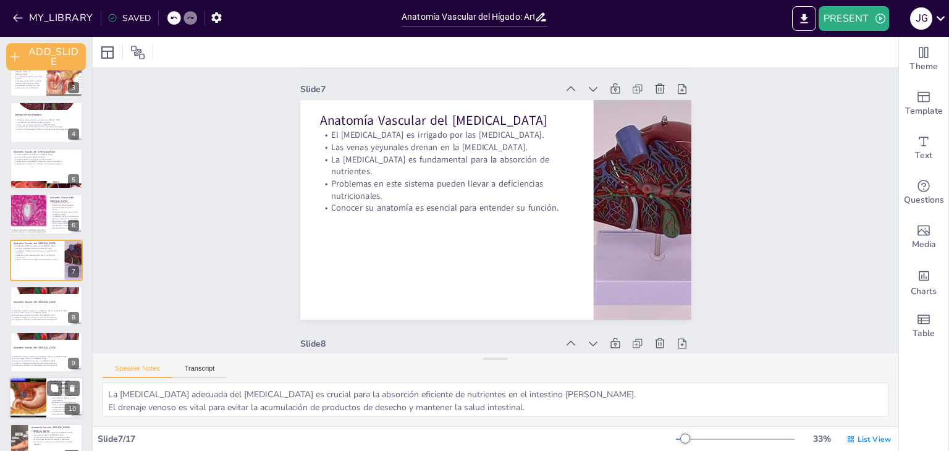
click at [51, 396] on p "El drenaje venoso se realiza a través de la [MEDICAL_DATA] y la vena cólica der…" at bounding box center [65, 398] width 30 height 7
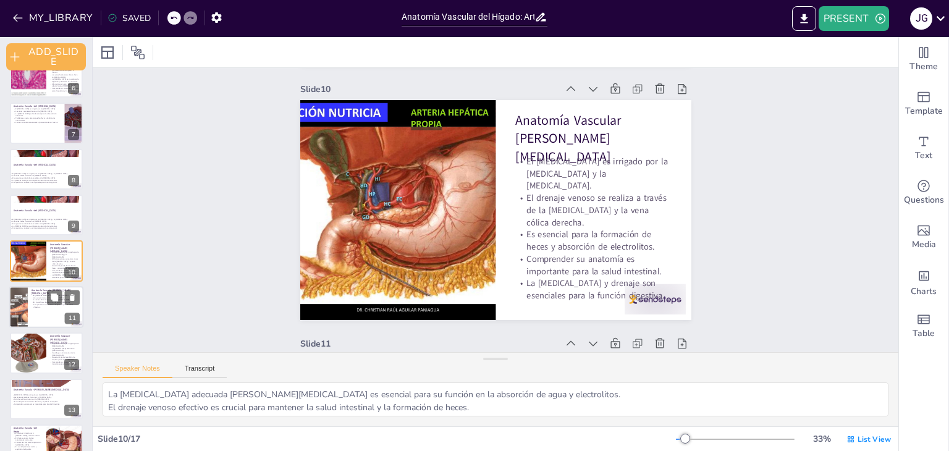
click at [38, 305] on p "Comprender su anatomía es importante para la salud digestiva." at bounding box center [56, 305] width 48 height 4
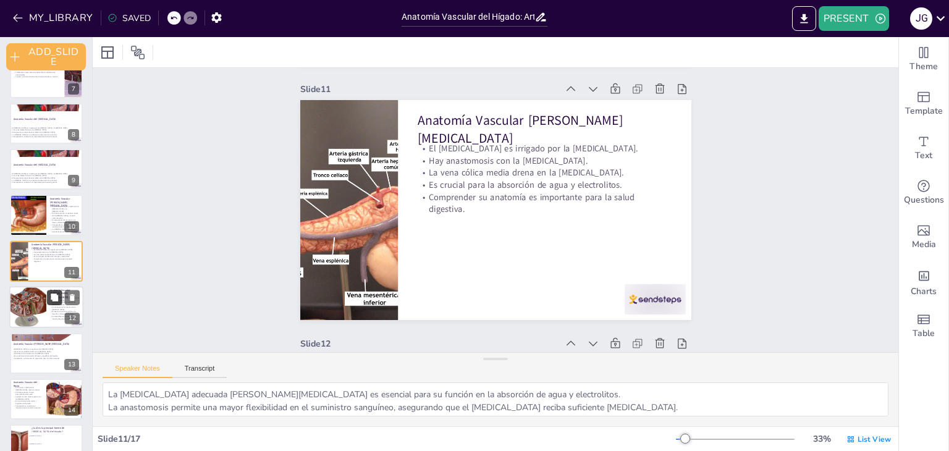
click at [49, 297] on button at bounding box center [54, 297] width 15 height 15
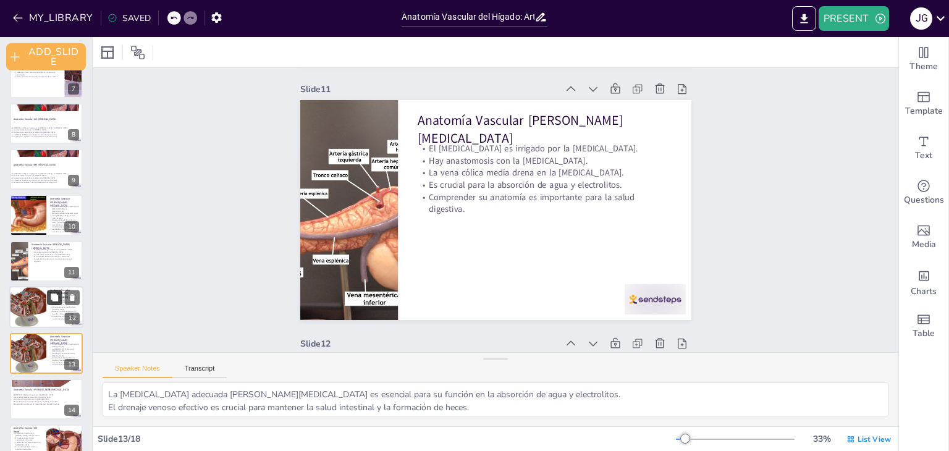
scroll to position [3056, 0]
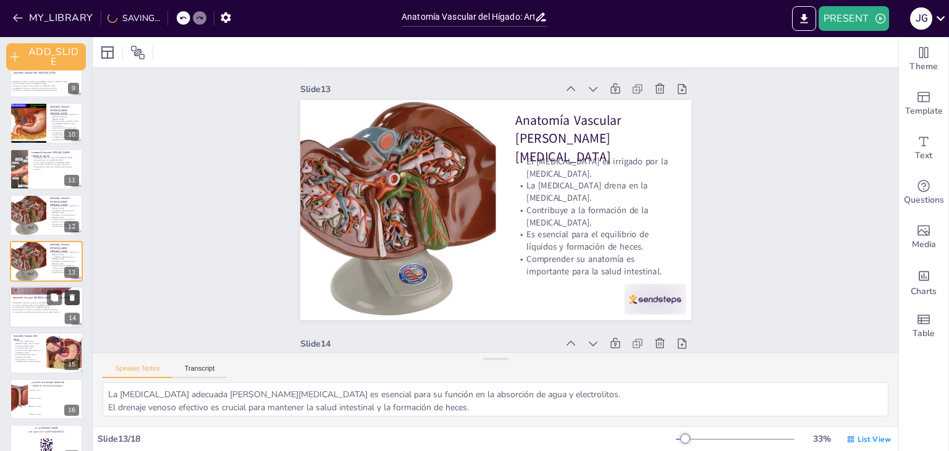
click at [74, 296] on icon at bounding box center [72, 297] width 9 height 9
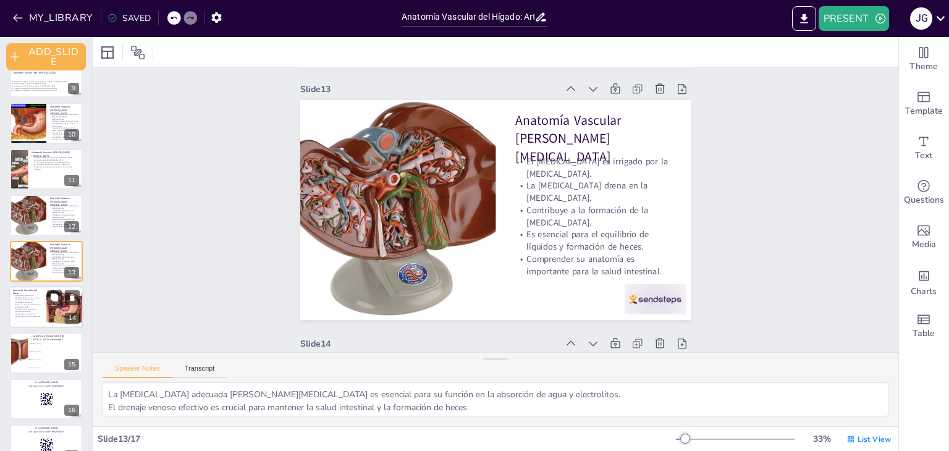
click at [51, 311] on div at bounding box center [65, 307] width 42 height 42
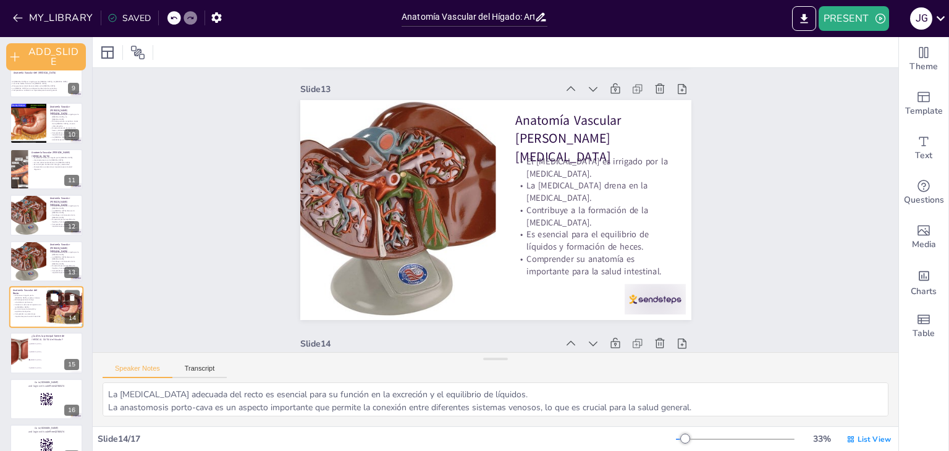
scroll to position [3311, 0]
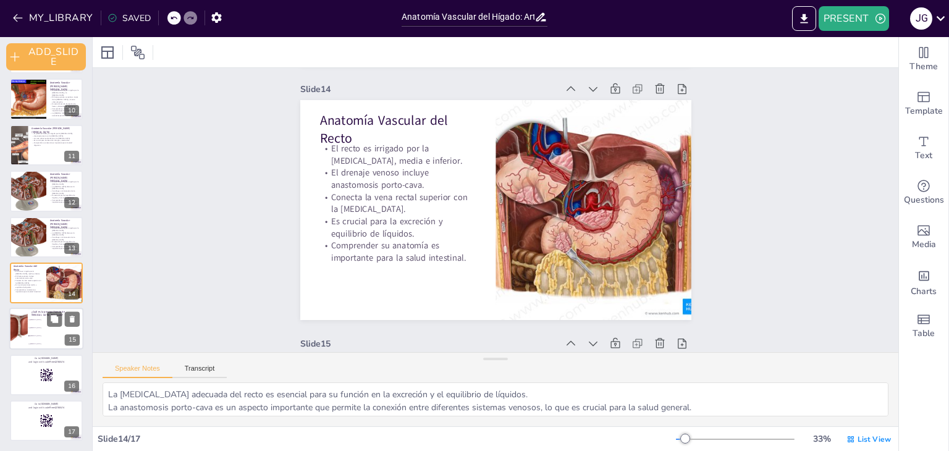
click at [40, 337] on li "[MEDICAL_DATA]" at bounding box center [56, 336] width 56 height 8
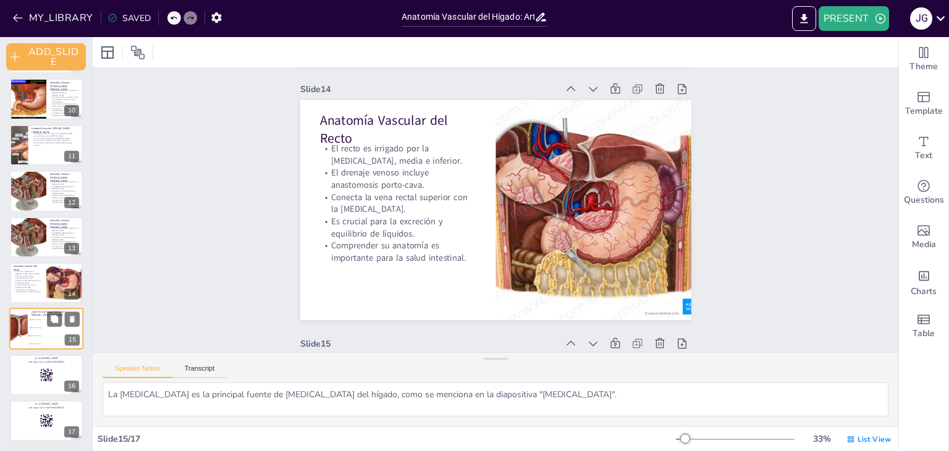
scroll to position [3565, 0]
